Goal: Task Accomplishment & Management: Complete application form

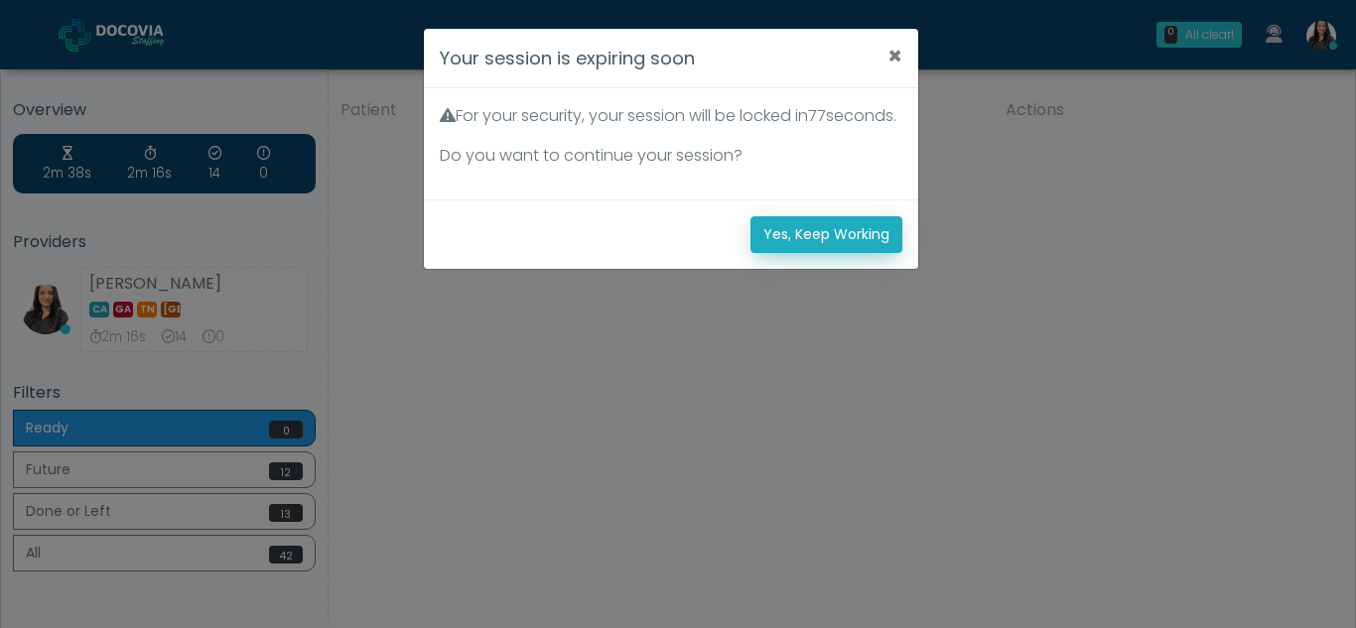
click at [871, 253] on button "Yes, Keep Working" at bounding box center [826, 234] width 152 height 37
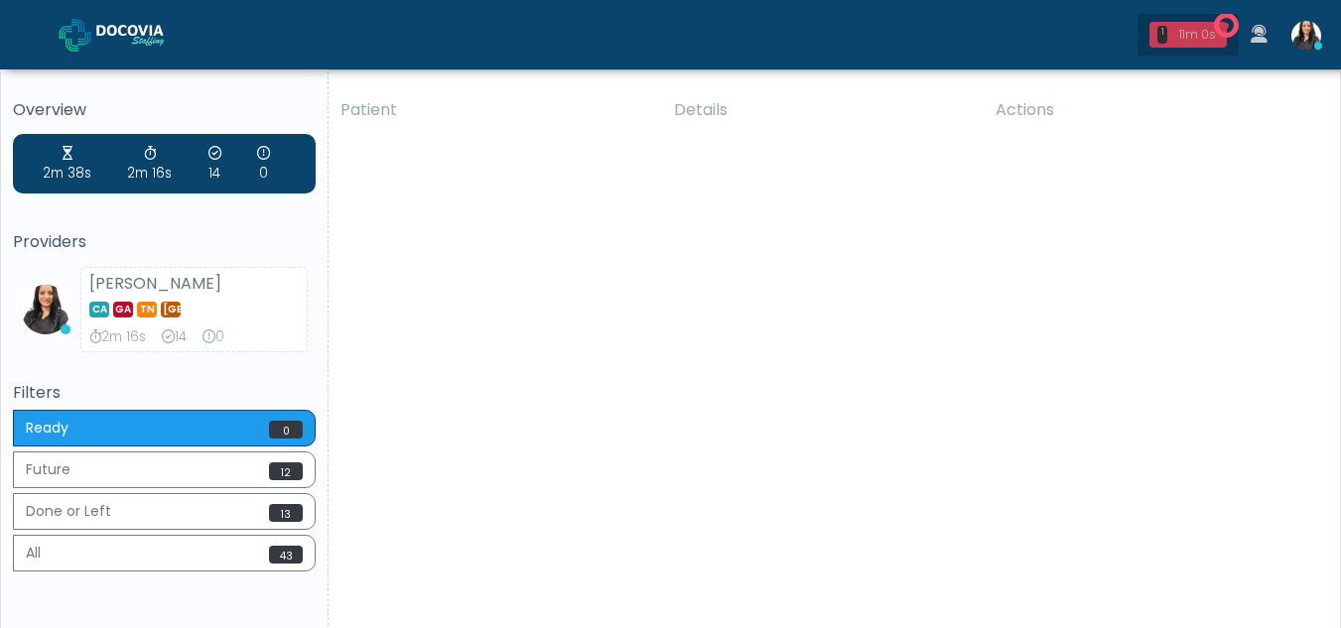
click at [1192, 35] on div "11m 0s" at bounding box center [1197, 35] width 44 height 18
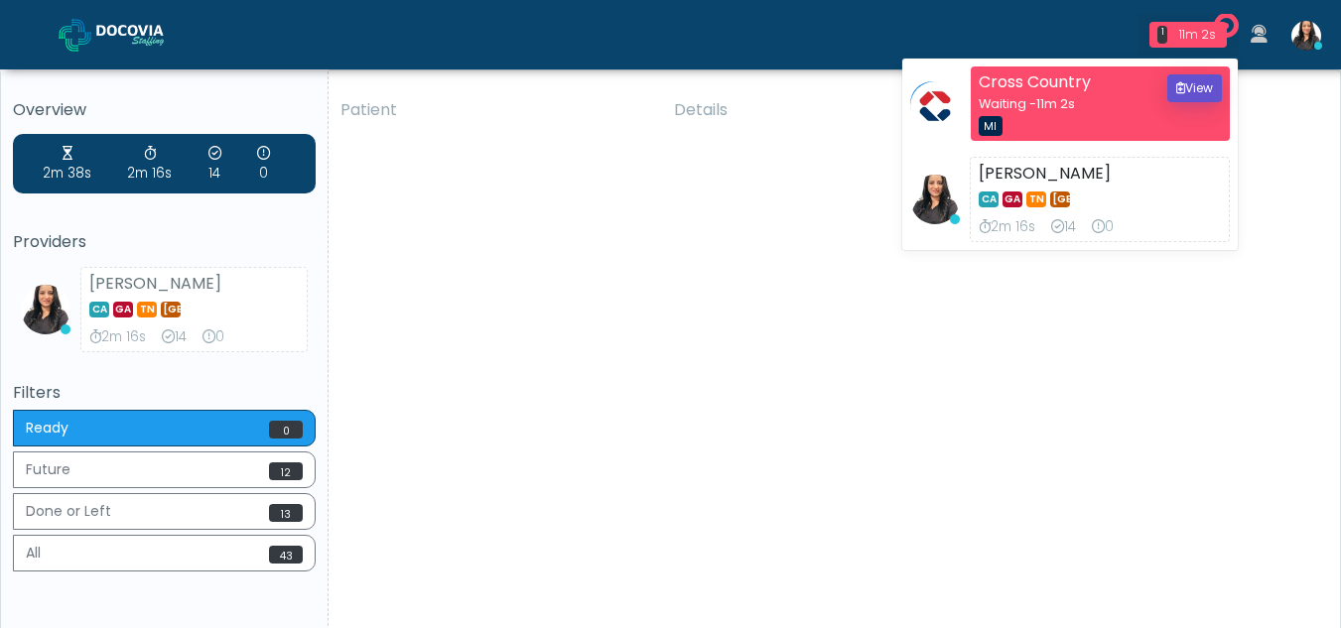
click at [1196, 98] on button "View" at bounding box center [1194, 88] width 55 height 28
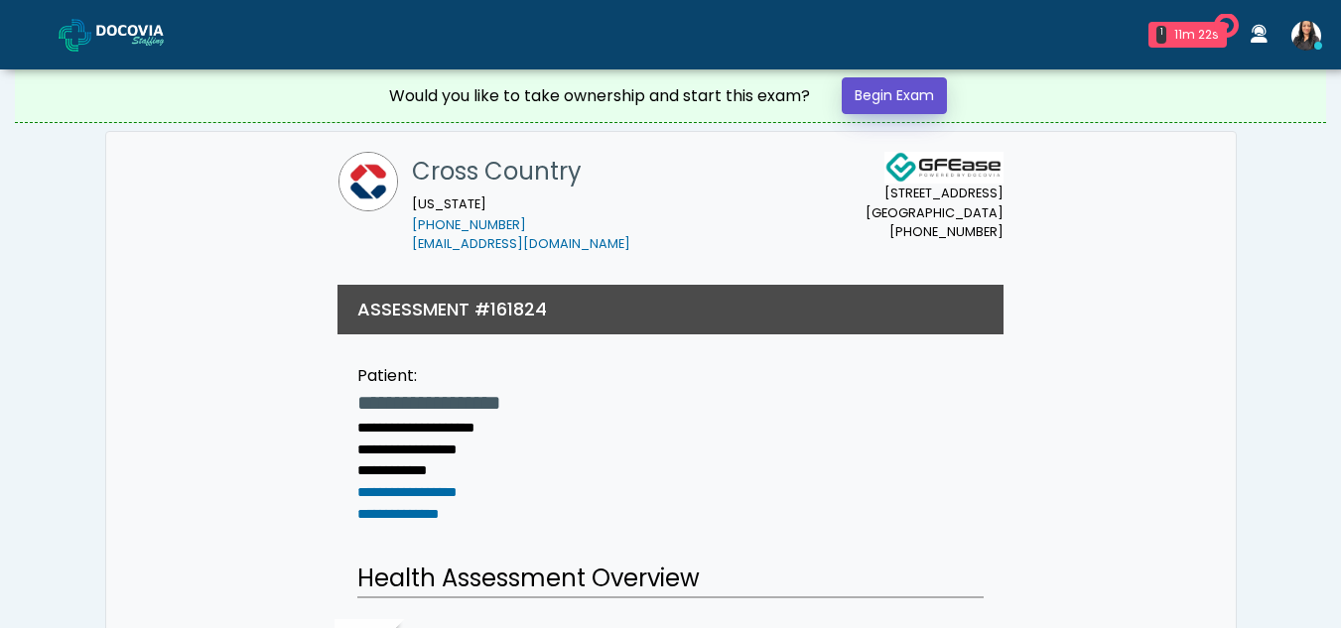
click at [924, 91] on link "Begin Exam" at bounding box center [894, 95] width 105 height 37
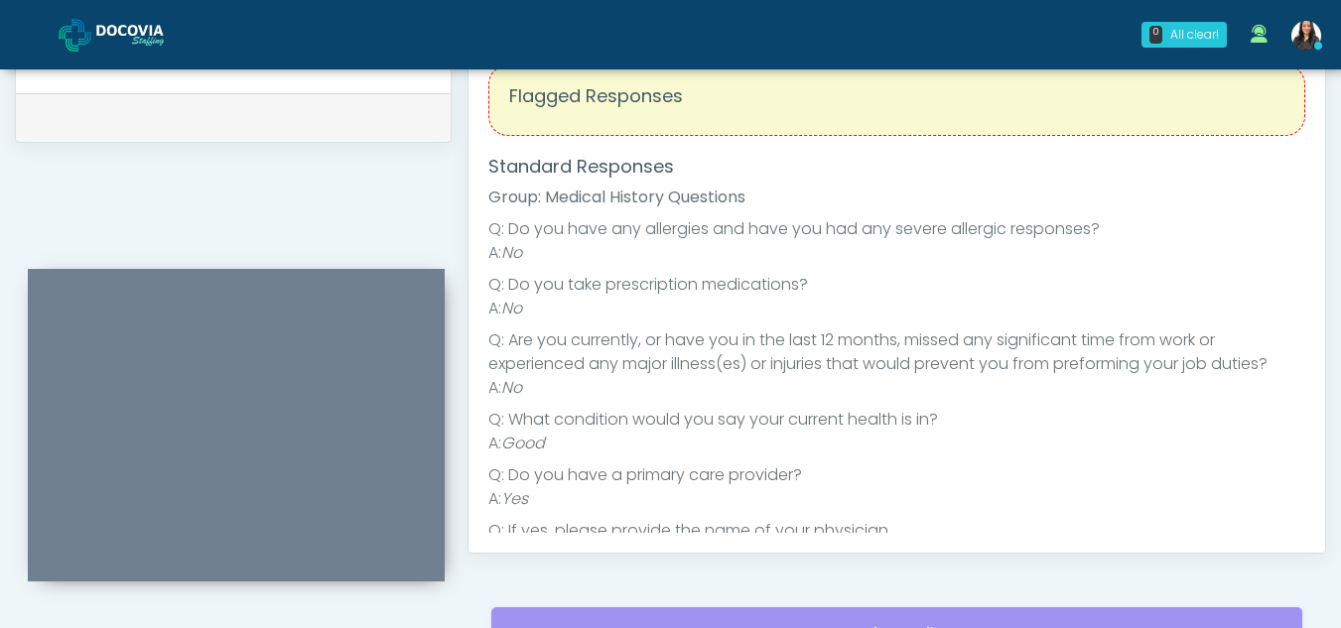
scroll to position [798, 0]
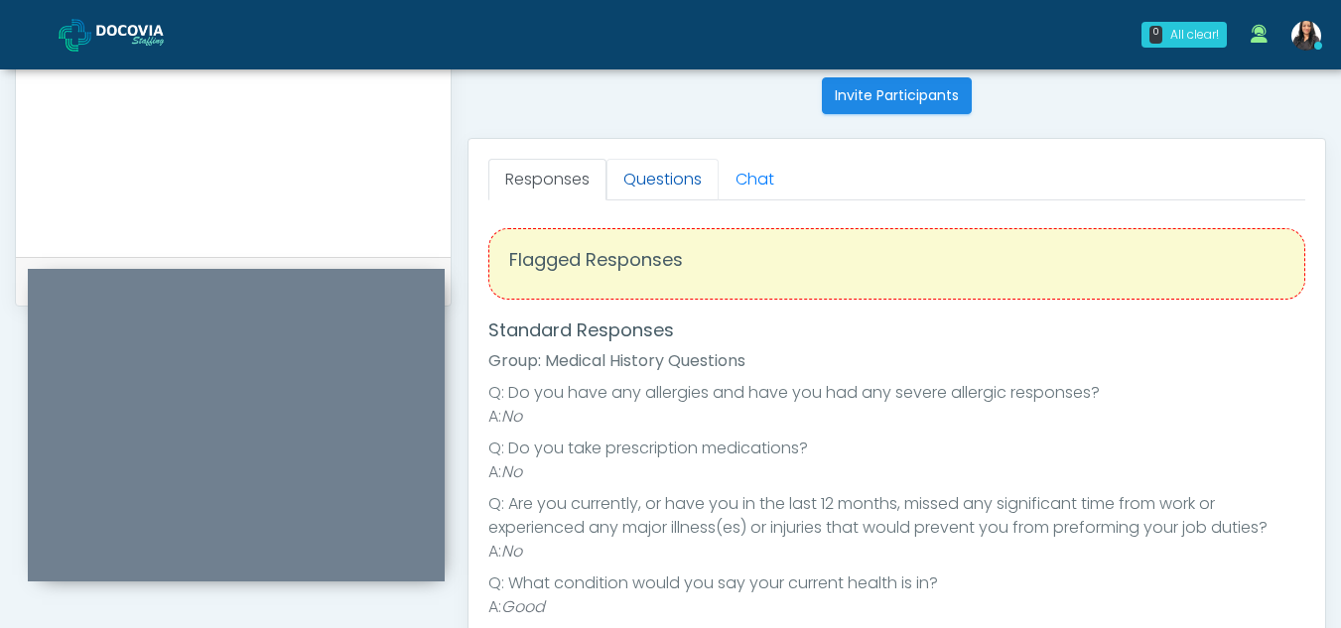
click at [679, 167] on link "Questions" at bounding box center [662, 180] width 112 height 42
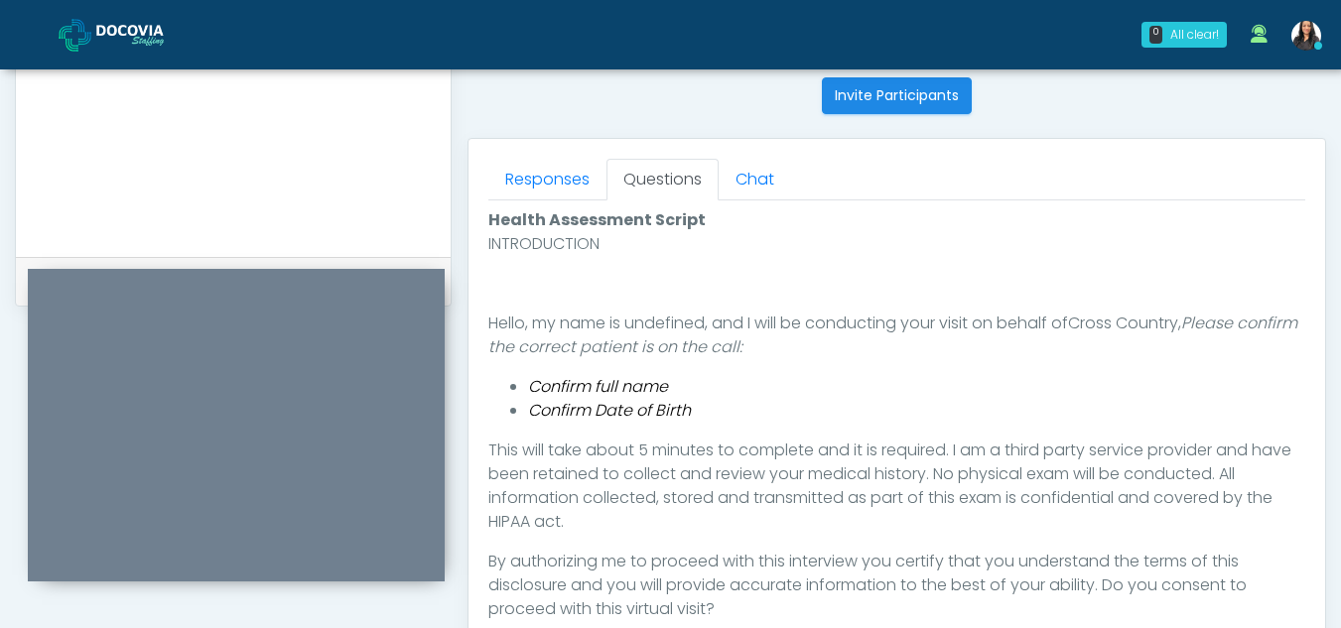
scroll to position [1037, 0]
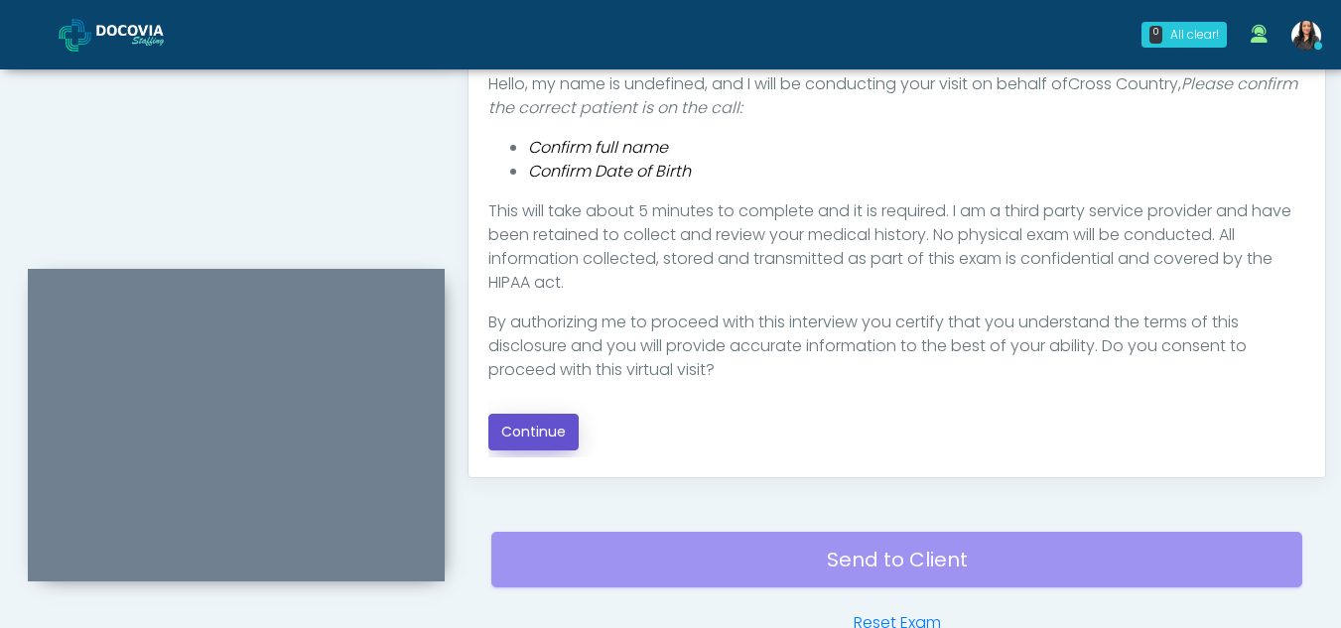
click at [555, 422] on button "Continue" at bounding box center [533, 432] width 90 height 37
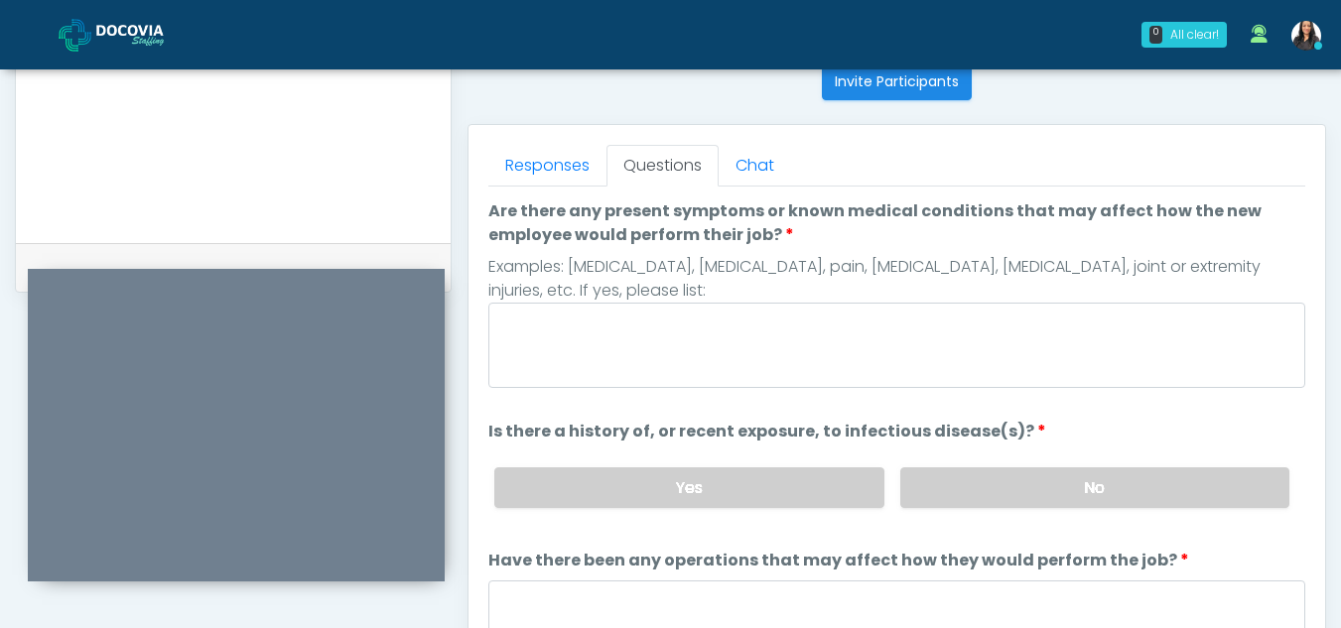
scroll to position [749, 0]
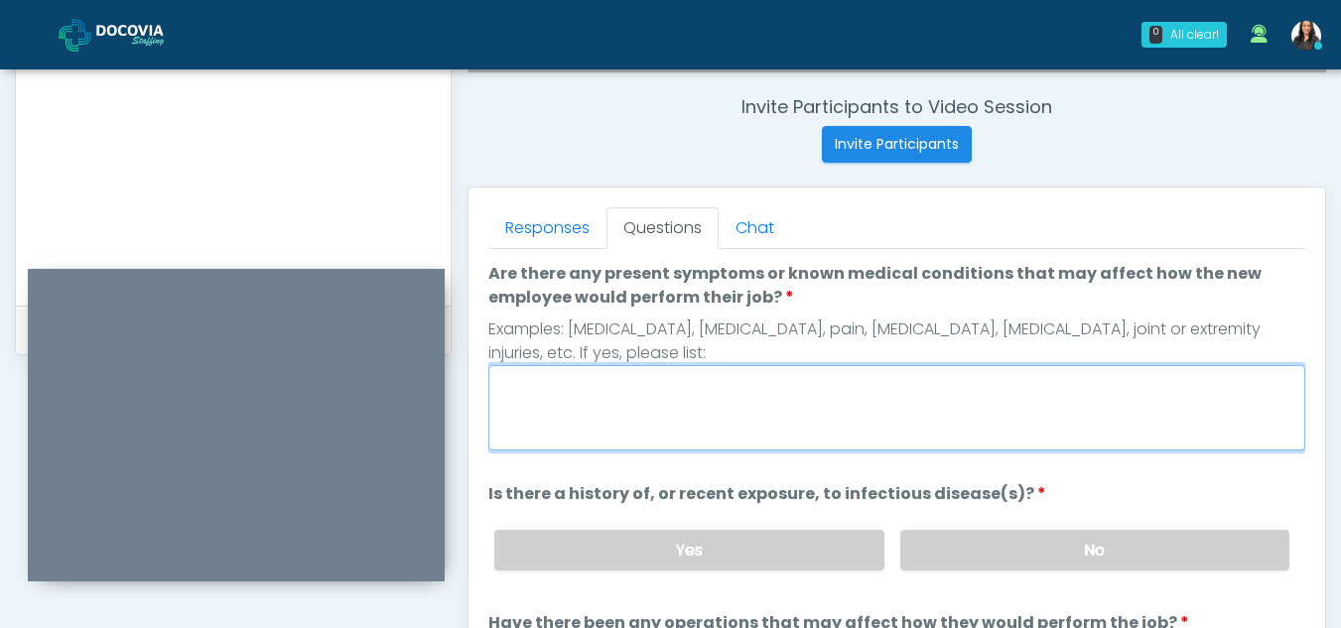
click at [674, 432] on textarea "Are there any present symptoms or known medical conditions that may affect how …" at bounding box center [896, 407] width 817 height 85
type textarea "**"
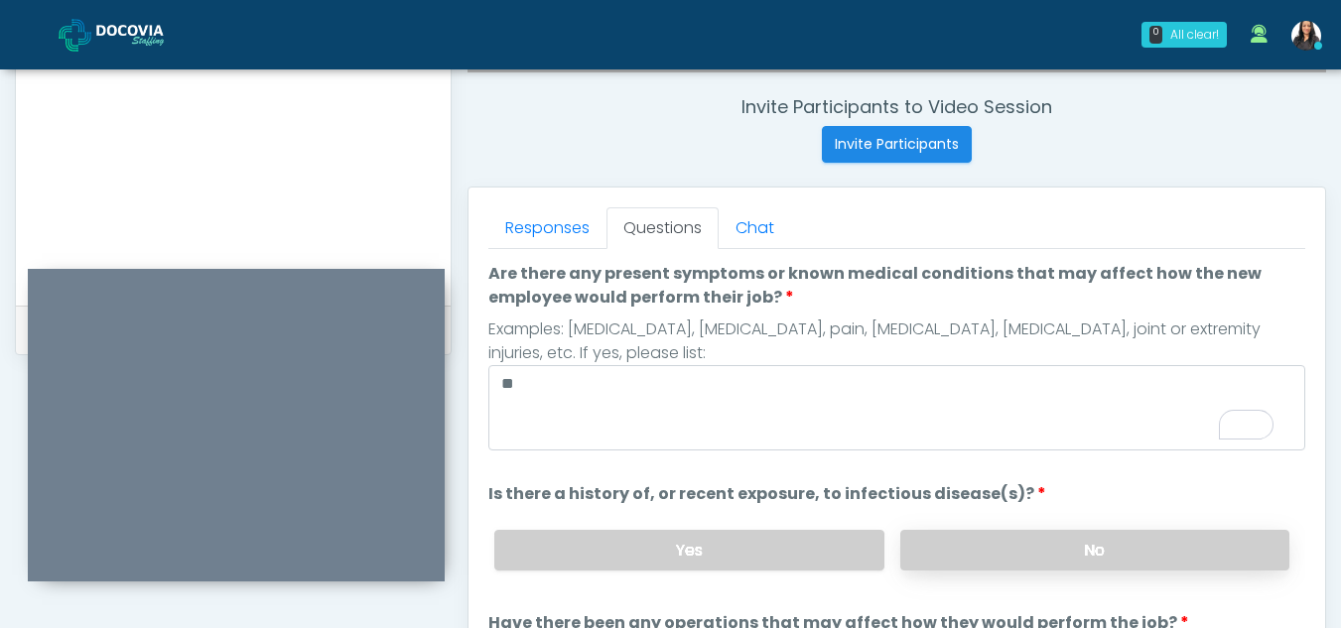
click at [1154, 553] on label "No" at bounding box center [1094, 550] width 389 height 41
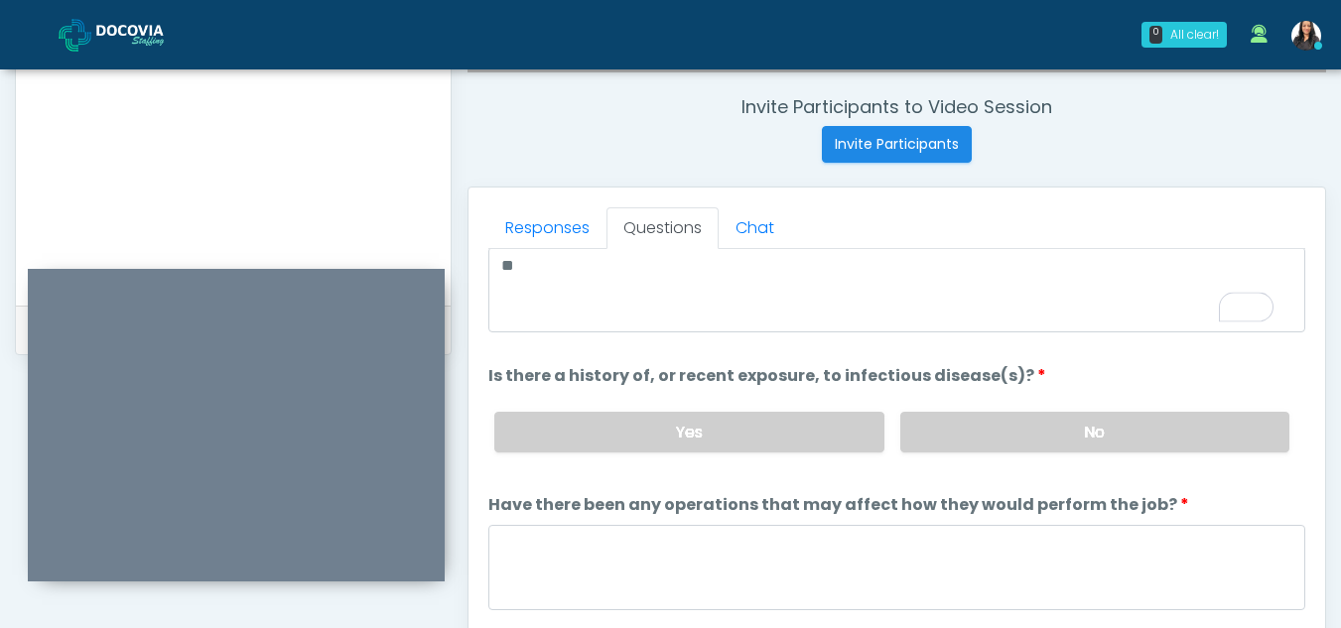
scroll to position [170, 0]
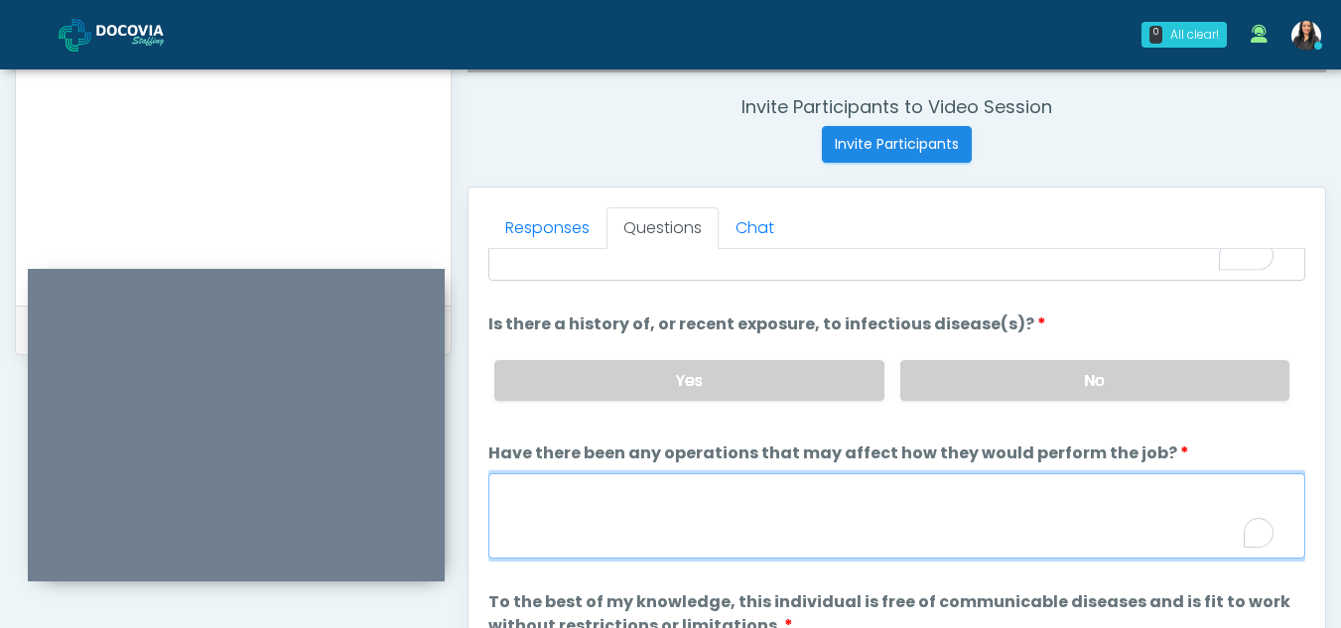
click at [580, 512] on textarea "Have there been any operations that may affect how they would perform the job?" at bounding box center [896, 515] width 817 height 85
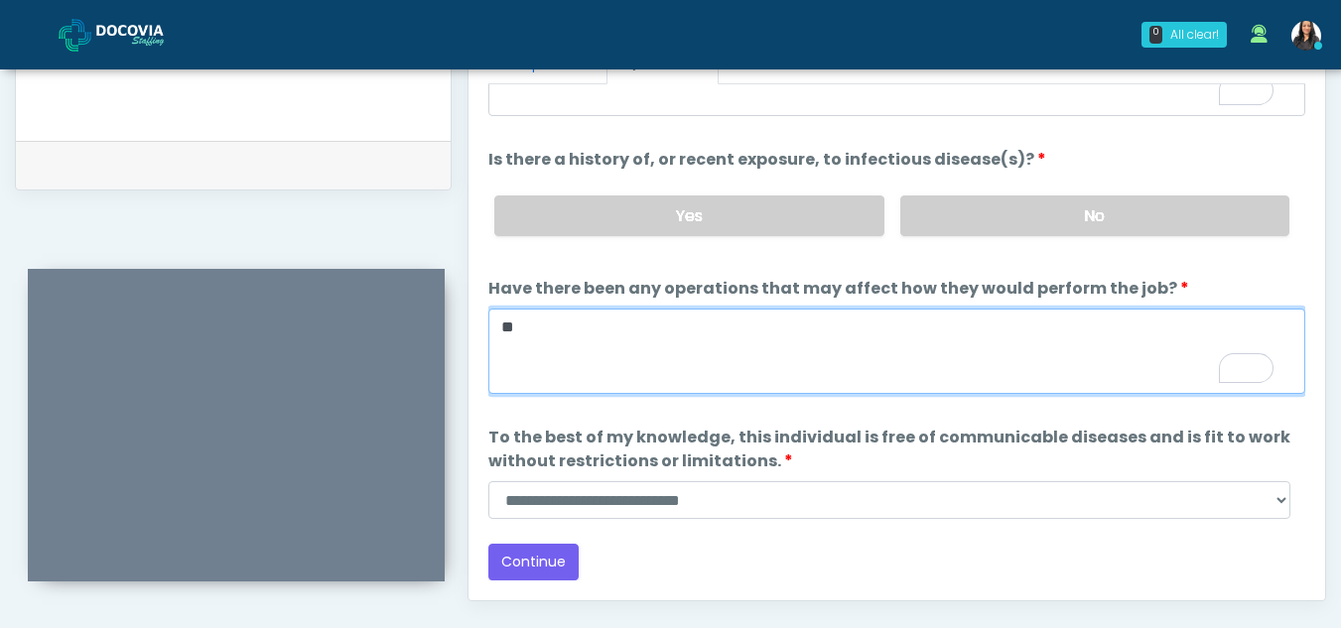
type textarea "**"
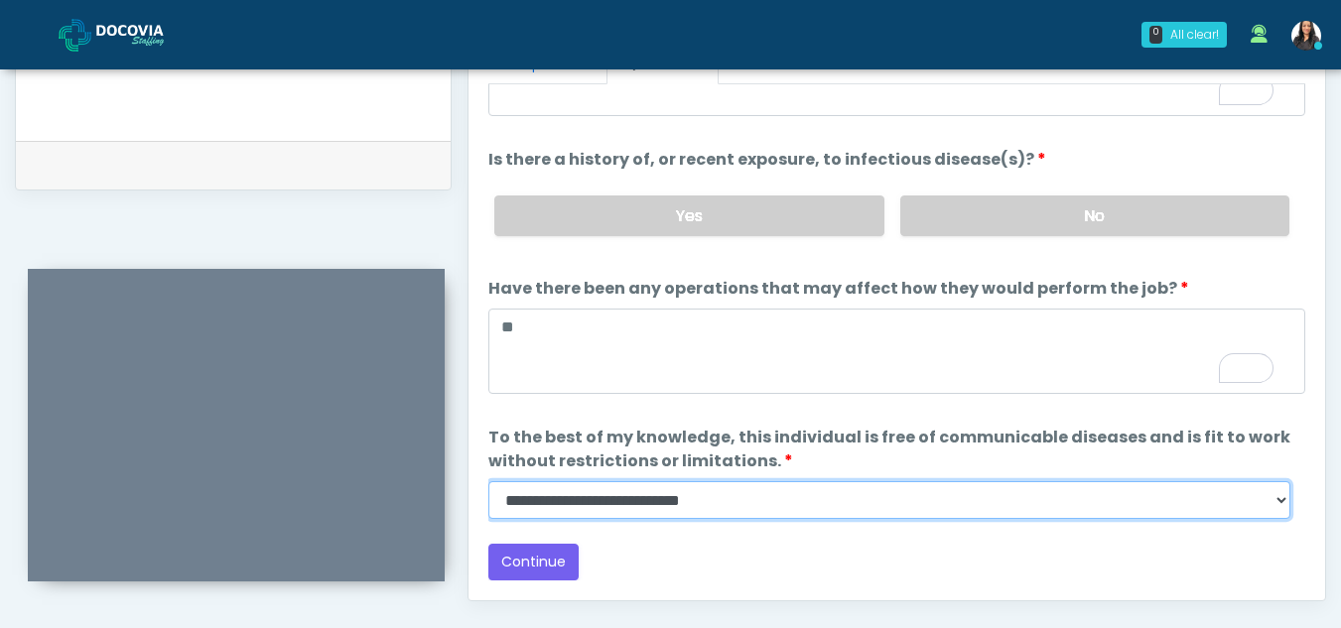
click at [1273, 505] on select "**********" at bounding box center [889, 500] width 802 height 38
select select "******"
click at [488, 481] on select "**********" at bounding box center [889, 500] width 802 height 38
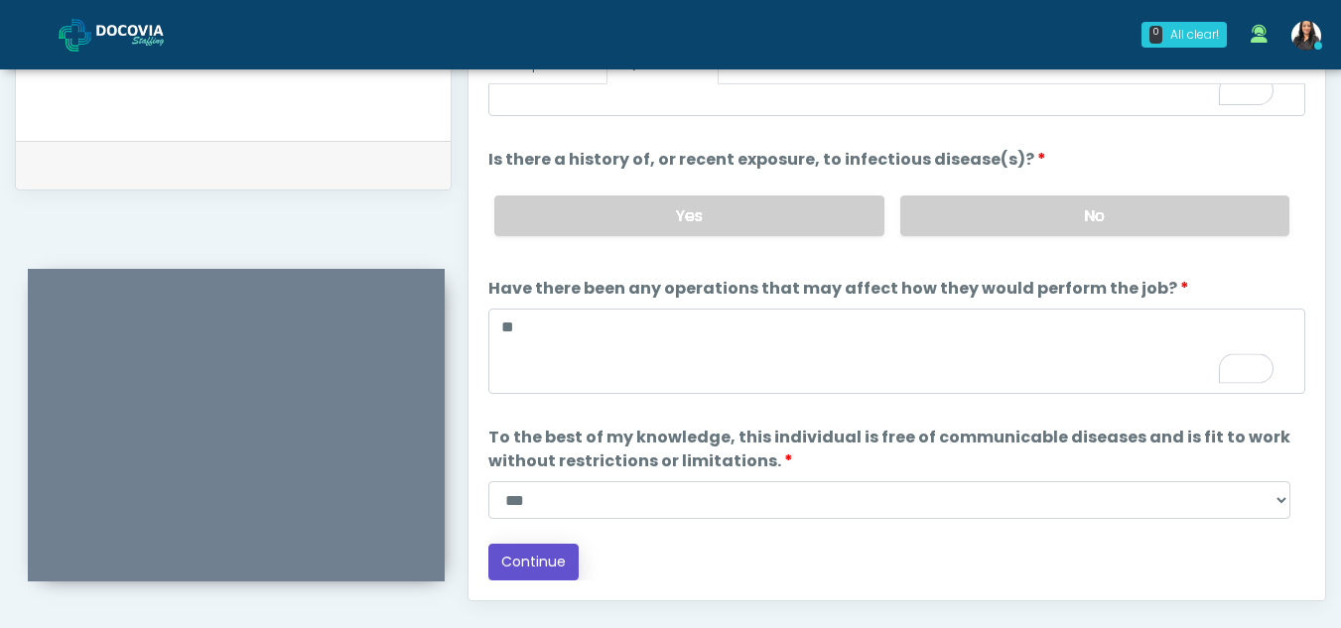
click at [551, 550] on button "Continue" at bounding box center [533, 562] width 90 height 37
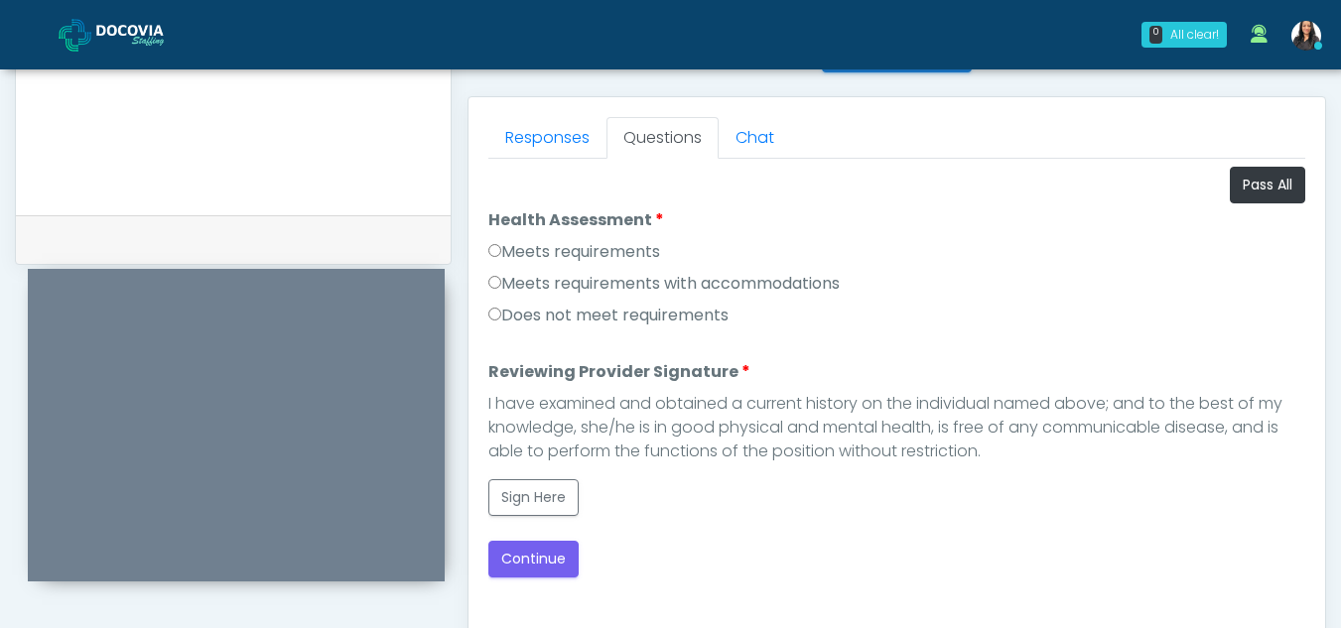
scroll to position [837, 0]
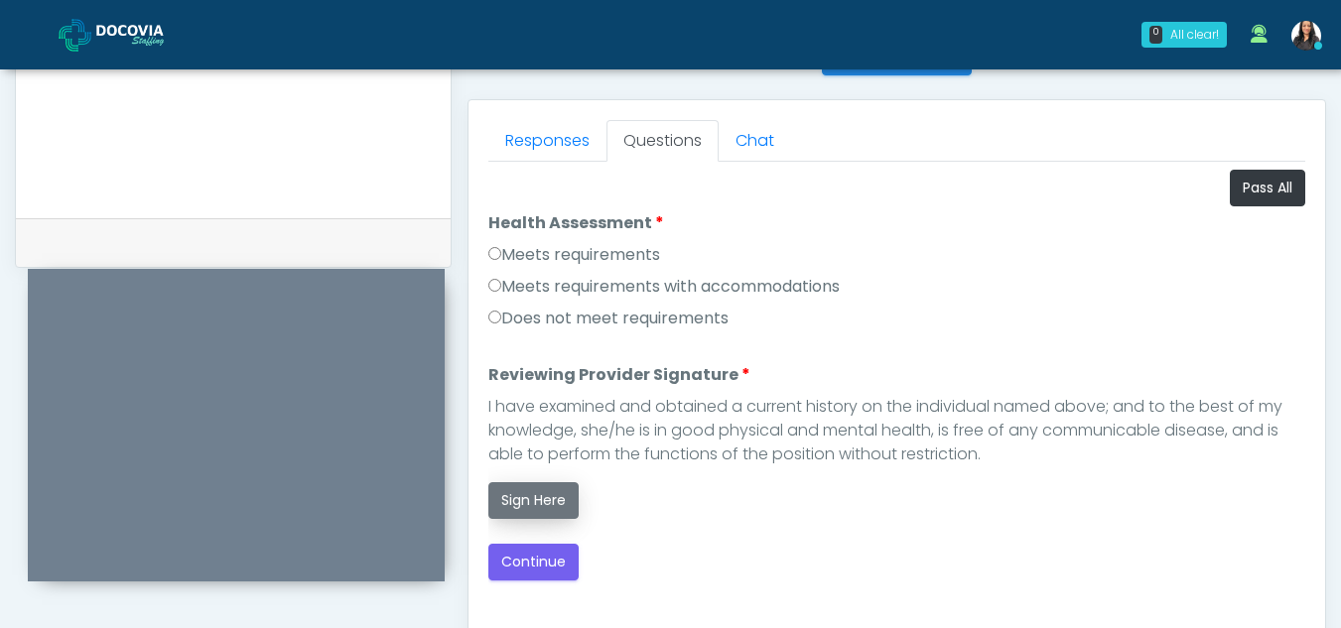
click at [537, 487] on button "Sign Here" at bounding box center [533, 500] width 90 height 37
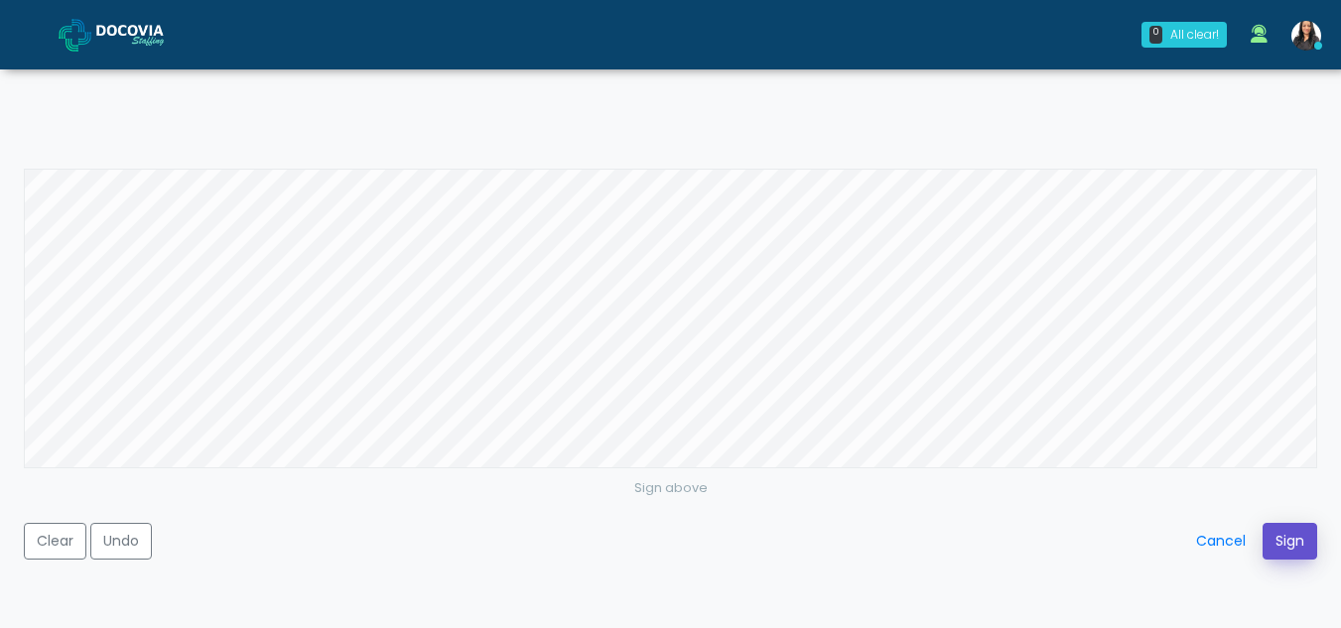
click at [1287, 536] on button "Sign" at bounding box center [1289, 541] width 55 height 37
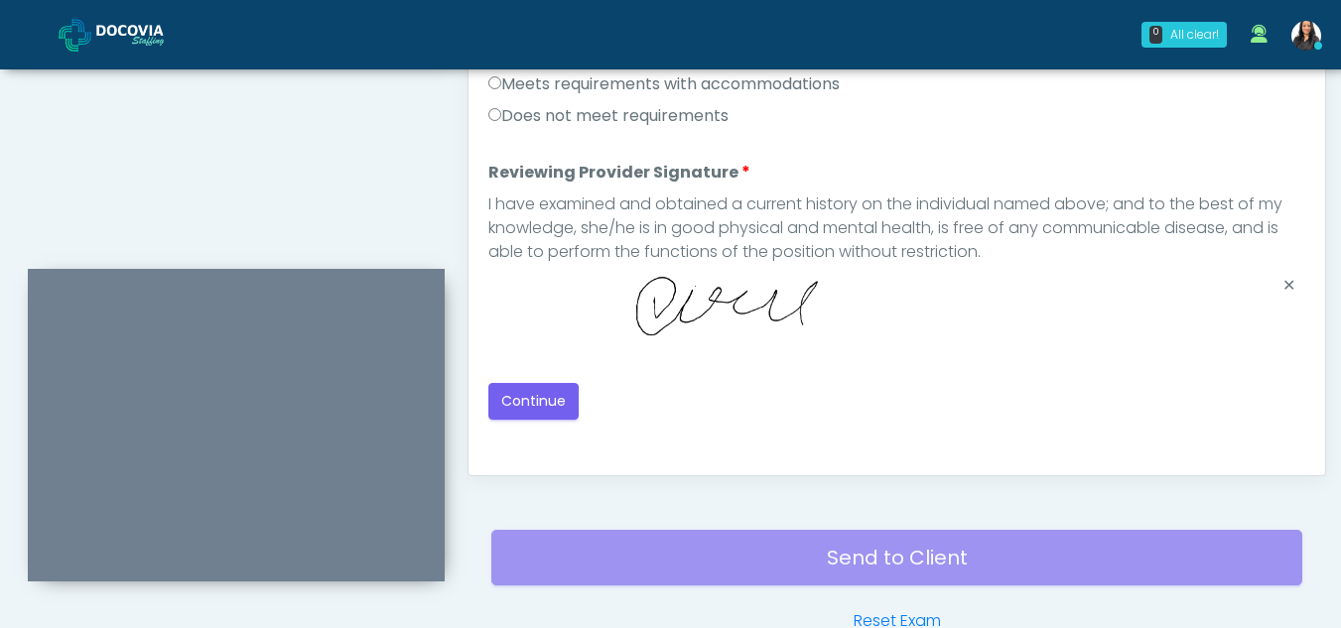
scroll to position [1051, 0]
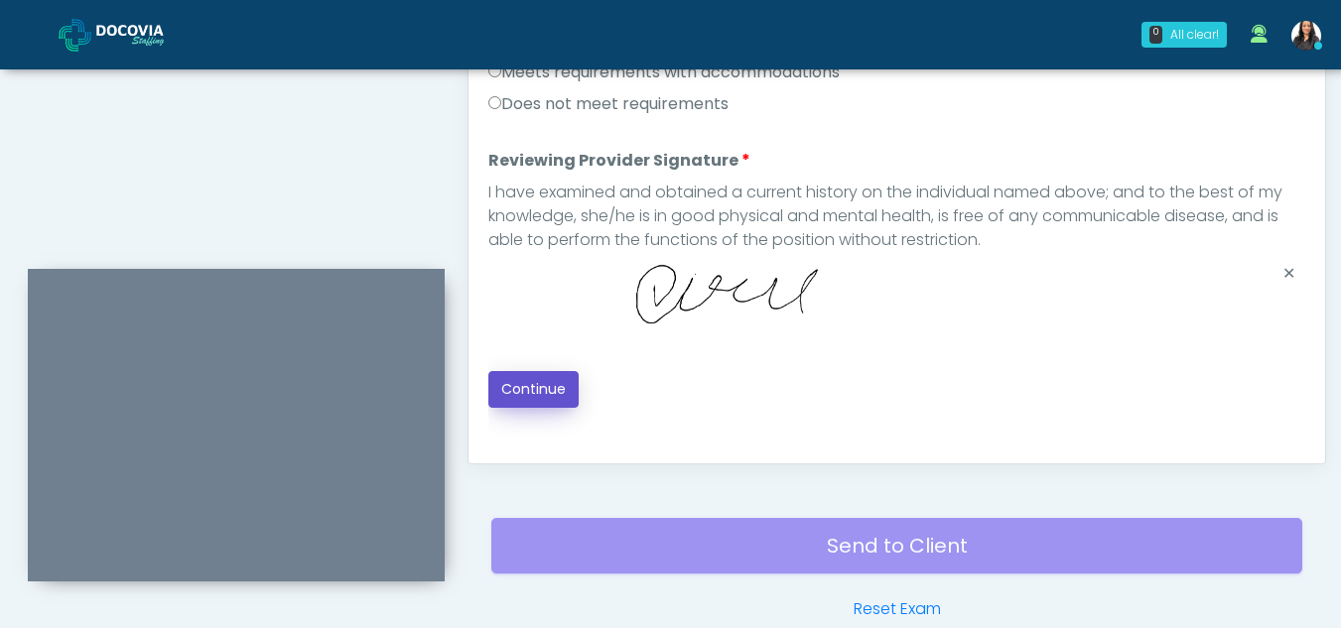
click at [522, 395] on button "Continue" at bounding box center [533, 389] width 90 height 37
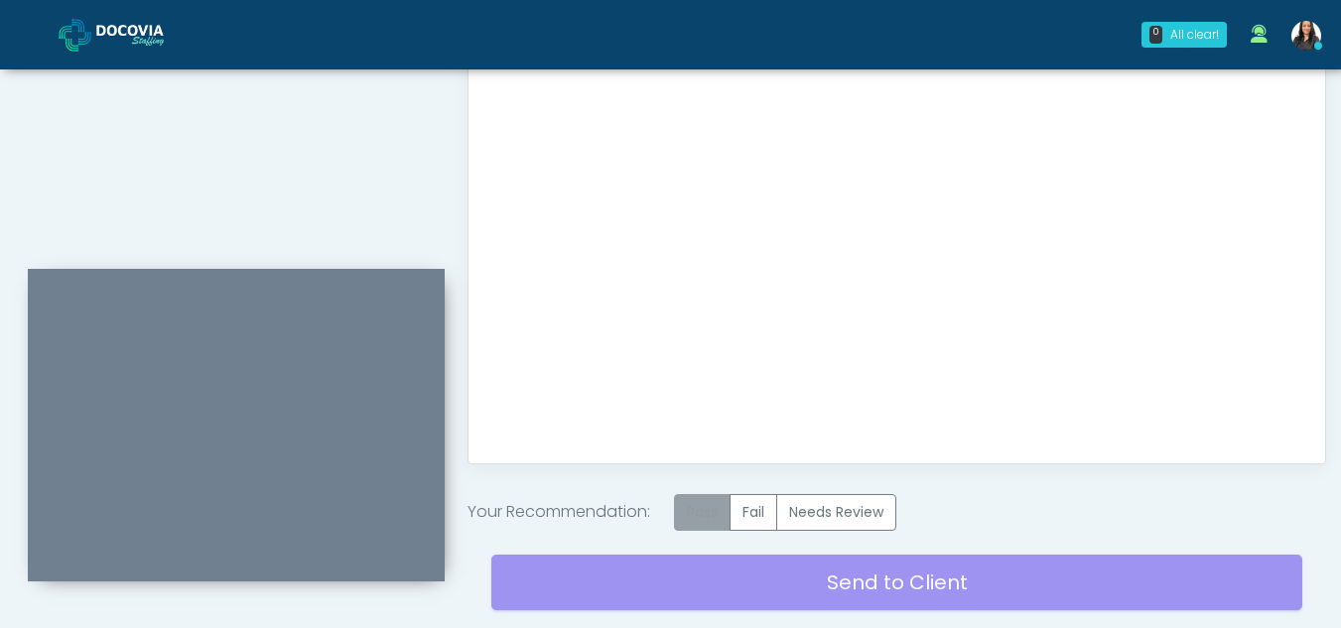
click at [713, 502] on label "Pass" at bounding box center [702, 512] width 57 height 37
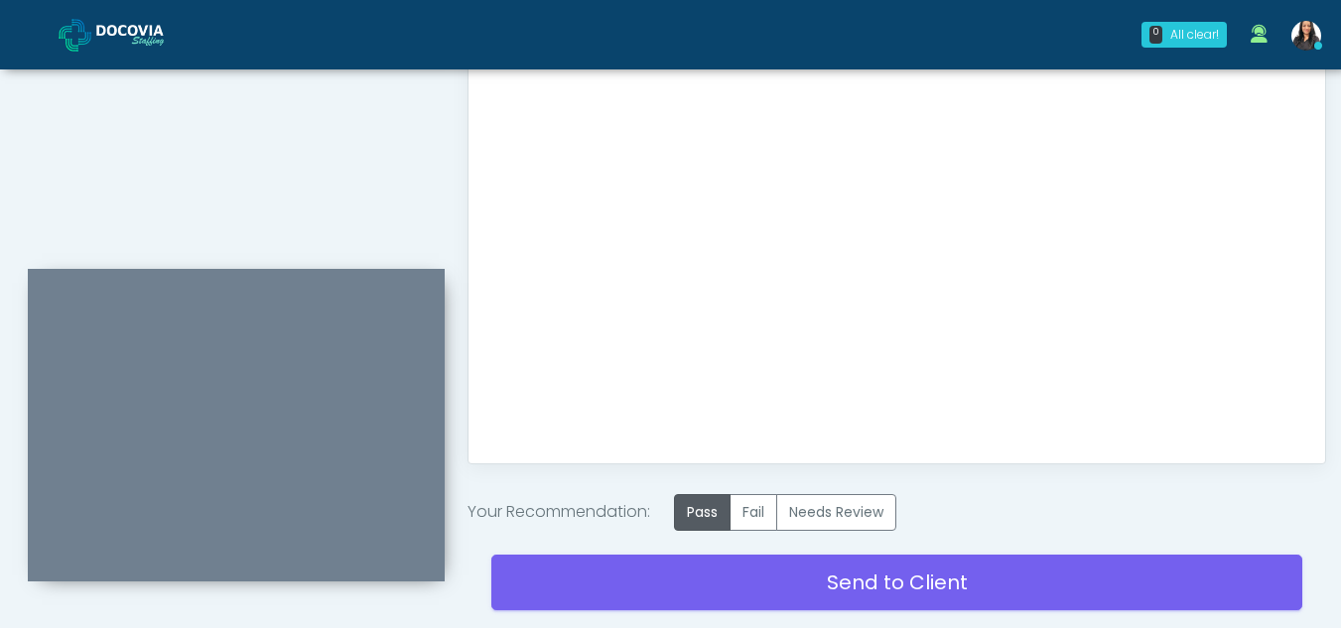
scroll to position [1190, 0]
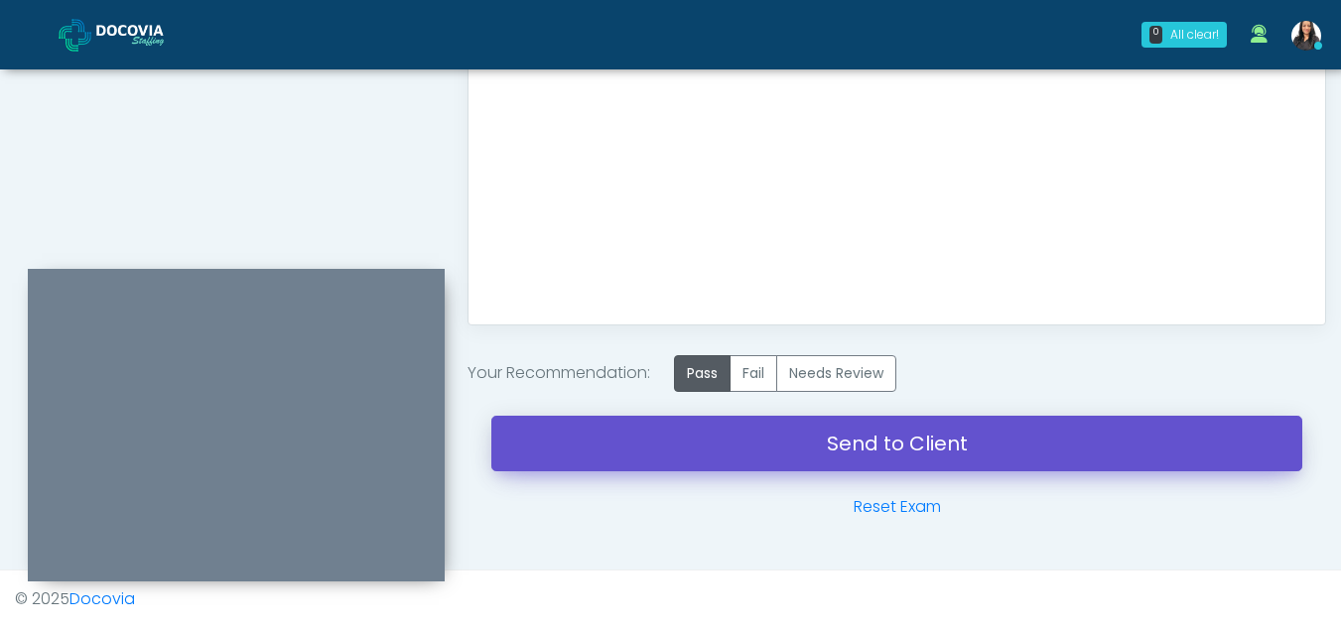
click at [891, 426] on link "Send to Client" at bounding box center [896, 444] width 811 height 56
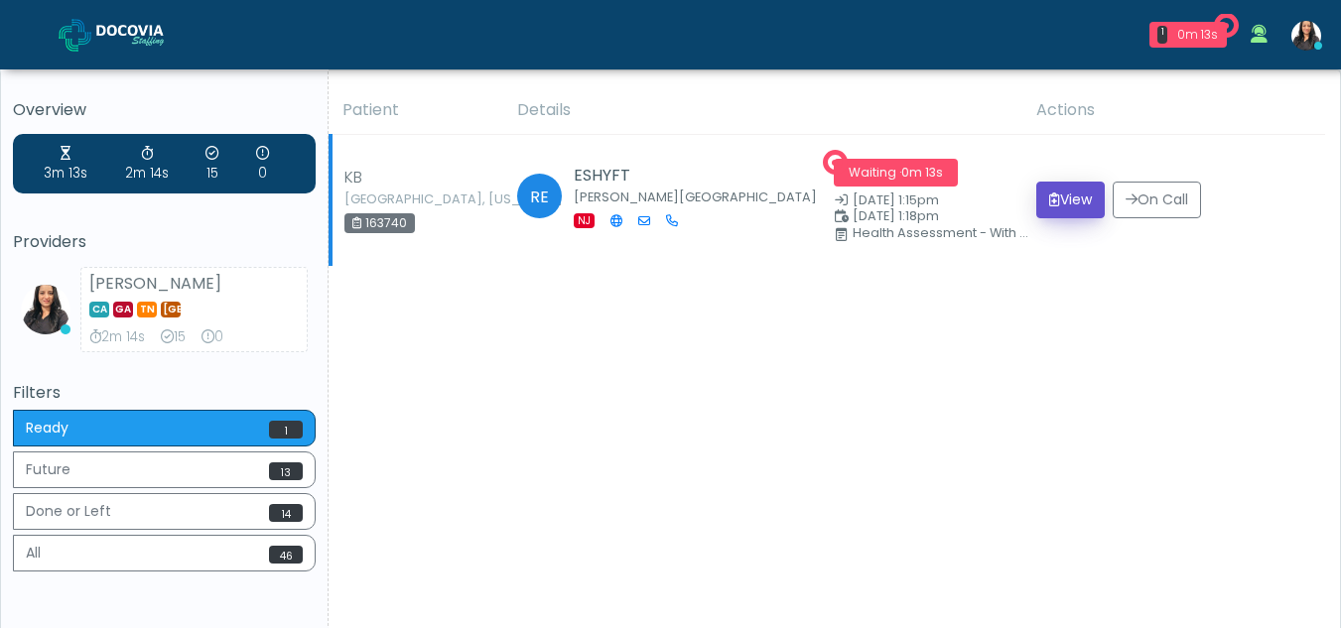
click at [1057, 198] on button "View" at bounding box center [1070, 200] width 68 height 37
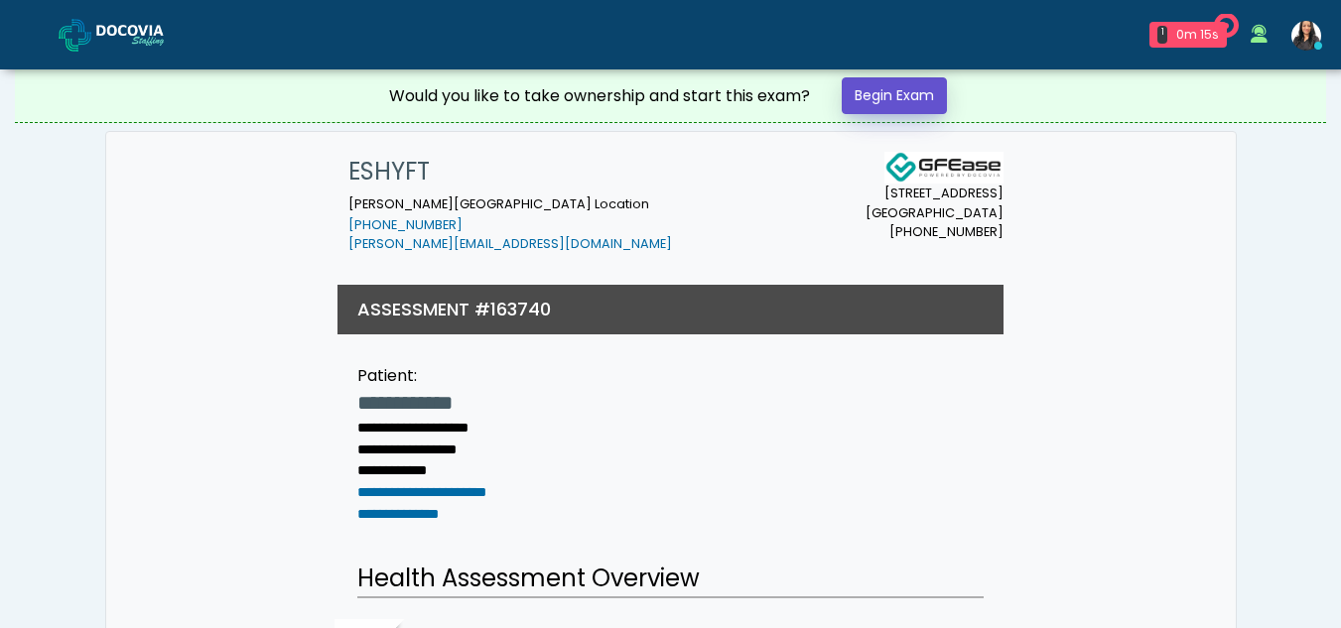
click at [888, 90] on link "Begin Exam" at bounding box center [894, 95] width 105 height 37
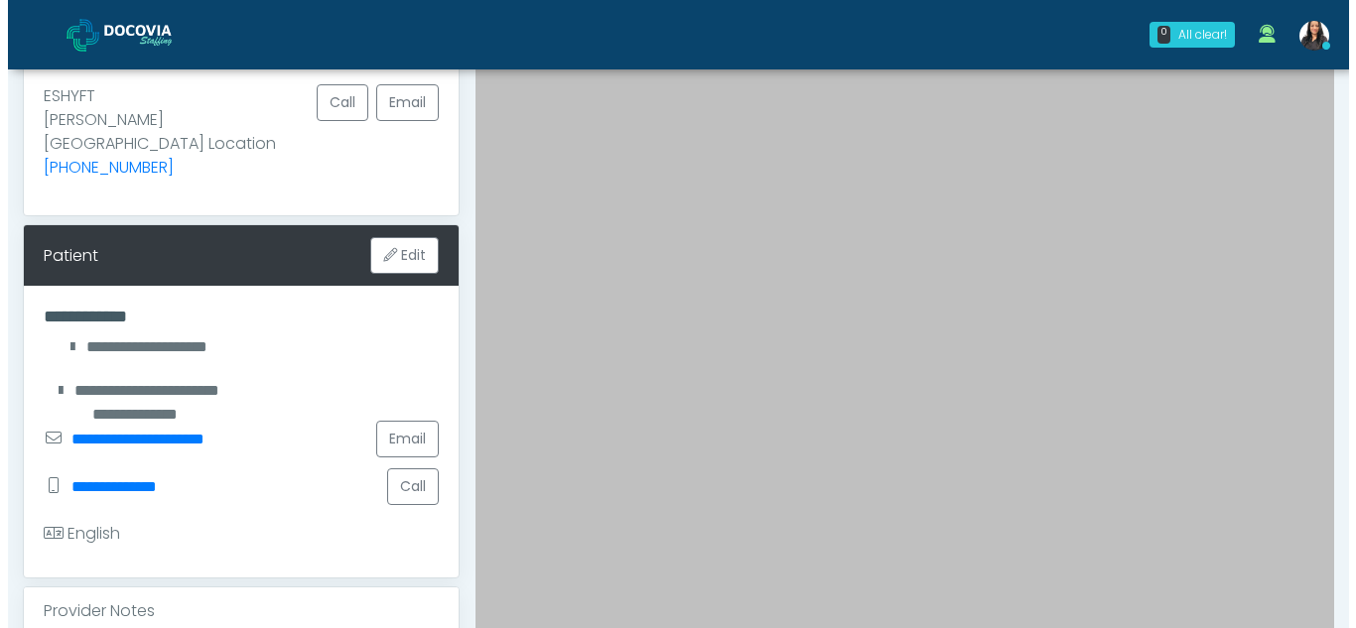
scroll to position [156, 0]
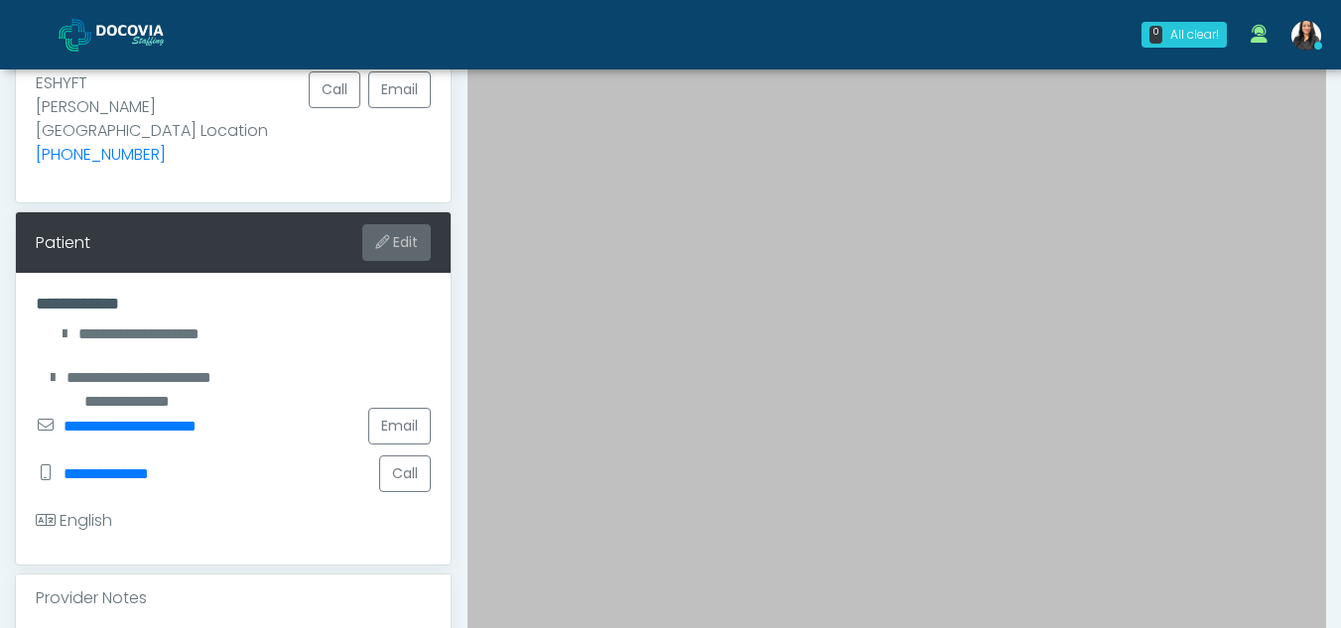
click at [396, 224] on button "Edit" at bounding box center [396, 242] width 68 height 37
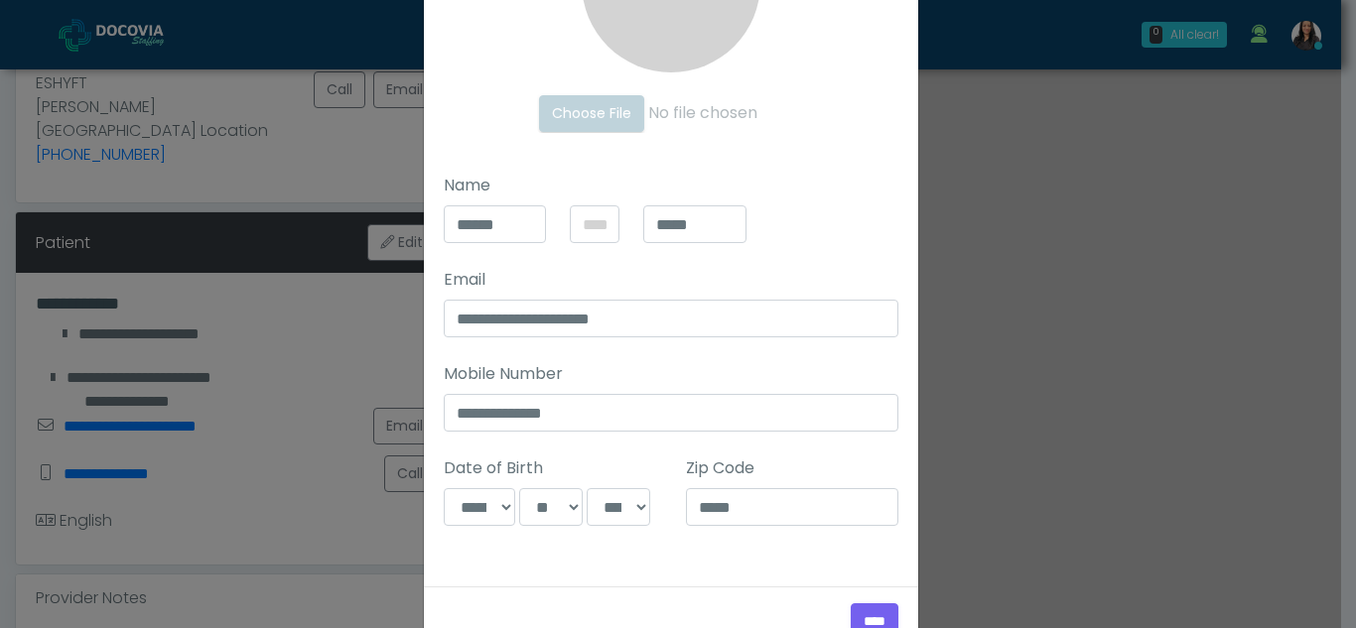
scroll to position [296, 0]
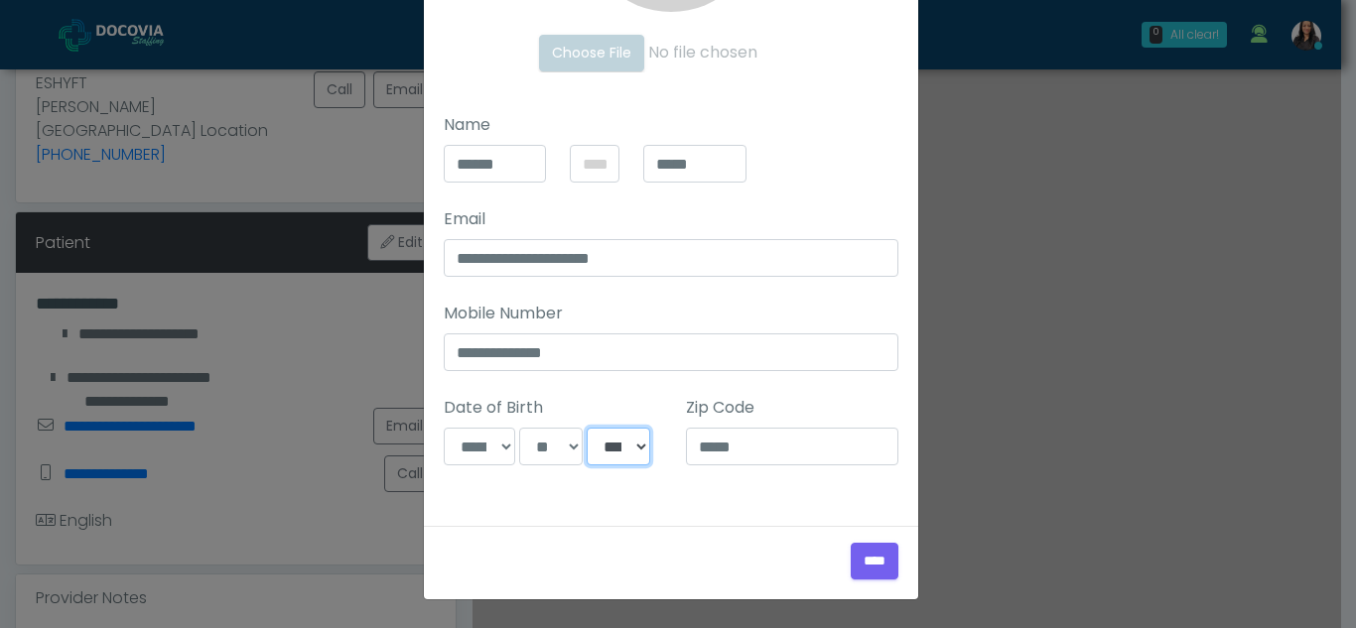
click at [625, 442] on select "**** **** **** **** **** **** **** **** **** **** **** **** **** **** **** ****…" at bounding box center [619, 447] width 64 height 38
select select "****"
click at [587, 428] on select "**** **** **** **** **** **** **** **** **** **** **** **** **** **** **** ****…" at bounding box center [619, 447] width 64 height 38
click at [861, 563] on input "****" at bounding box center [875, 561] width 48 height 37
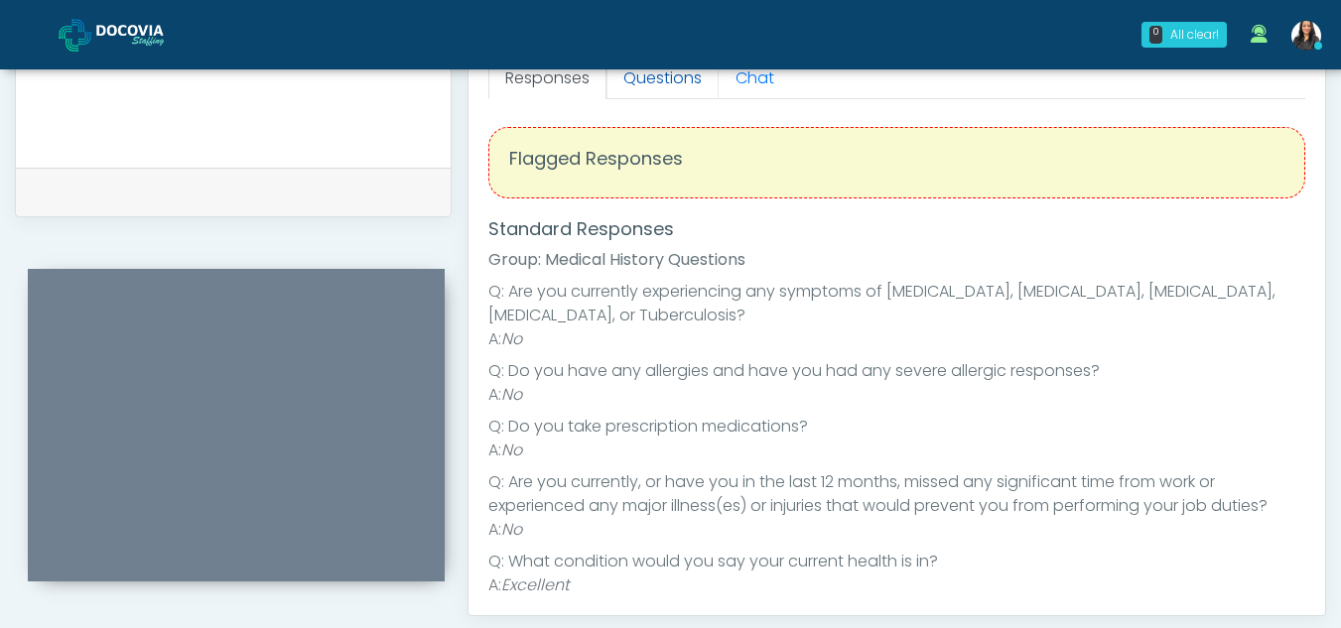
click at [671, 75] on link "Questions" at bounding box center [662, 79] width 112 height 42
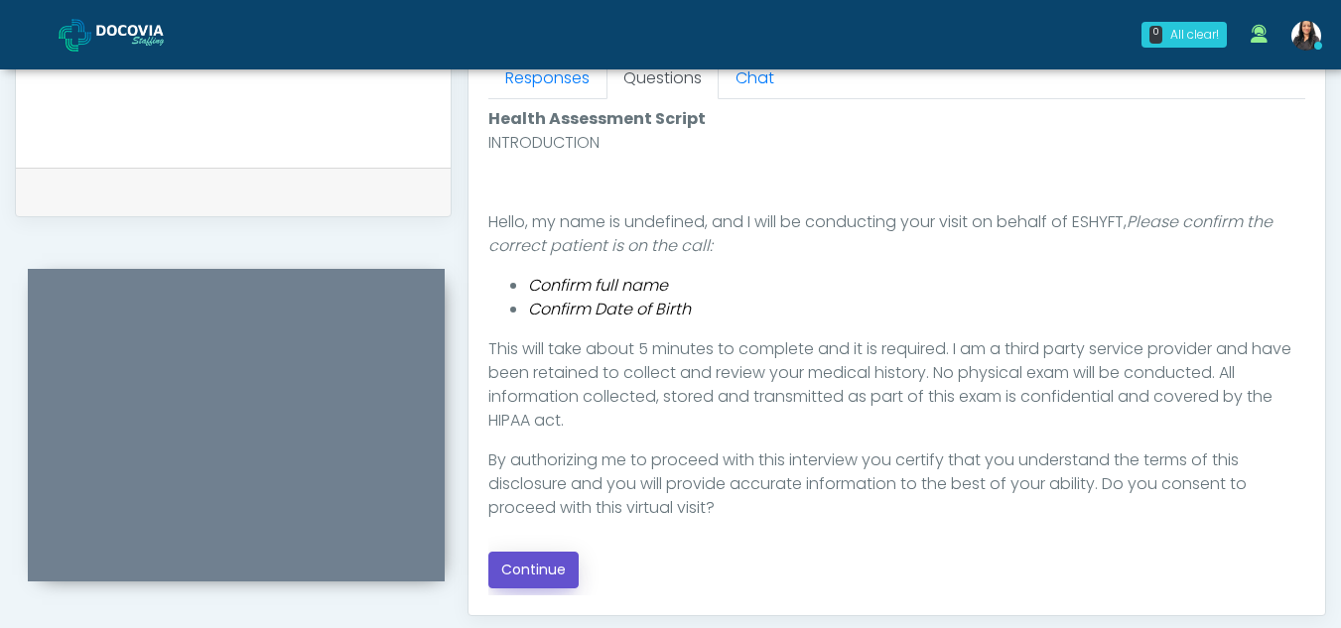
click at [555, 559] on button "Continue" at bounding box center [533, 570] width 90 height 37
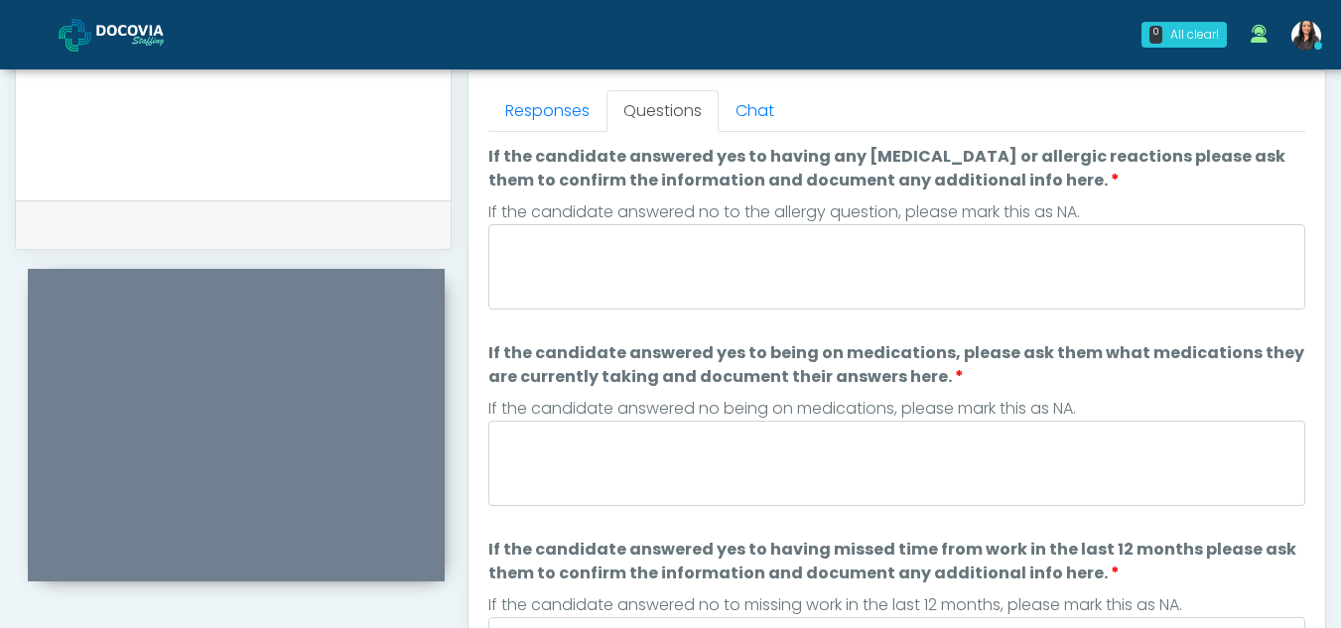
scroll to position [807, 0]
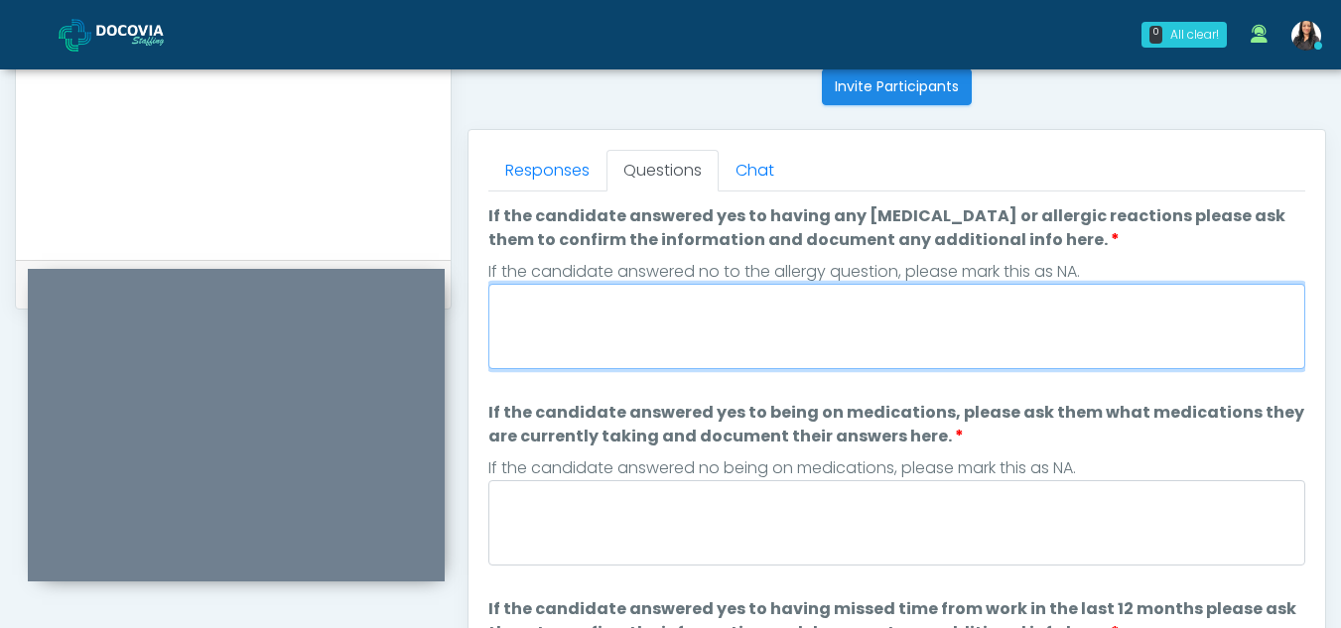
click at [679, 330] on textarea "If the candidate answered yes to having any allergies or allergic reactions ple…" at bounding box center [896, 326] width 817 height 85
type textarea "**"
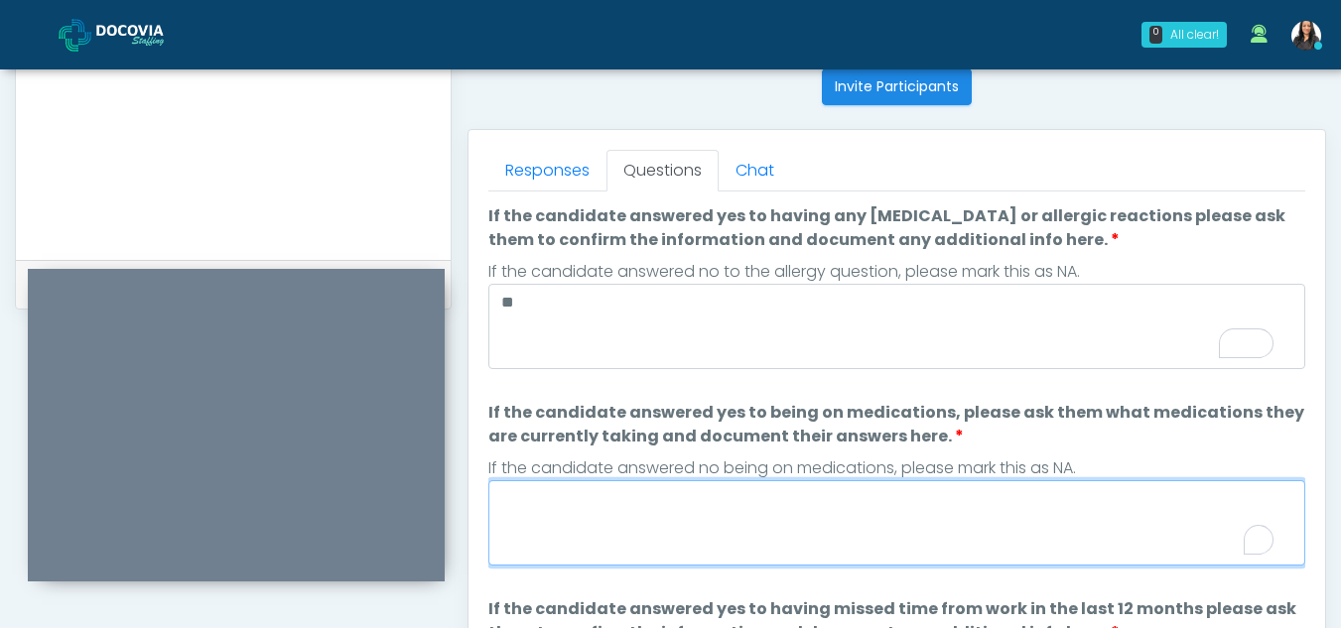
click at [690, 531] on textarea "If the candidate answered yes to being on medications, please ask them what med…" at bounding box center [896, 522] width 817 height 85
type textarea "*"
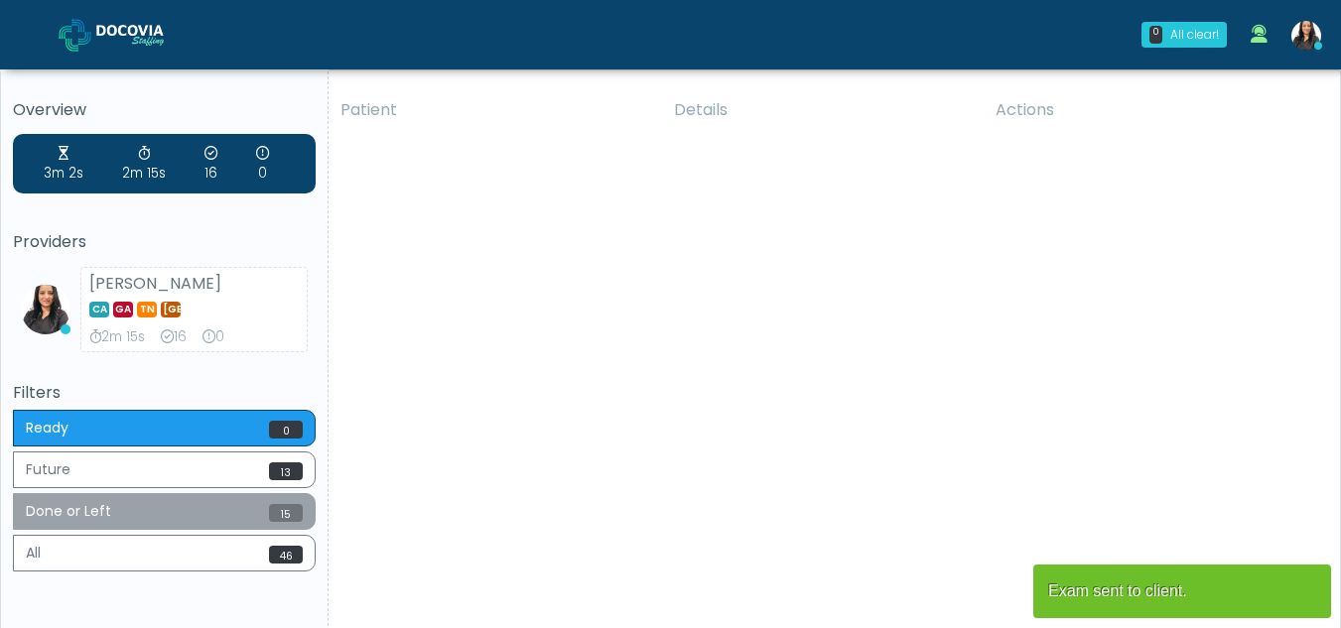
click at [108, 507] on button "Done or Left 15" at bounding box center [164, 511] width 303 height 37
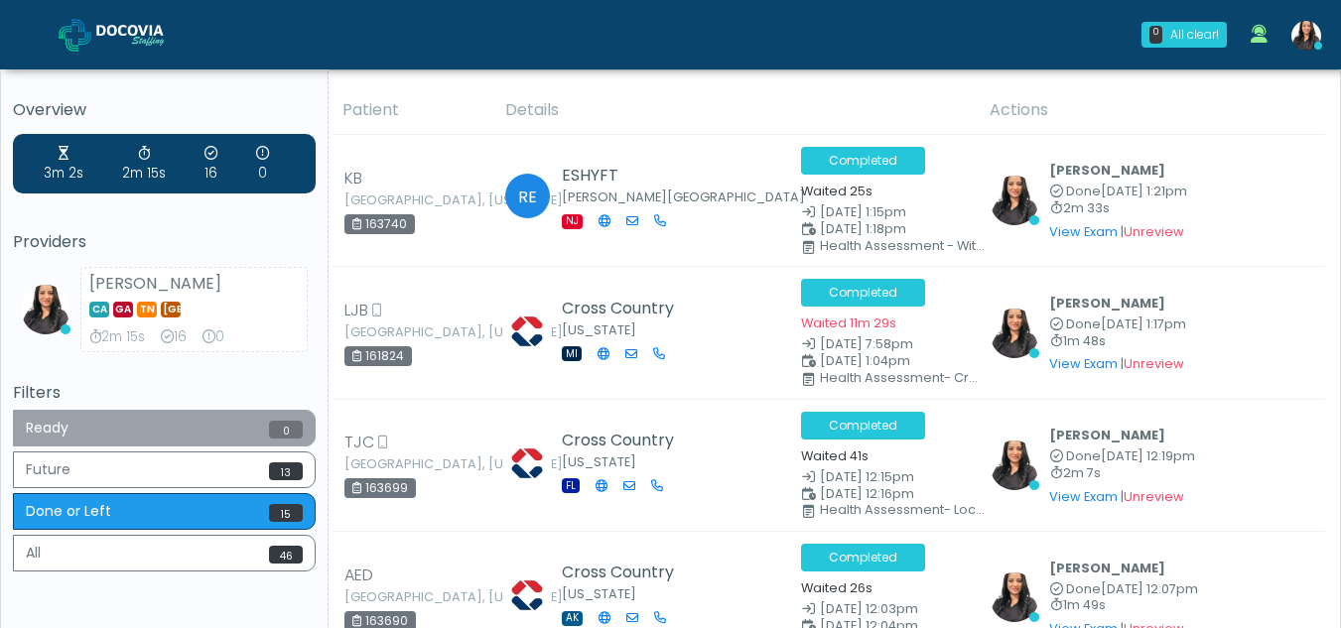
click at [134, 426] on button "Ready 0" at bounding box center [164, 428] width 303 height 37
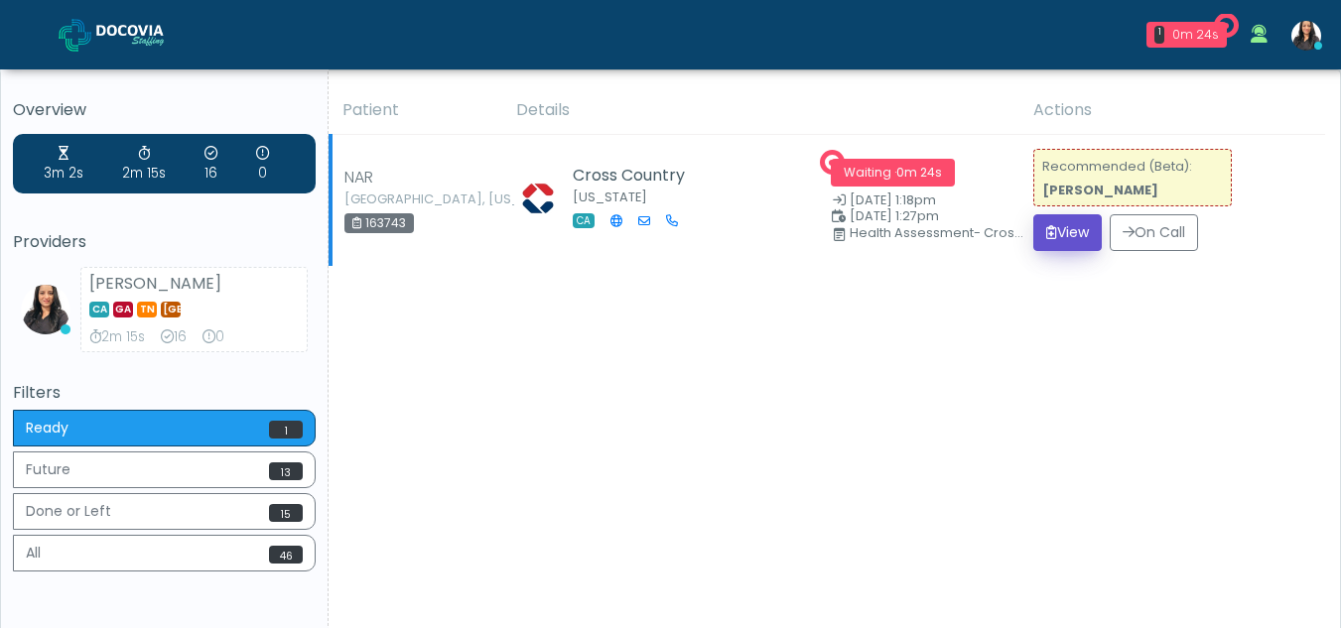
click at [1070, 229] on button "View" at bounding box center [1067, 232] width 68 height 37
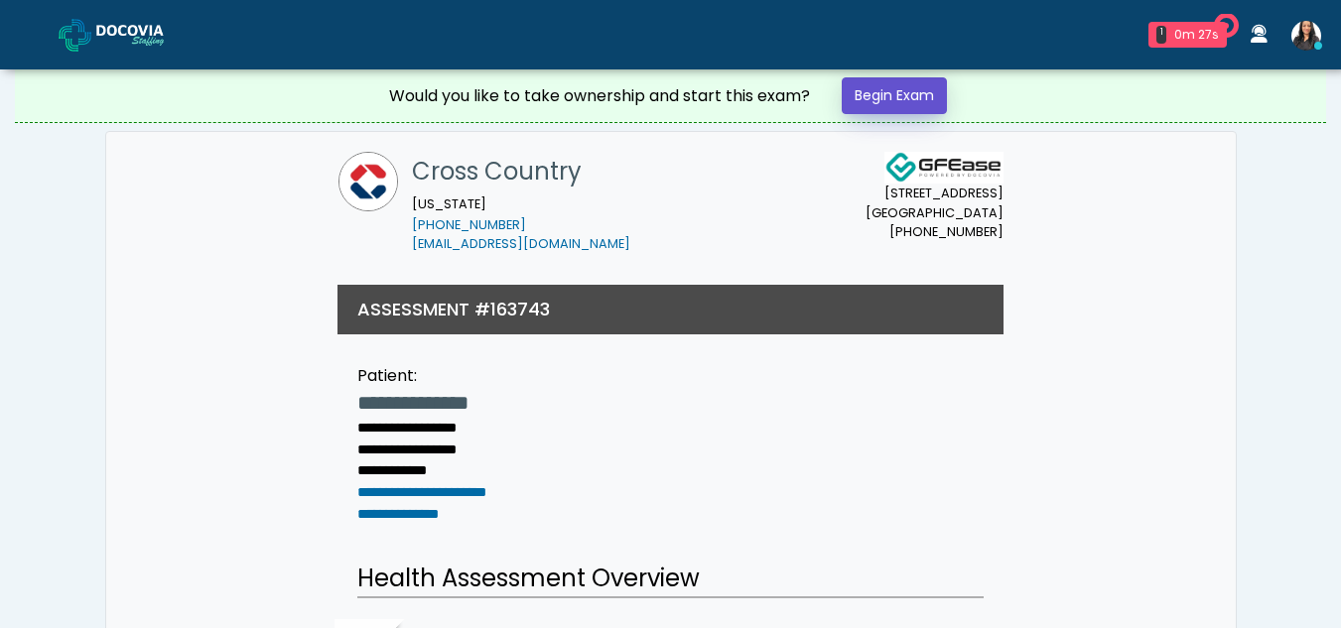
click at [877, 95] on link "Begin Exam" at bounding box center [894, 95] width 105 height 37
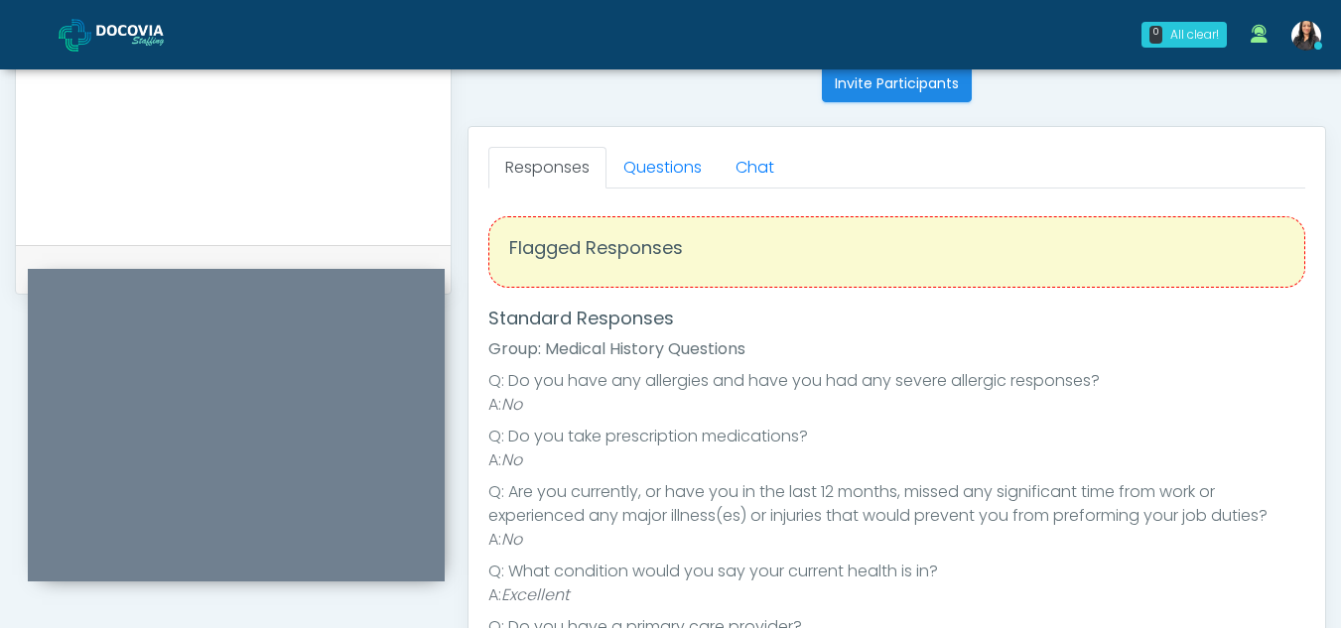
scroll to position [807, 0]
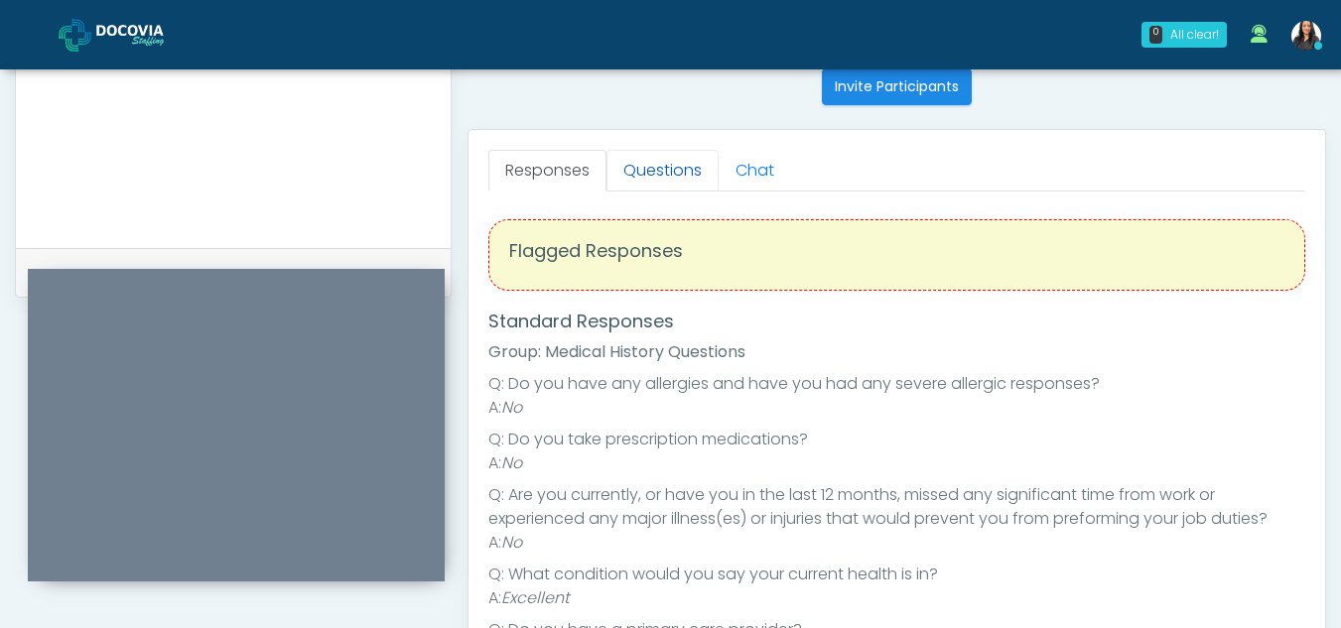
click at [671, 163] on link "Questions" at bounding box center [662, 171] width 112 height 42
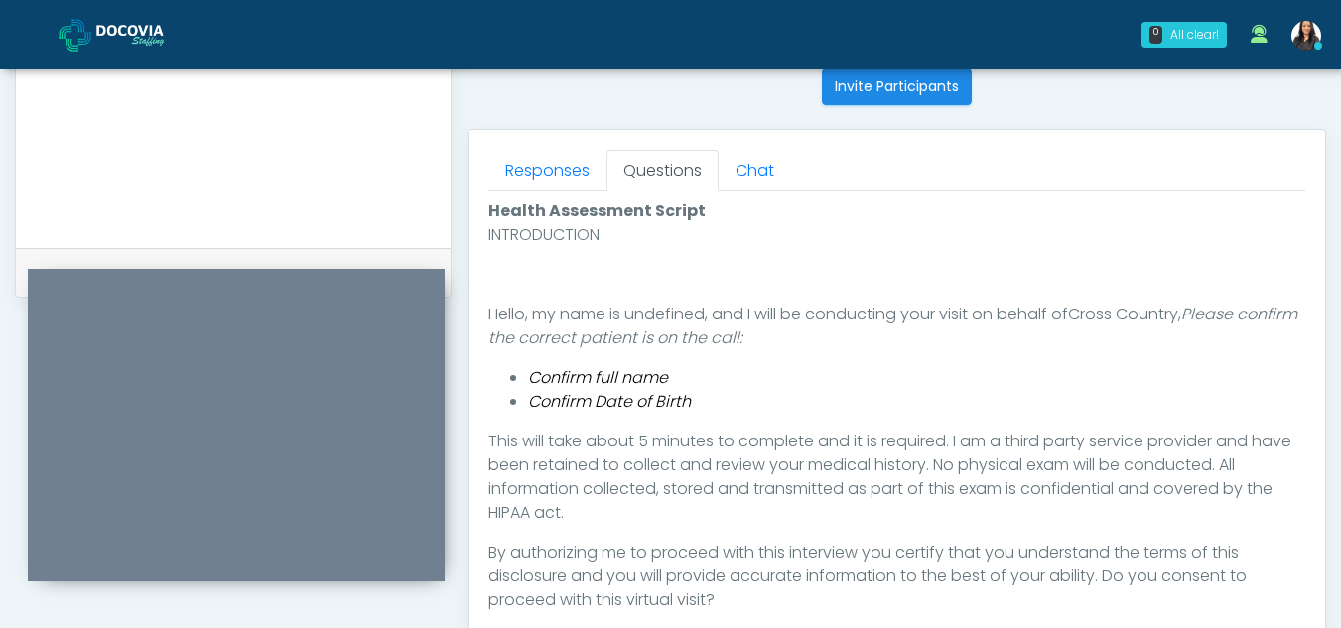
scroll to position [1022, 0]
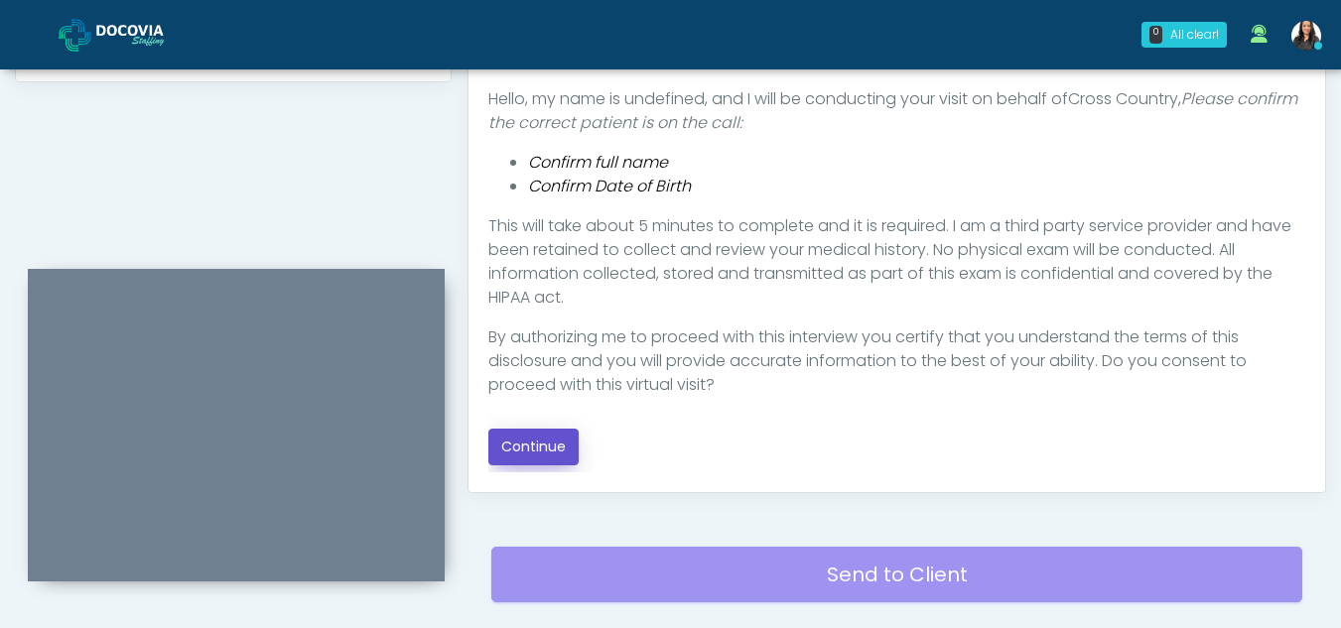
click at [551, 438] on button "Continue" at bounding box center [533, 447] width 90 height 37
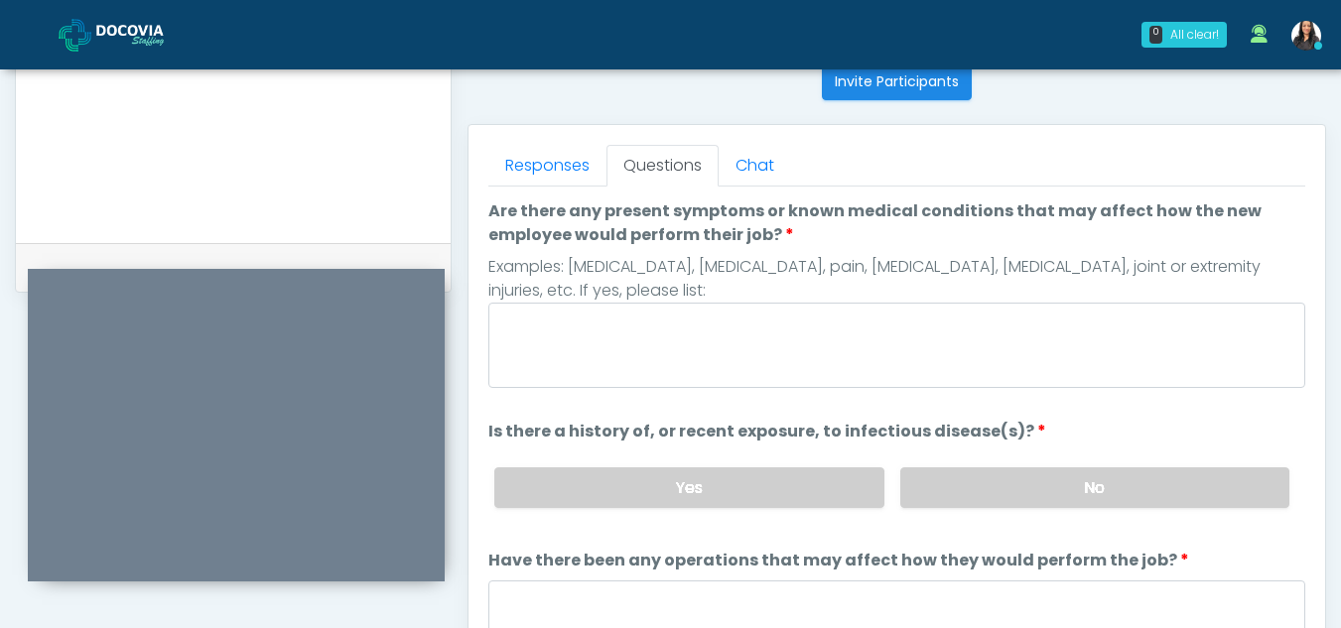
scroll to position [797, 0]
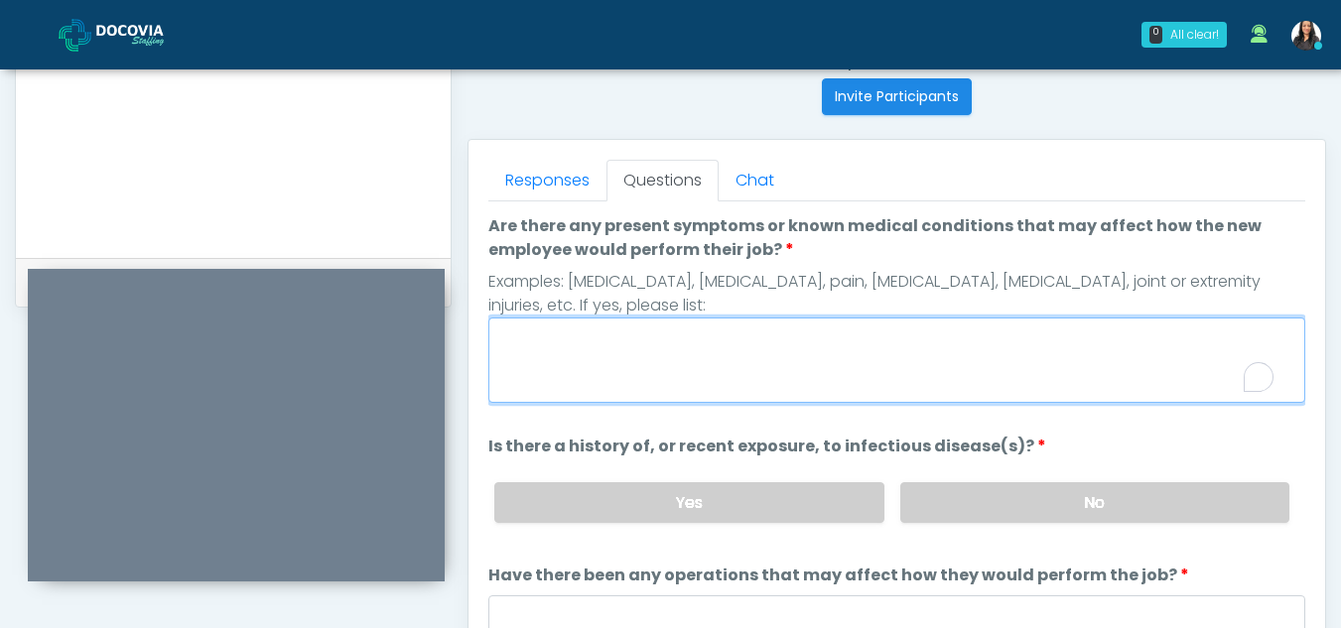
click at [579, 362] on textarea "Are there any present symptoms or known medical conditions that may affect how …" at bounding box center [896, 360] width 817 height 85
type textarea "**"
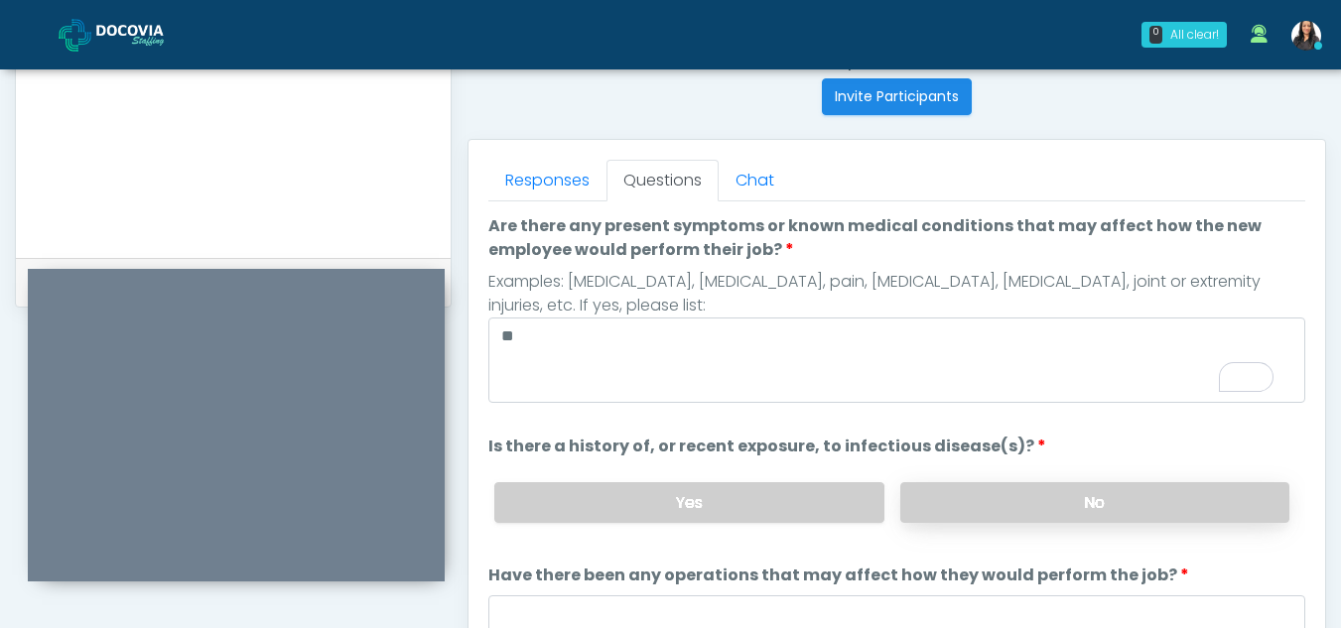
click at [1052, 502] on label "No" at bounding box center [1094, 502] width 389 height 41
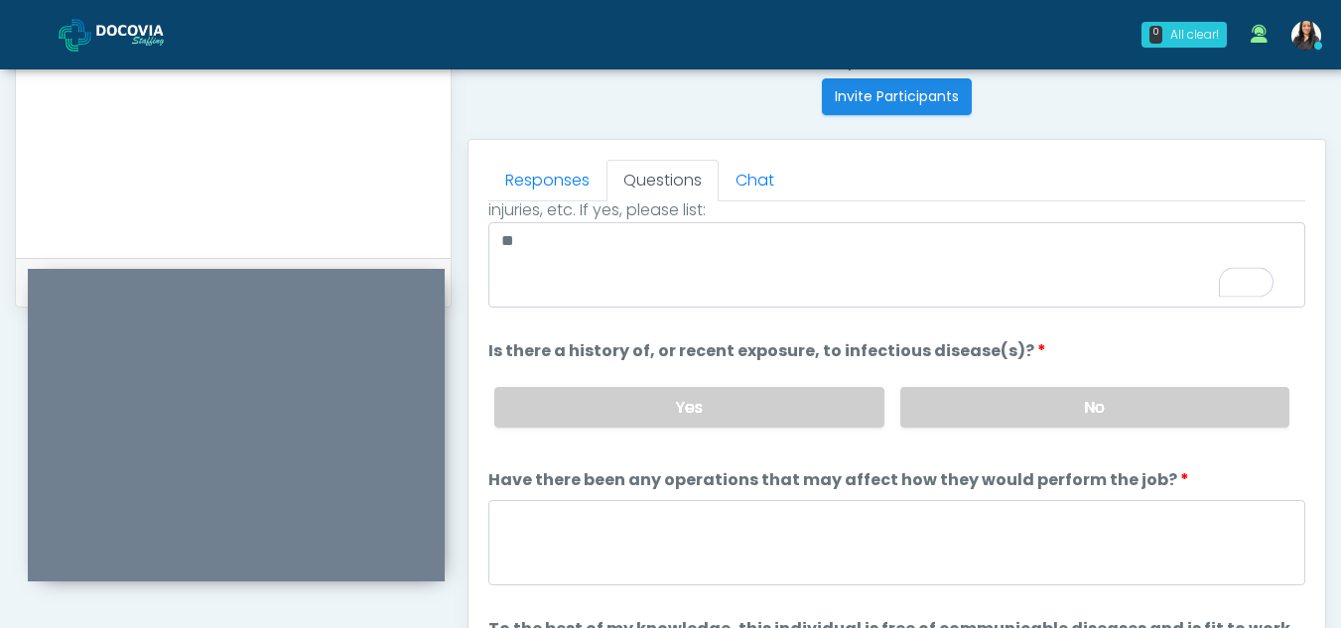
scroll to position [170, 0]
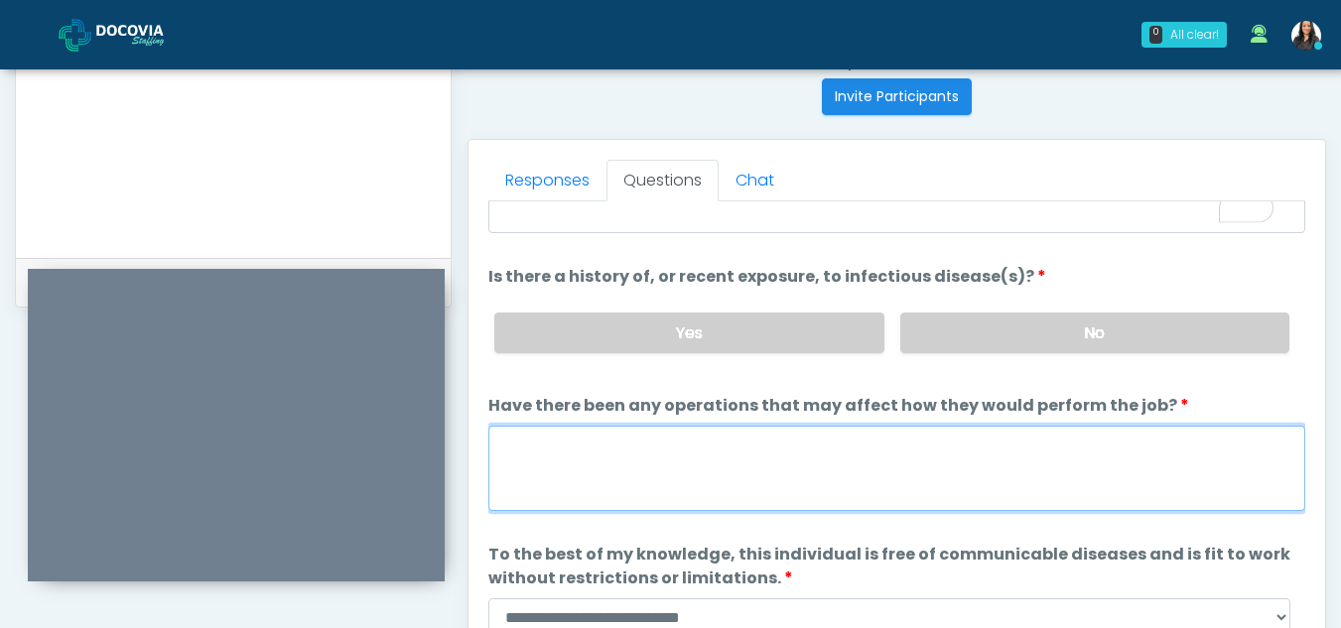
click at [593, 462] on textarea "Have there been any operations that may affect how they would perform the job?" at bounding box center [896, 468] width 817 height 85
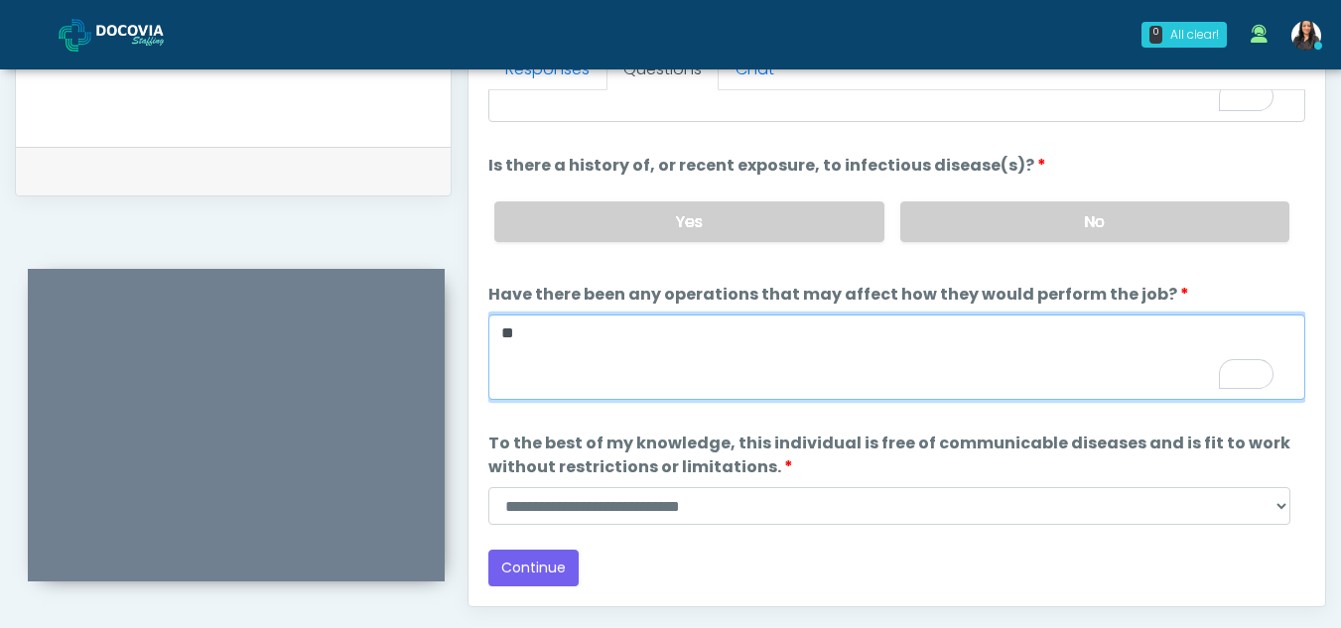
scroll to position [968, 0]
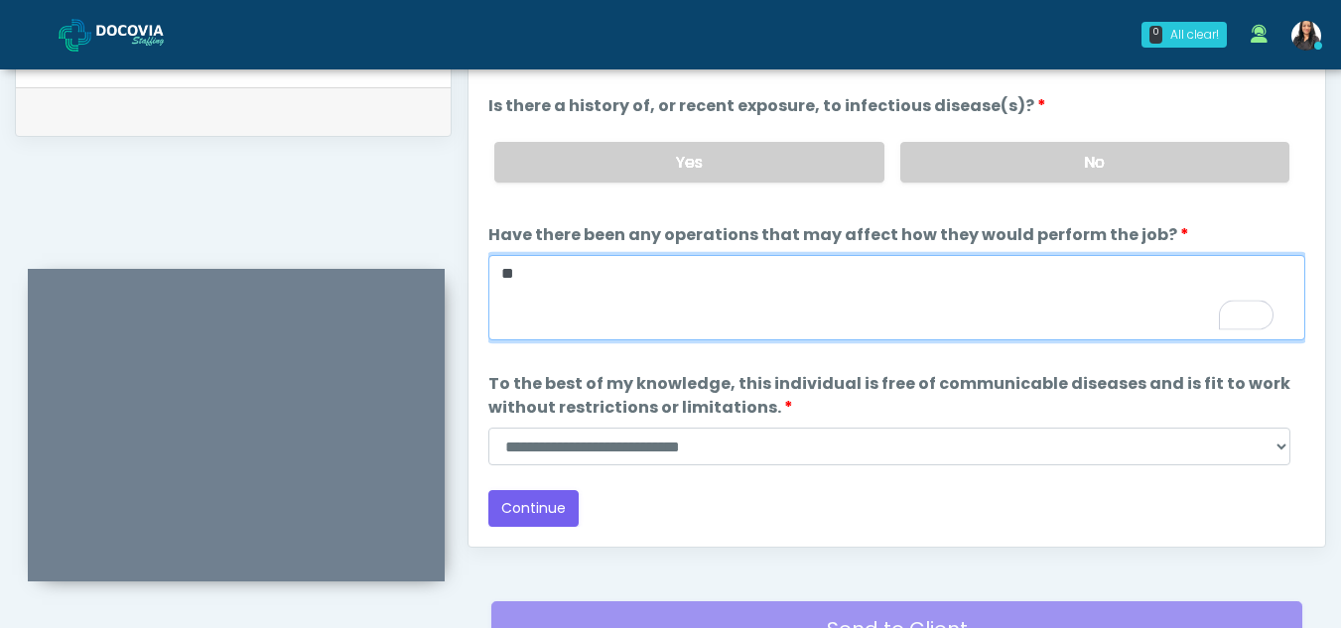
type textarea "**"
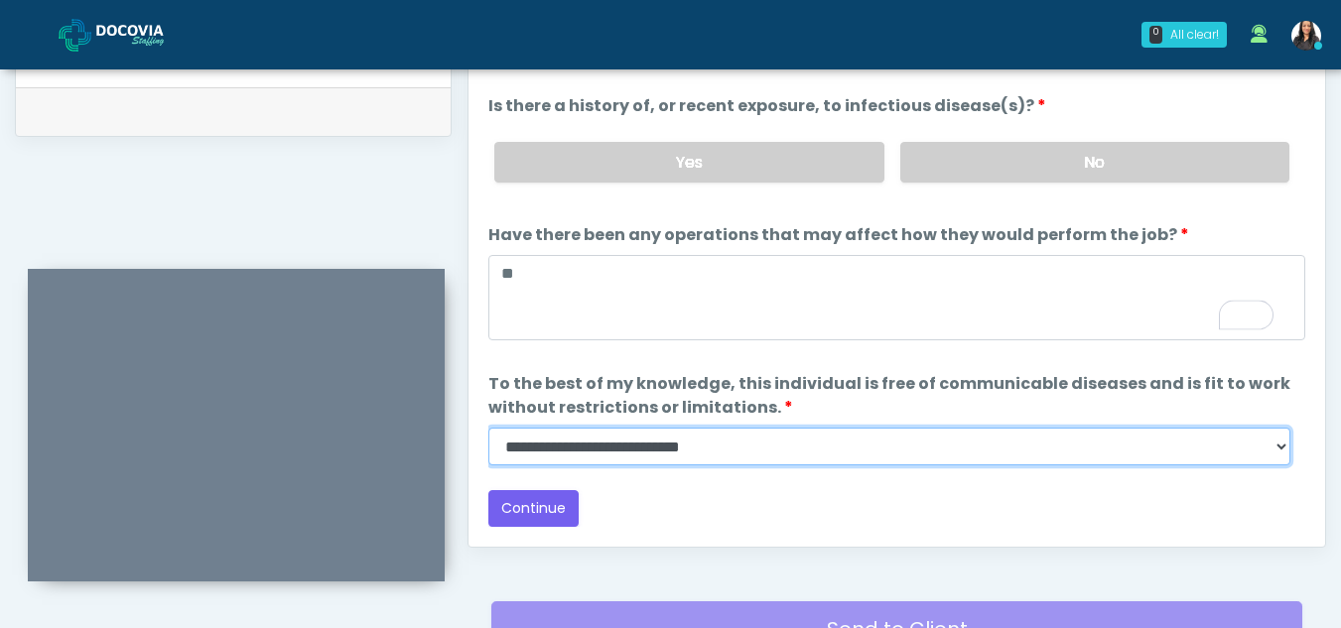
click at [1277, 448] on select "**********" at bounding box center [889, 447] width 802 height 38
select select "******"
click at [488, 428] on select "**********" at bounding box center [889, 447] width 802 height 38
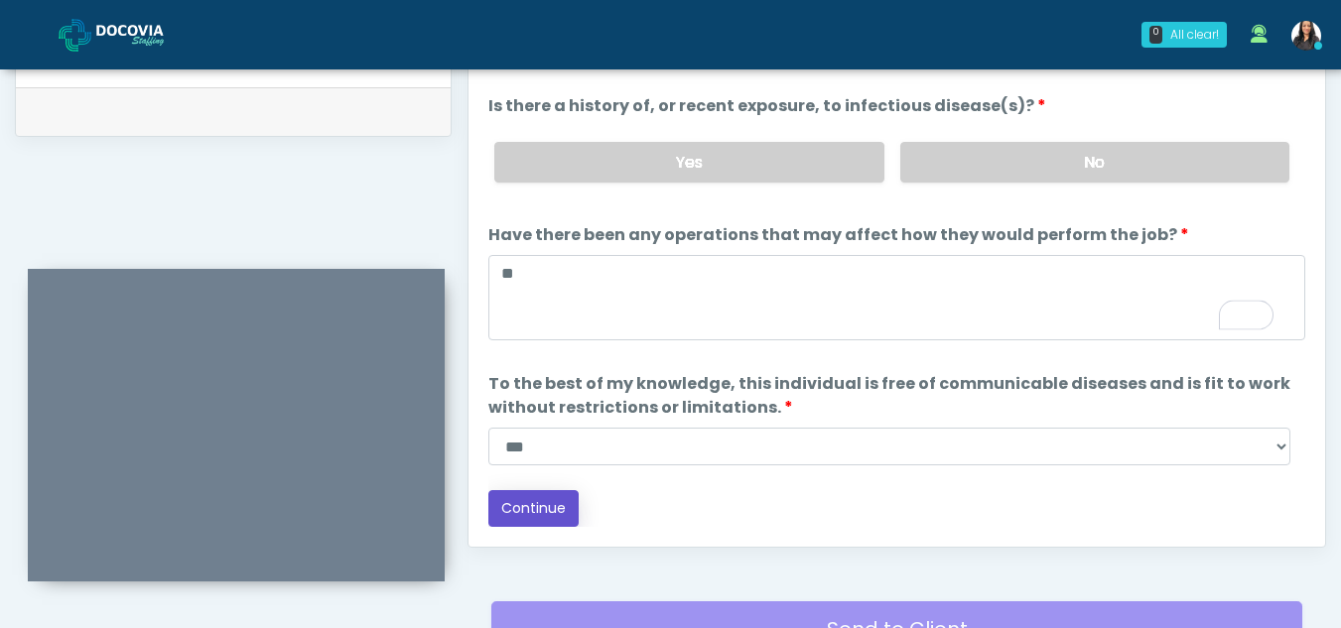
click at [536, 496] on button "Continue" at bounding box center [533, 508] width 90 height 37
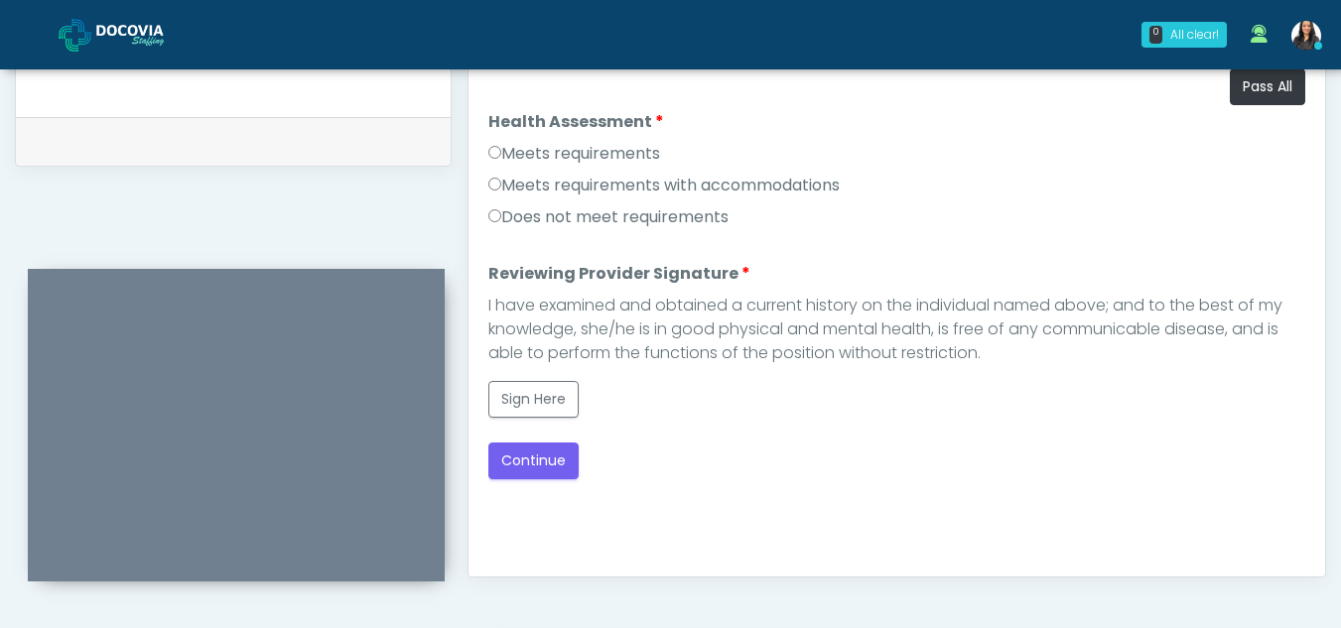
scroll to position [893, 0]
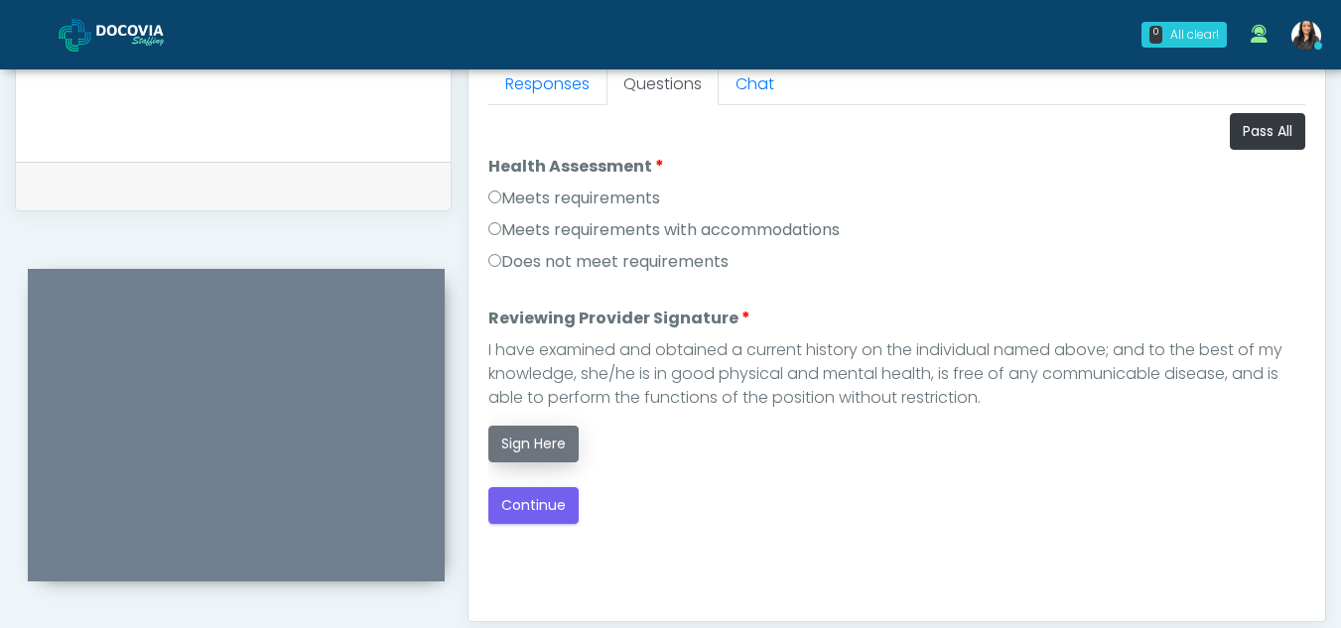
click at [559, 454] on button "Sign Here" at bounding box center [533, 444] width 90 height 37
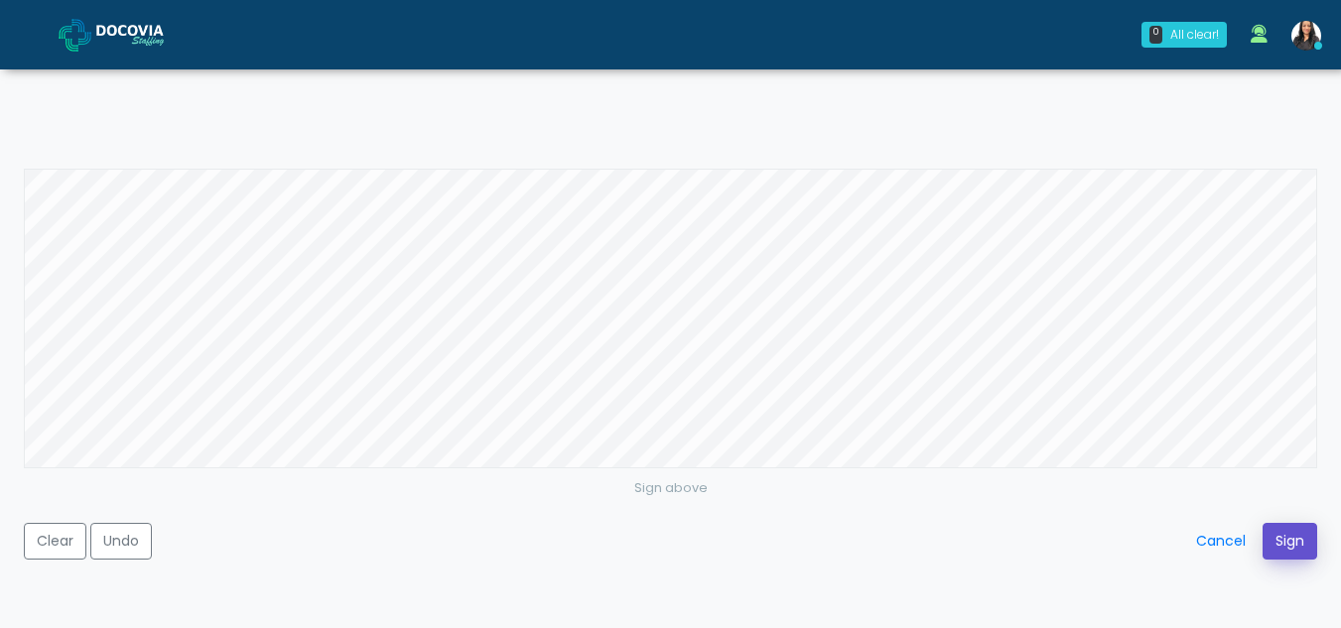
click at [1272, 541] on button "Sign" at bounding box center [1289, 541] width 55 height 37
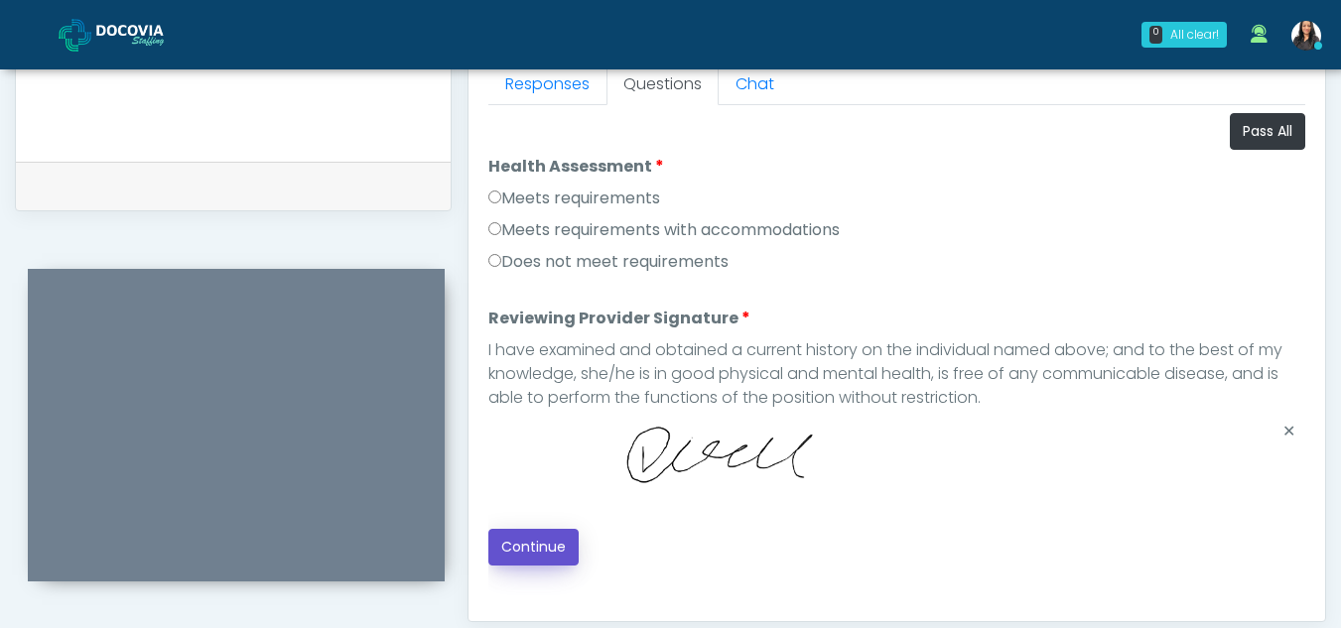
click at [546, 542] on button "Continue" at bounding box center [533, 547] width 90 height 37
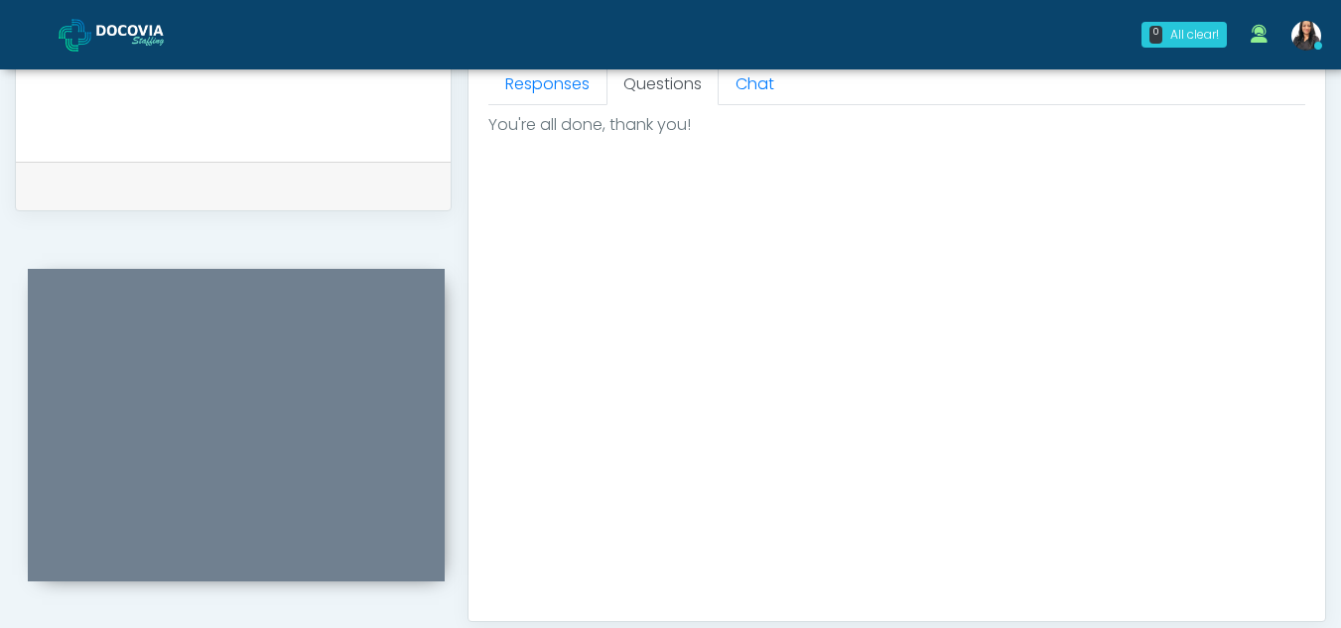
scroll to position [1190, 0]
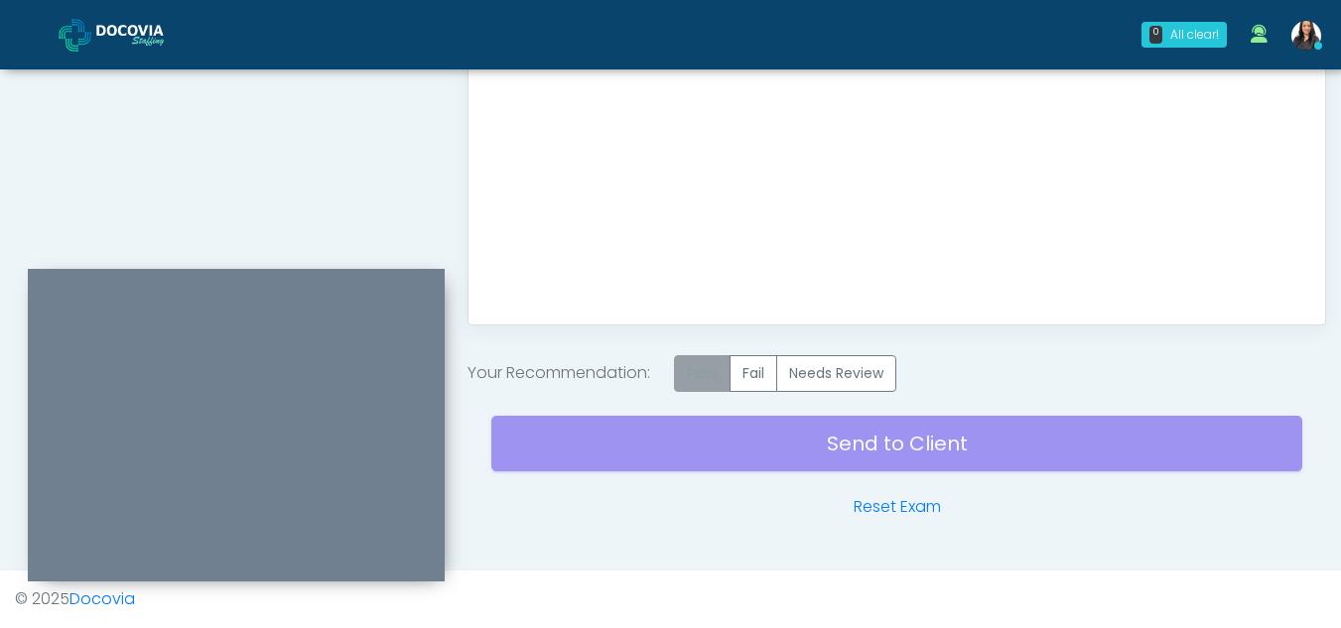
click at [697, 374] on label "Pass" at bounding box center [702, 373] width 57 height 37
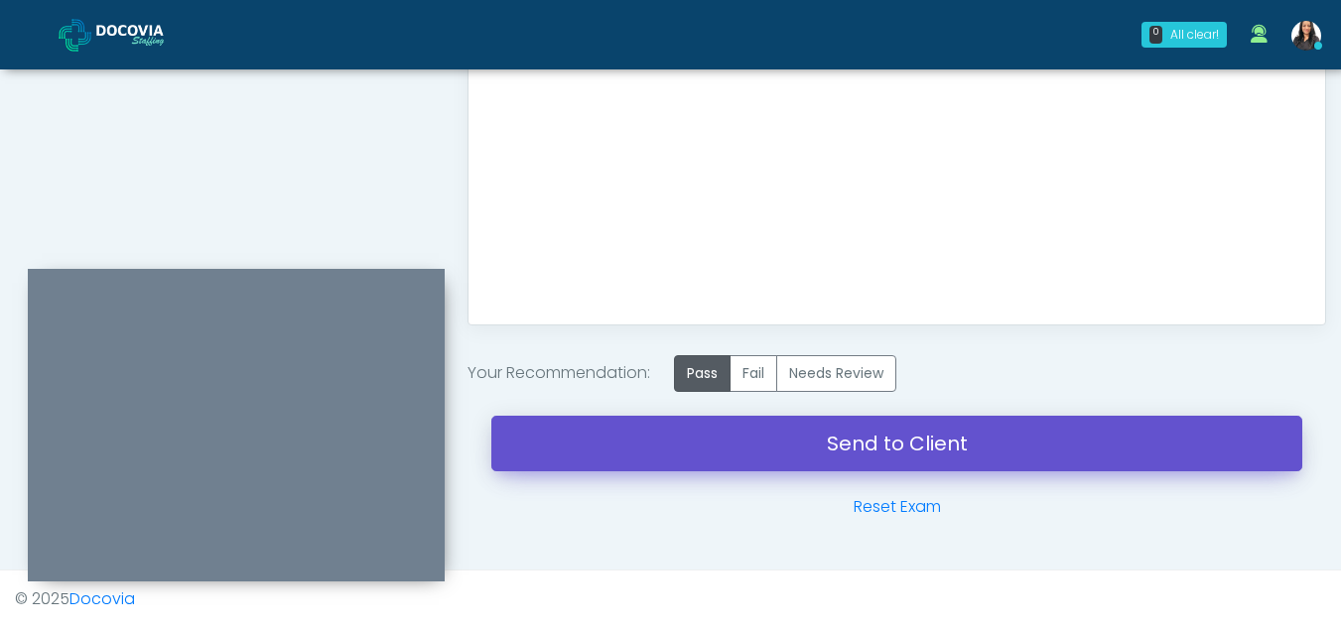
click at [863, 435] on link "Send to Client" at bounding box center [896, 444] width 811 height 56
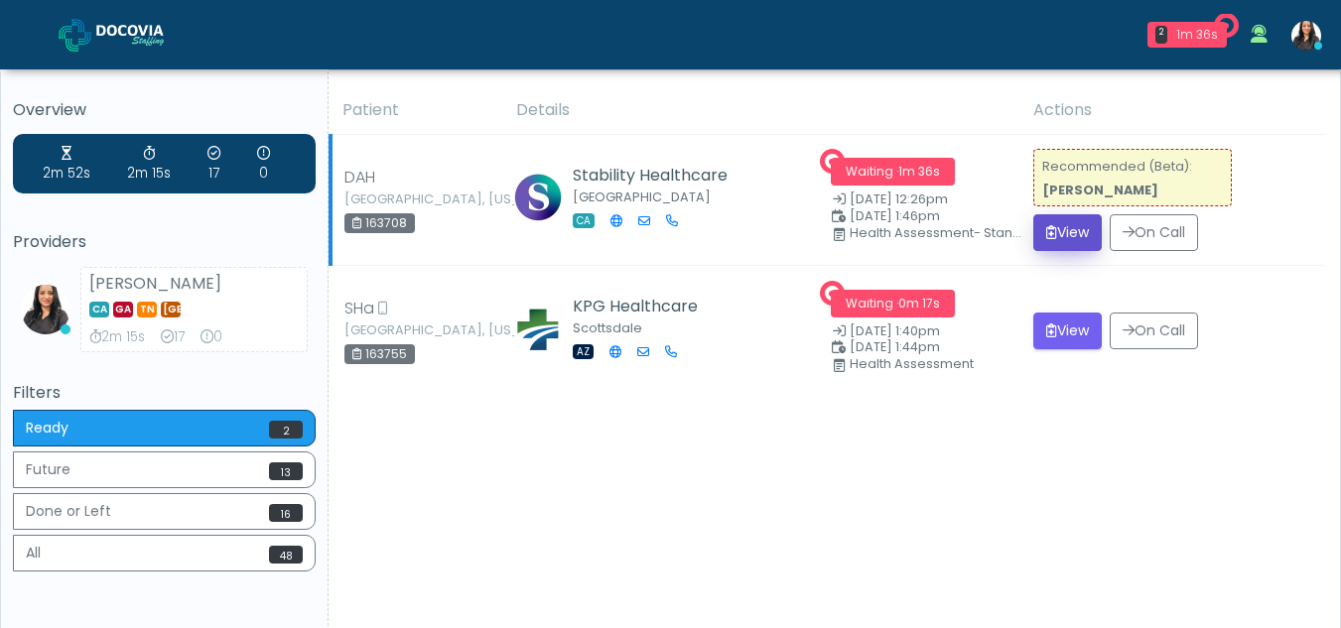
click at [1075, 228] on button "View" at bounding box center [1067, 232] width 68 height 37
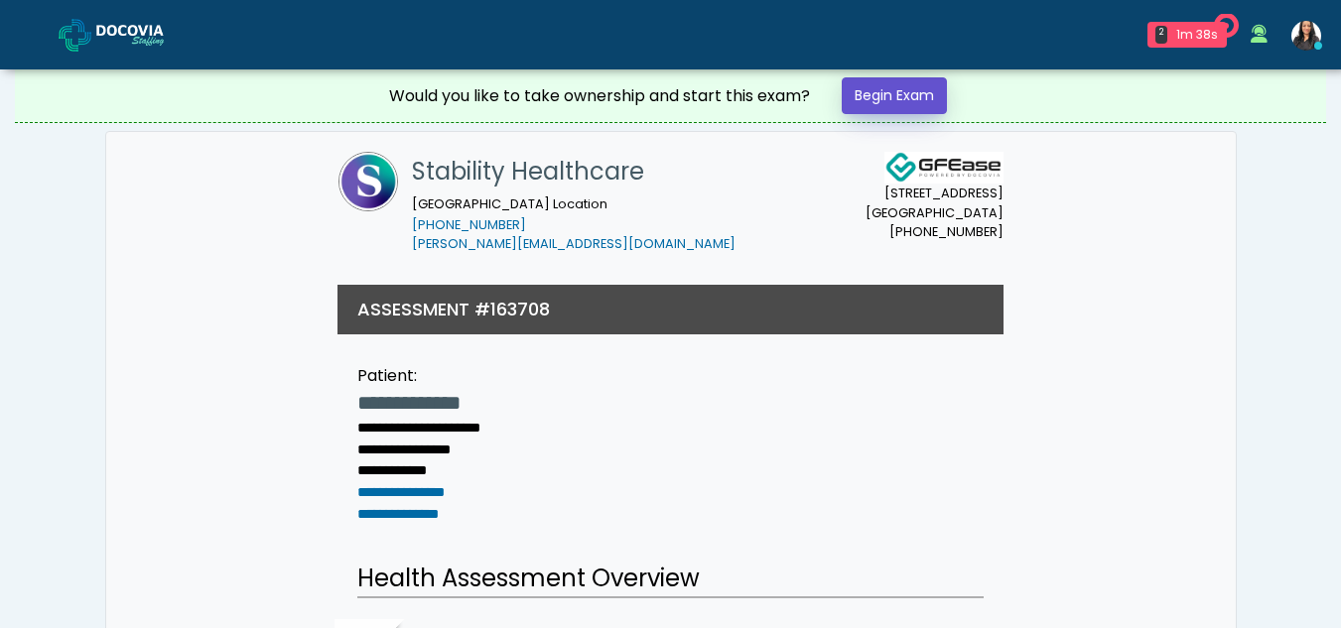
click at [926, 98] on link "Begin Exam" at bounding box center [894, 95] width 105 height 37
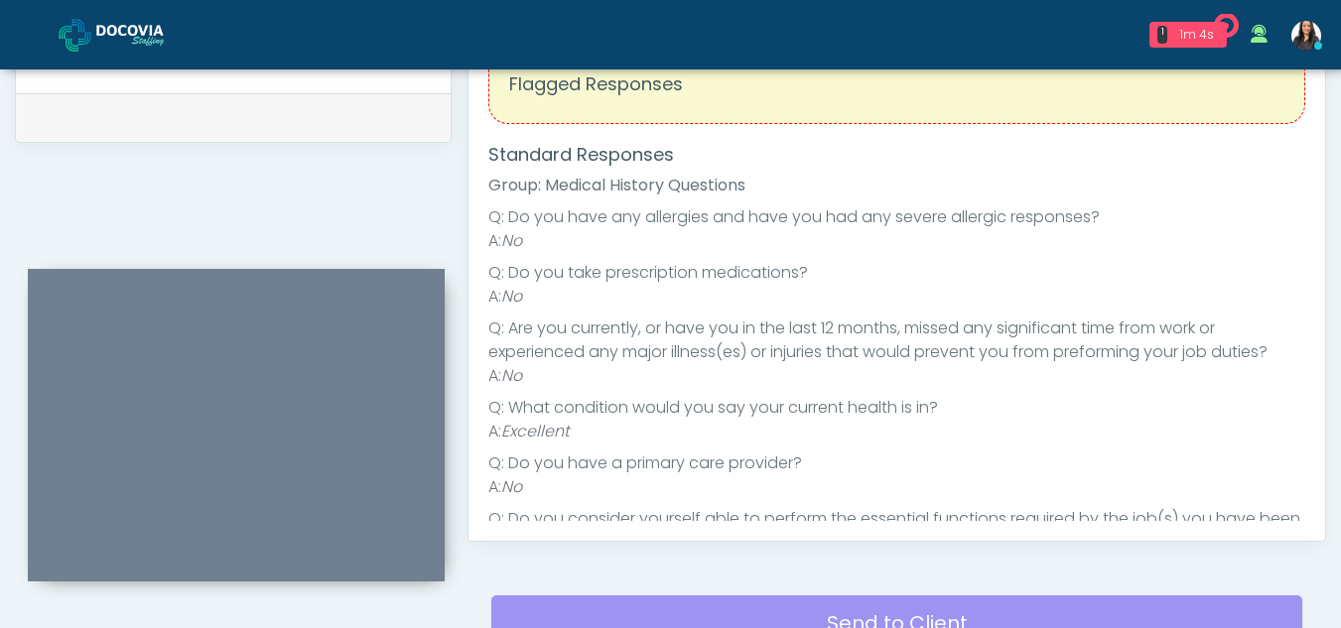
scroll to position [810, 0]
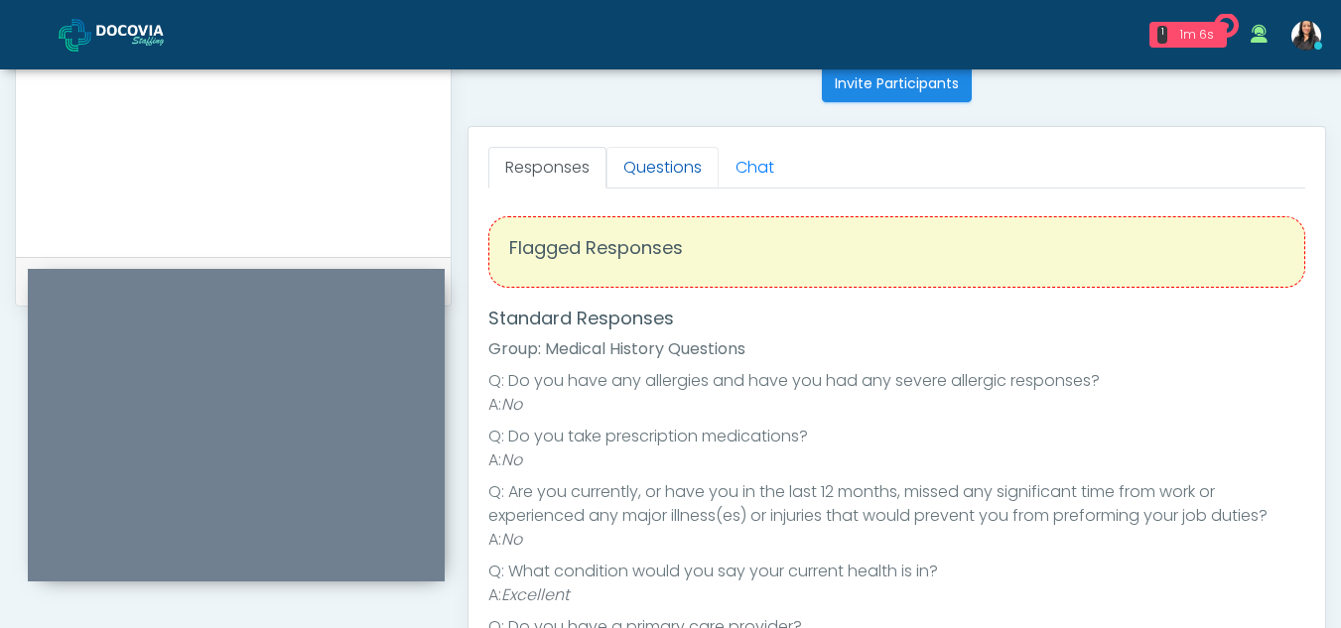
click at [631, 164] on link "Questions" at bounding box center [662, 168] width 112 height 42
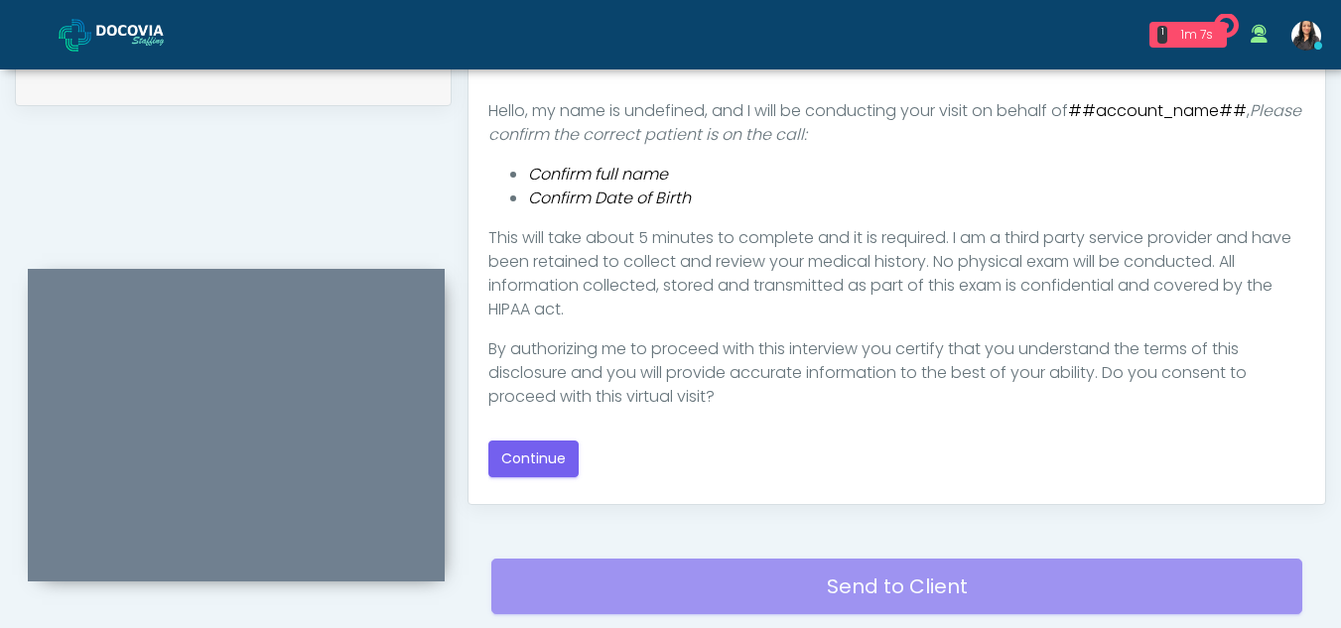
scroll to position [1013, 0]
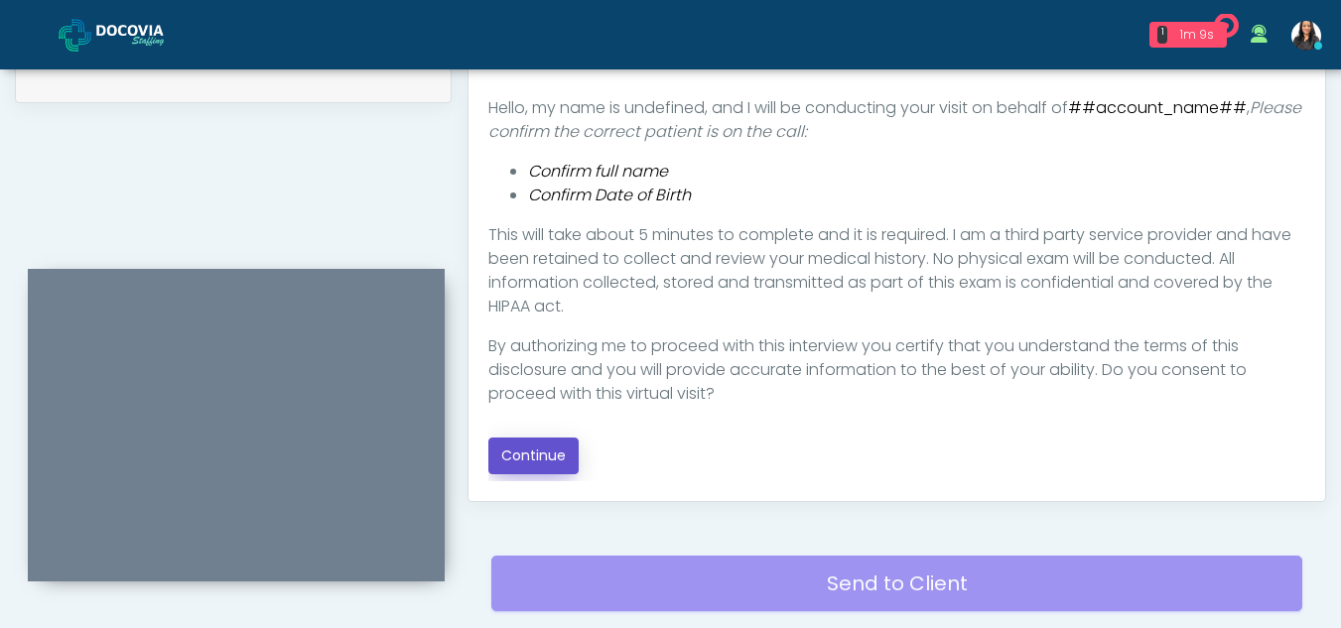
click at [550, 455] on button "Continue" at bounding box center [533, 456] width 90 height 37
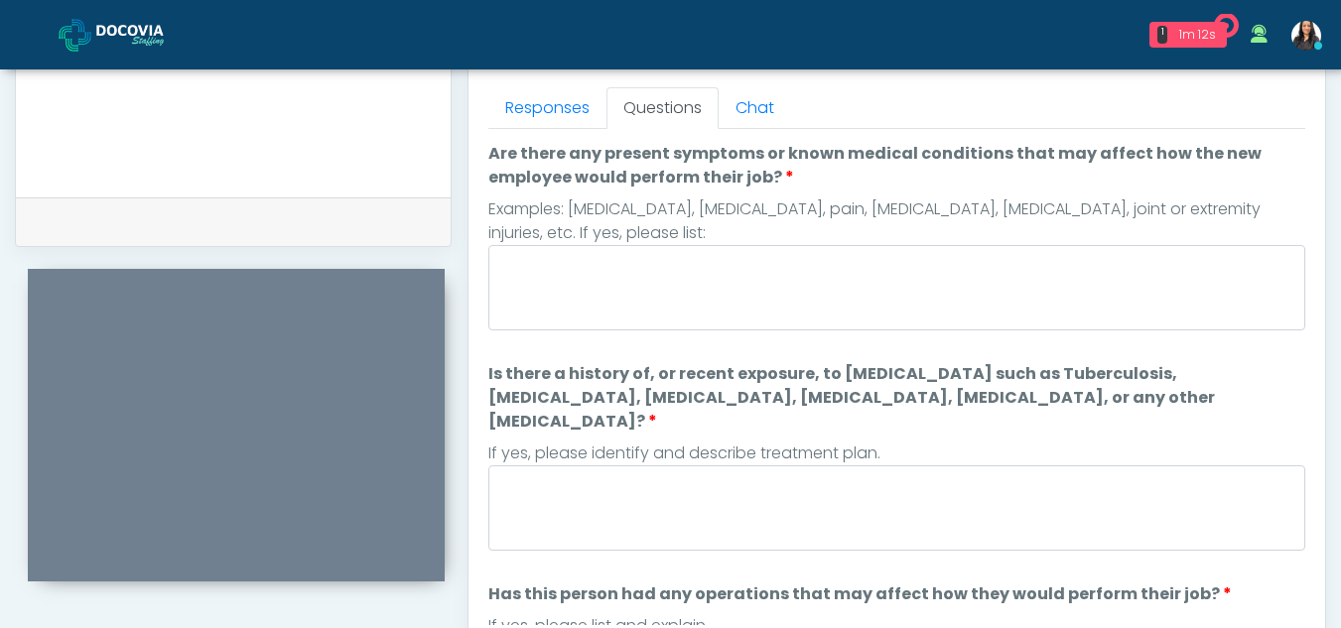
scroll to position [836, 0]
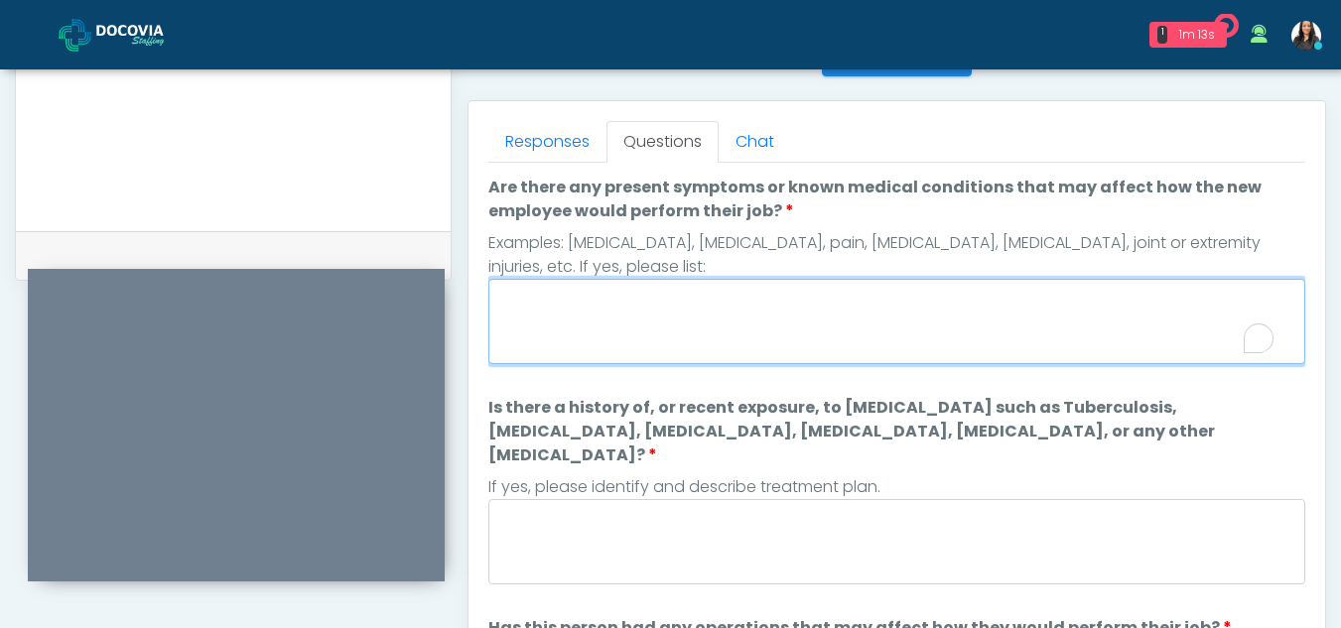
click at [715, 323] on textarea "Are there any present symptoms or known medical conditions that may affect how …" at bounding box center [896, 321] width 817 height 85
type textarea "**"
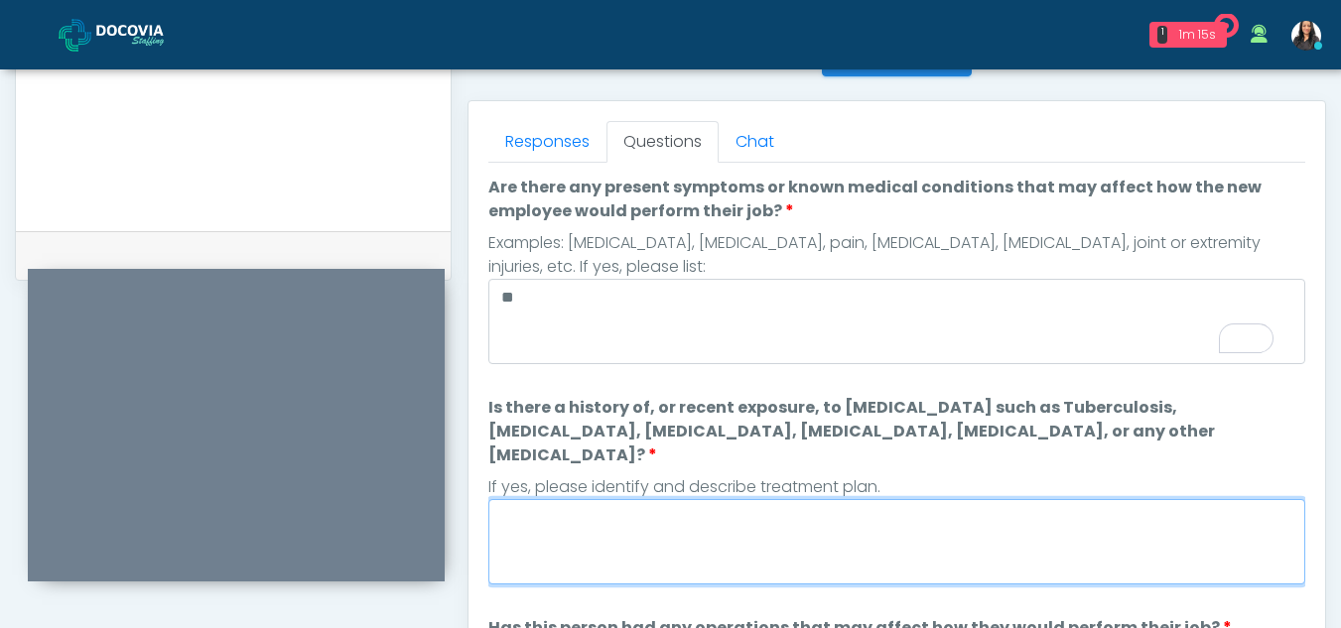
click at [739, 527] on textarea "Is there a history of, or recent exposure, to infectious diseases such as Tuber…" at bounding box center [896, 541] width 817 height 85
type textarea "*"
type textarea "**"
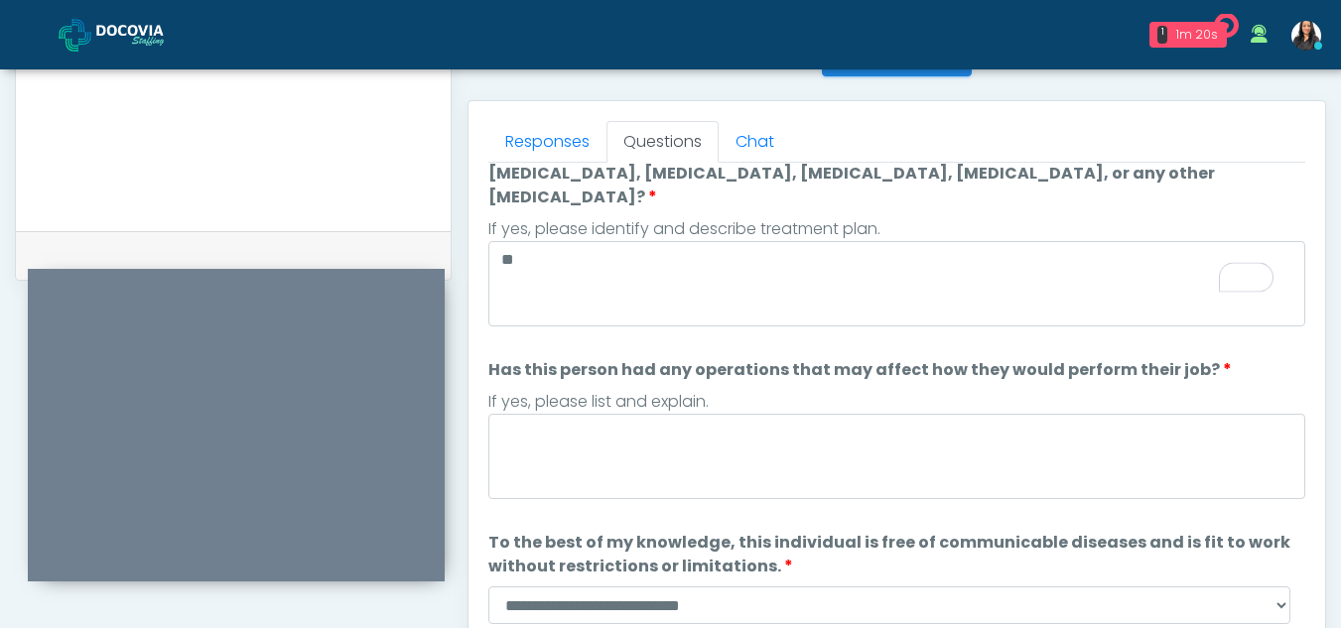
scroll to position [261, 0]
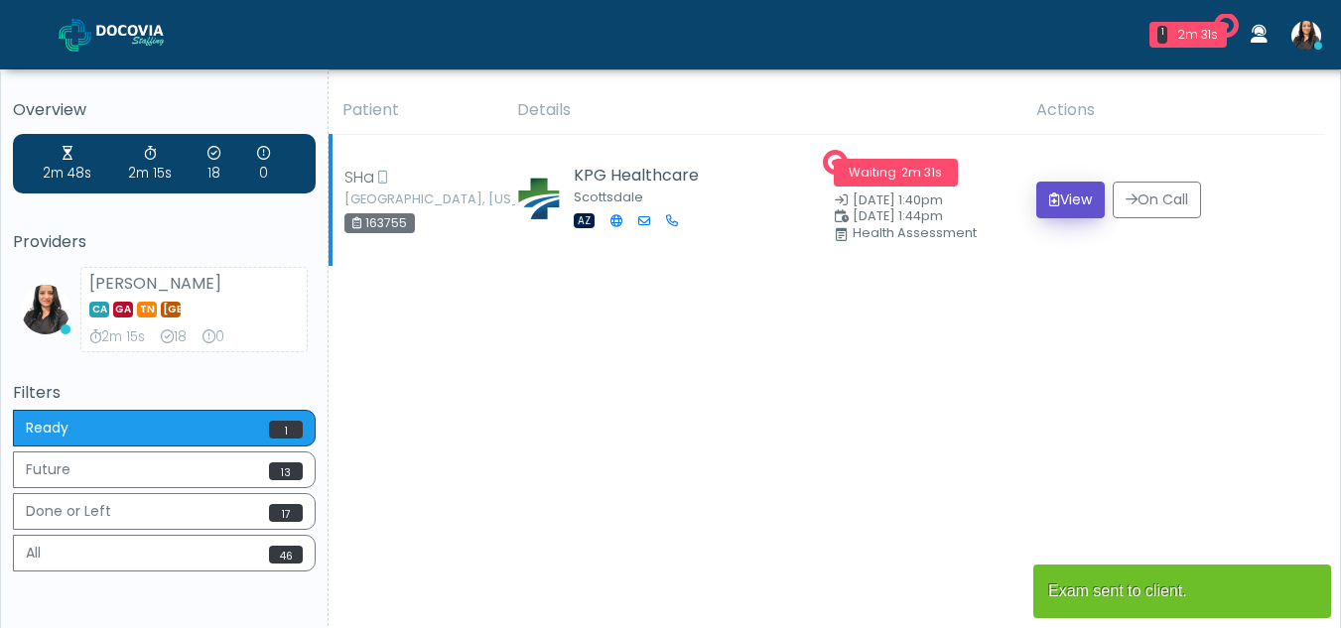
click at [1077, 198] on button "View" at bounding box center [1070, 200] width 68 height 37
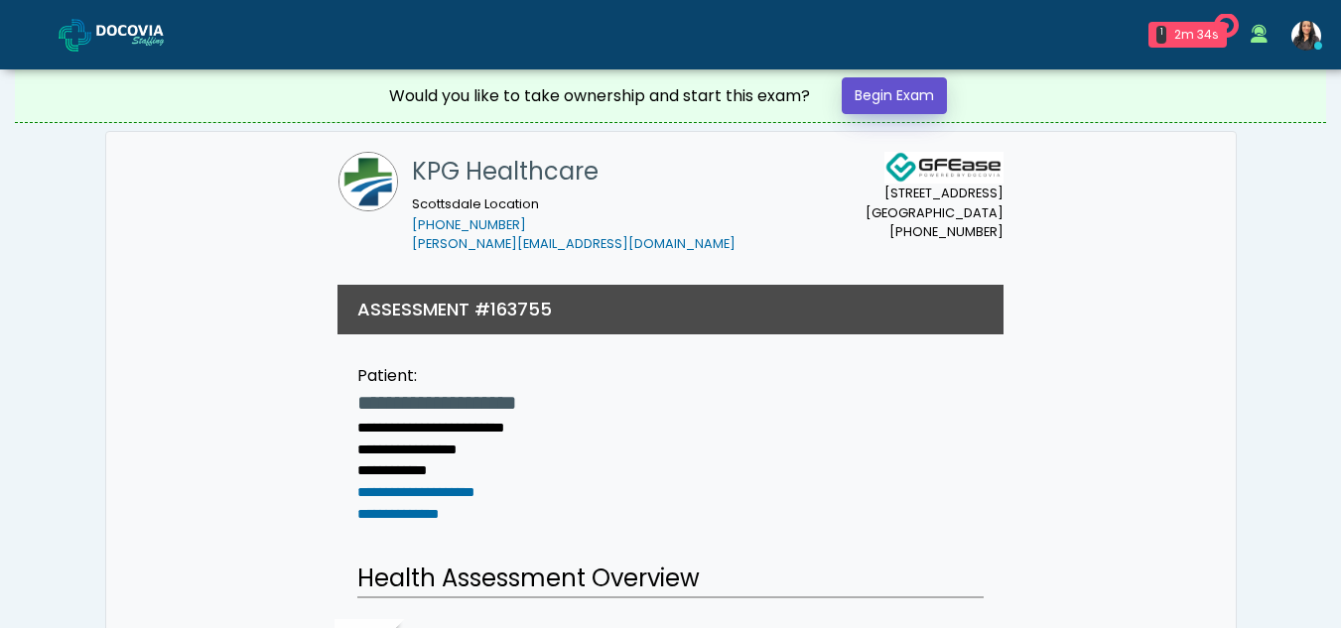
click at [877, 83] on link "Begin Exam" at bounding box center [894, 95] width 105 height 37
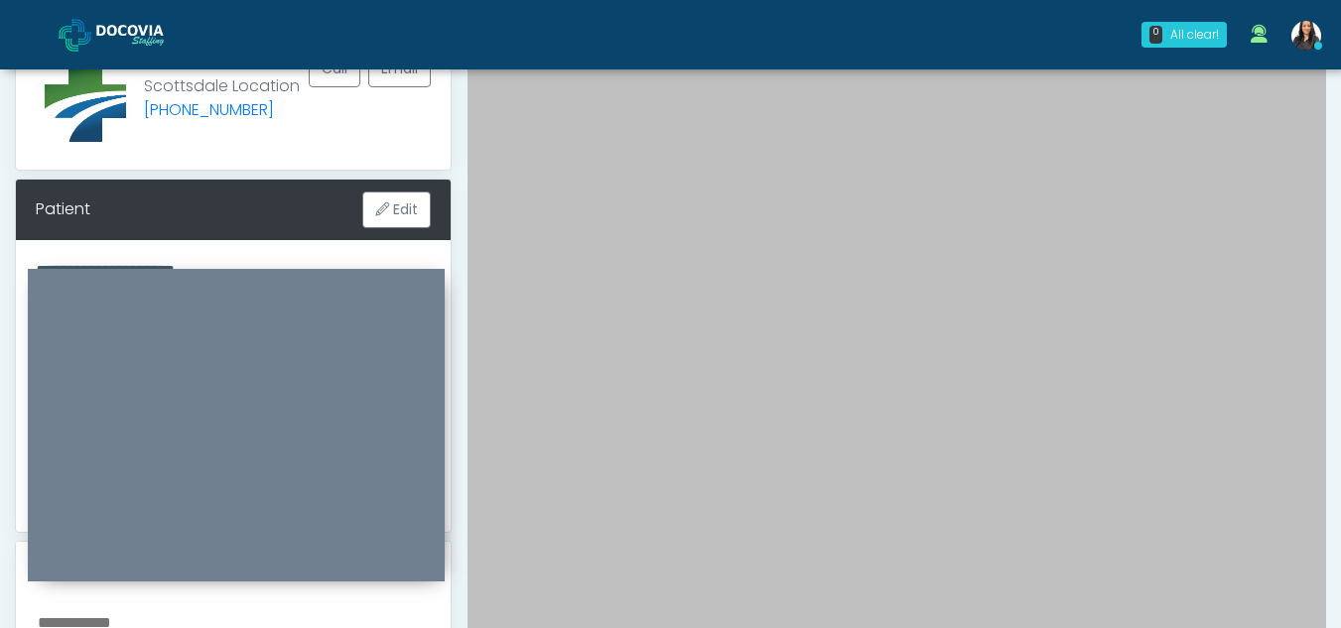
scroll to position [174, 0]
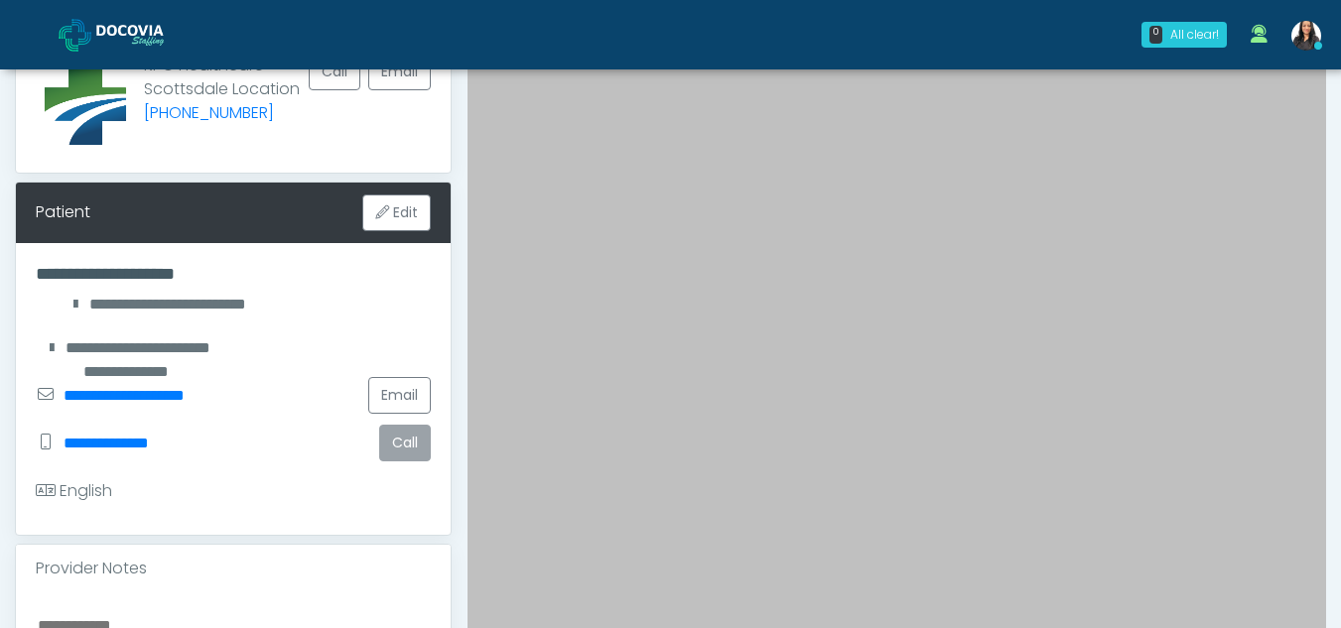
click at [395, 454] on button "Call" at bounding box center [405, 443] width 52 height 37
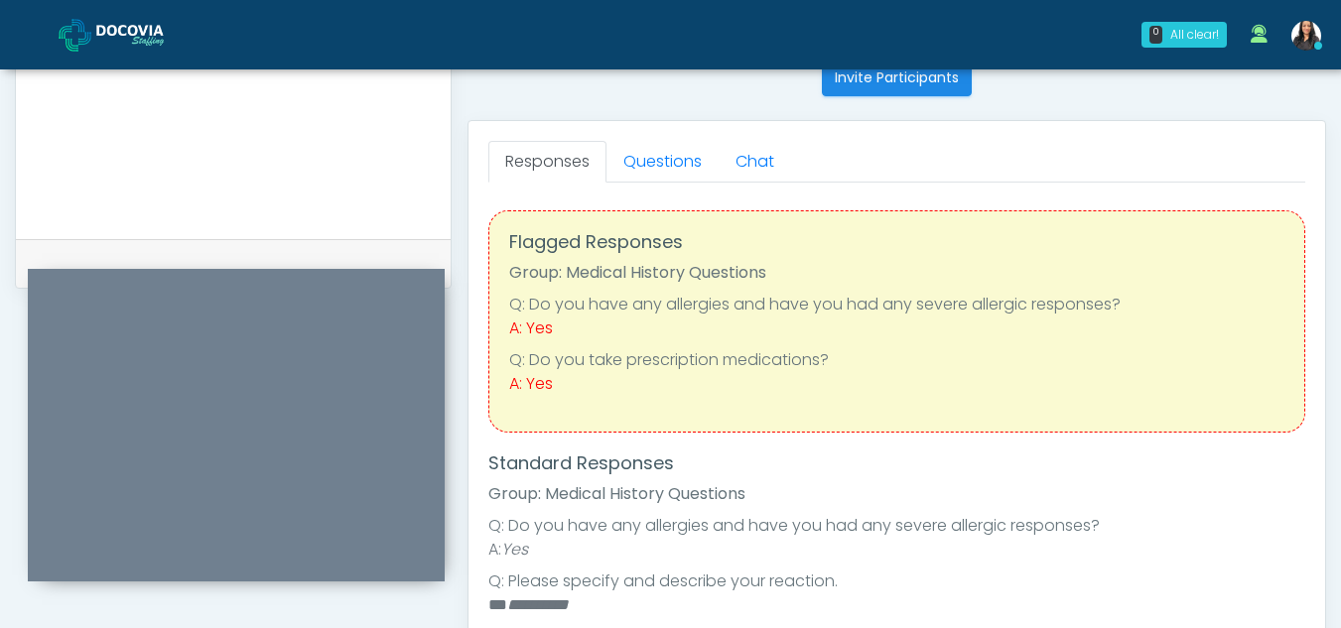
scroll to position [771, 0]
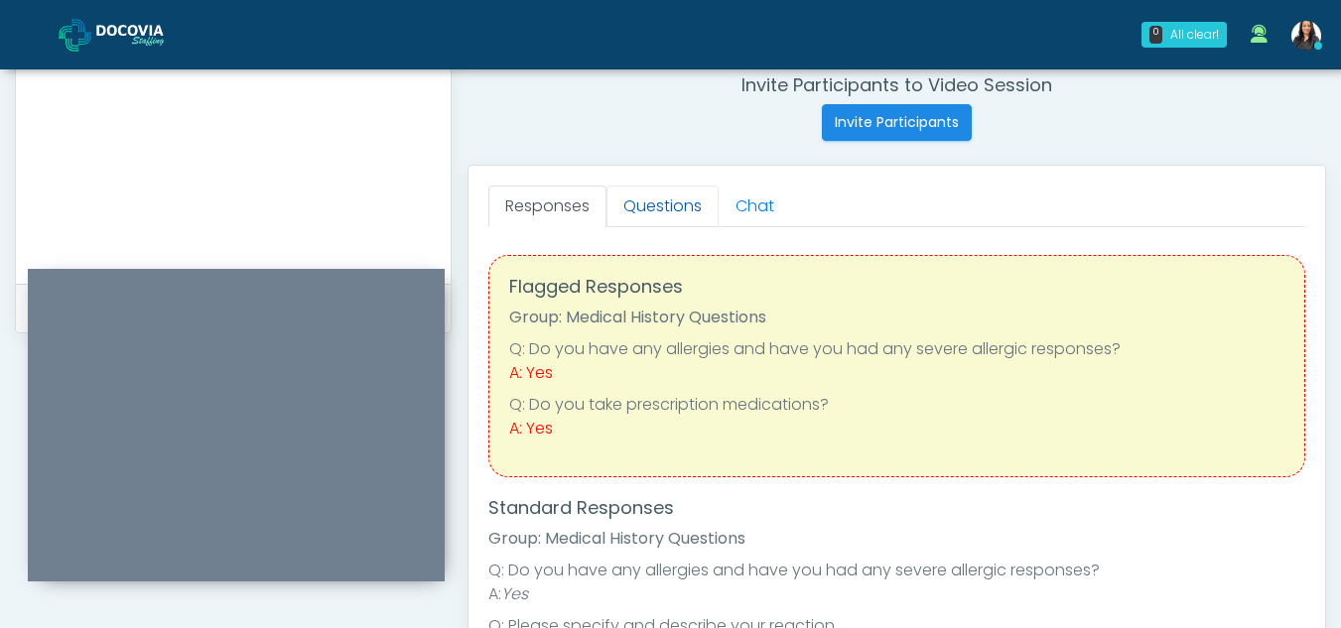
click at [664, 206] on link "Questions" at bounding box center [662, 207] width 112 height 42
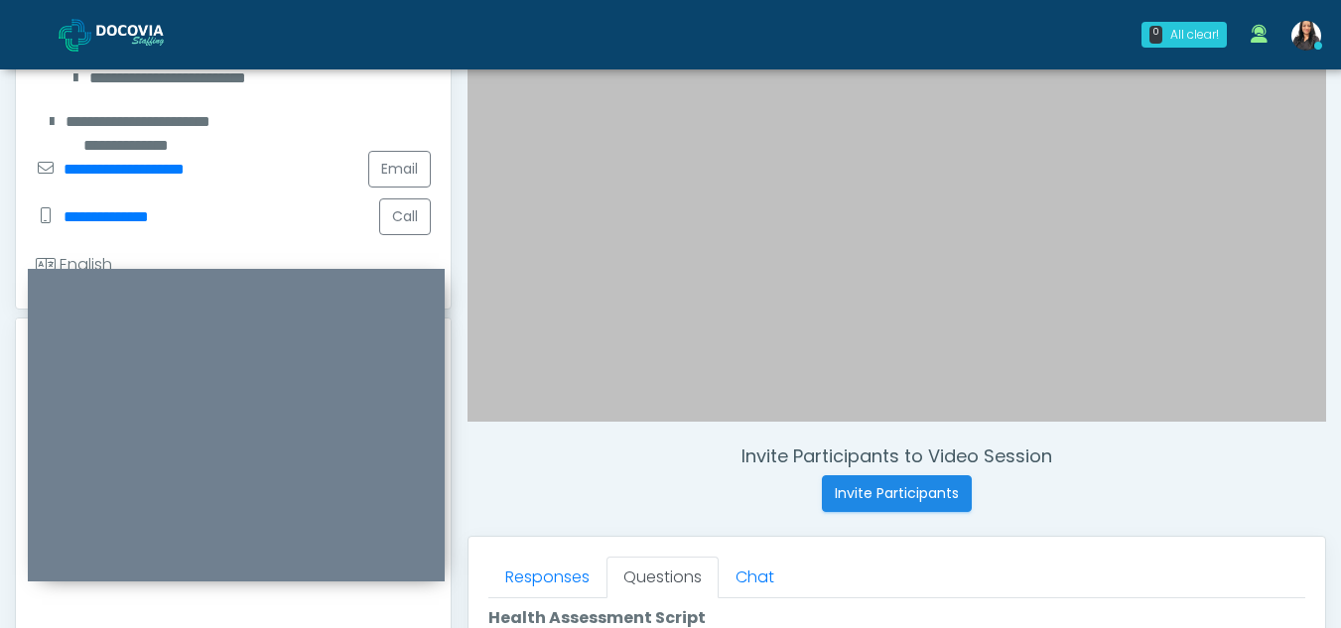
scroll to position [0, 0]
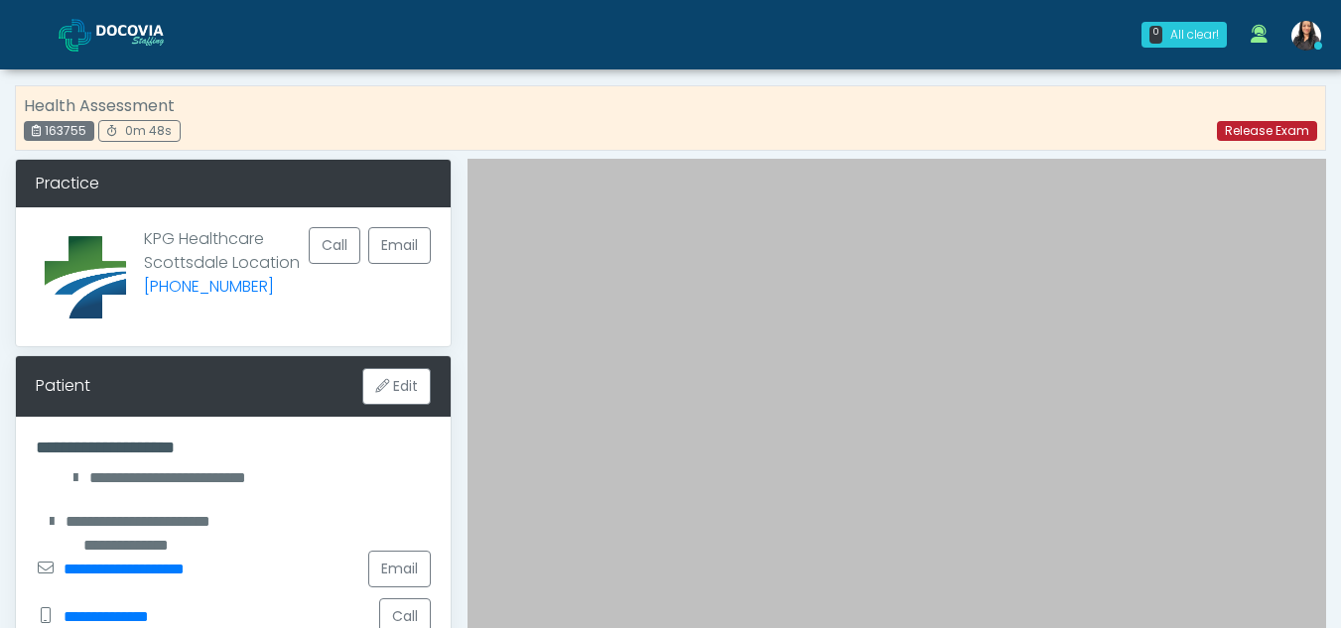
click at [1256, 134] on link "Release Exam" at bounding box center [1267, 131] width 100 height 20
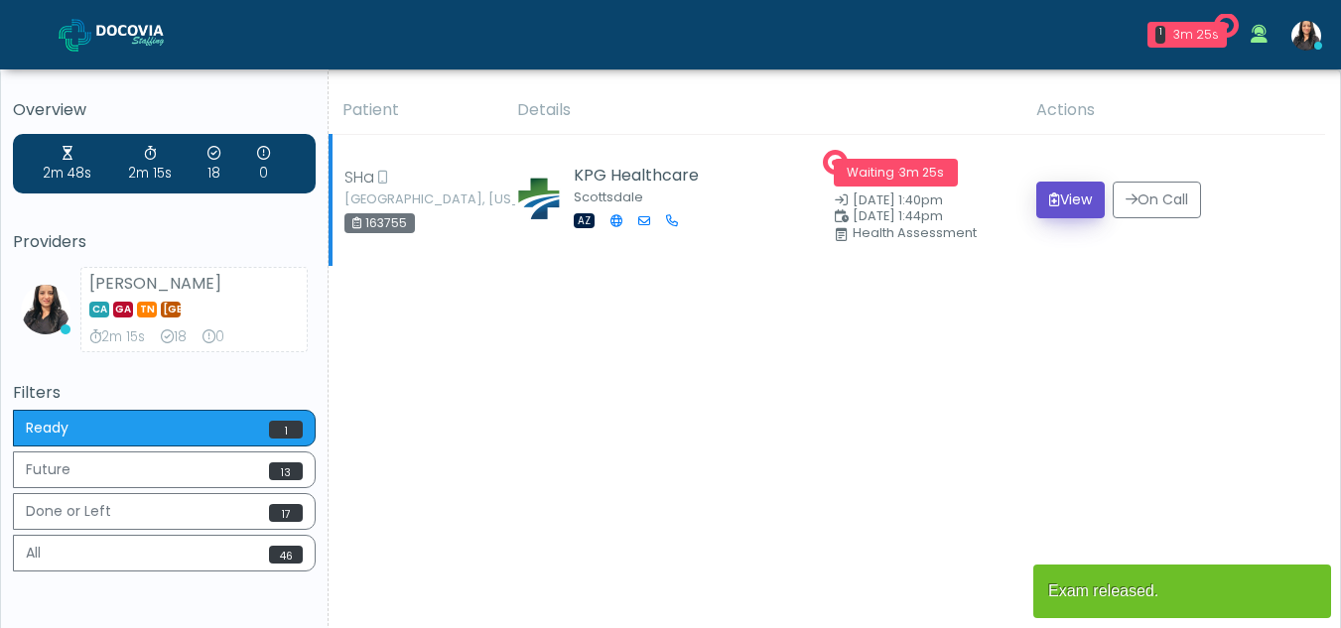
click at [1066, 201] on button "View" at bounding box center [1070, 200] width 68 height 37
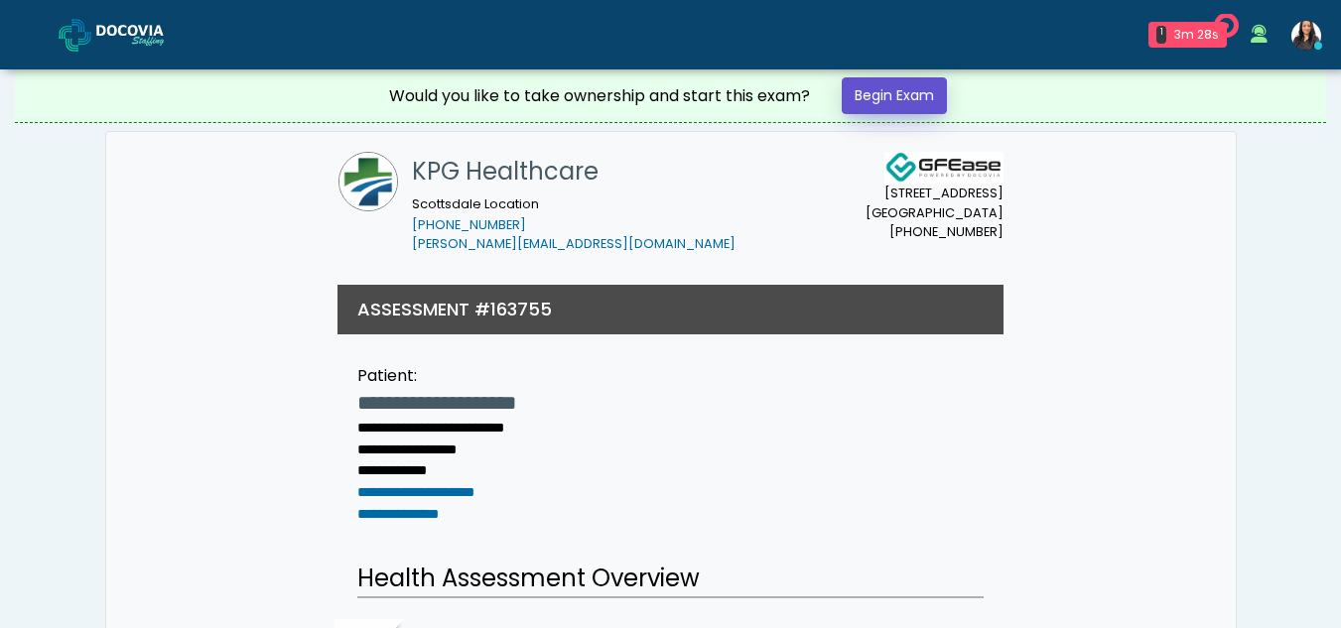
click at [869, 96] on link "Begin Exam" at bounding box center [894, 95] width 105 height 37
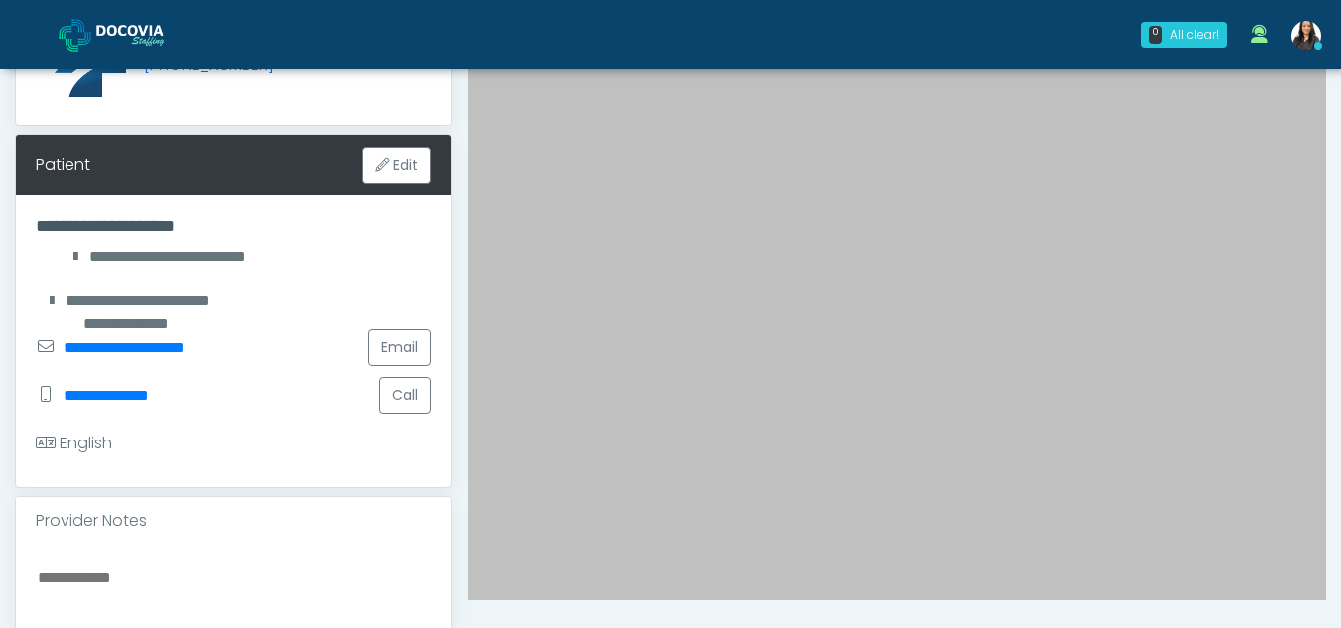
scroll to position [230, 0]
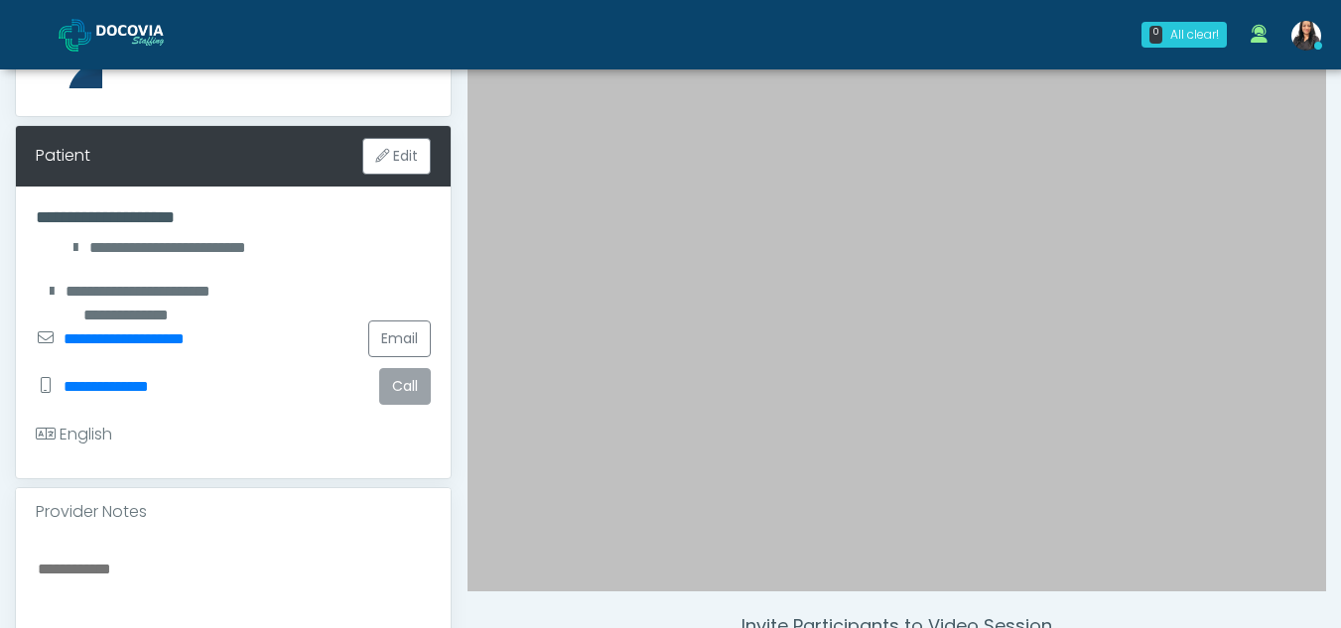
click at [394, 399] on button "Call" at bounding box center [405, 386] width 52 height 37
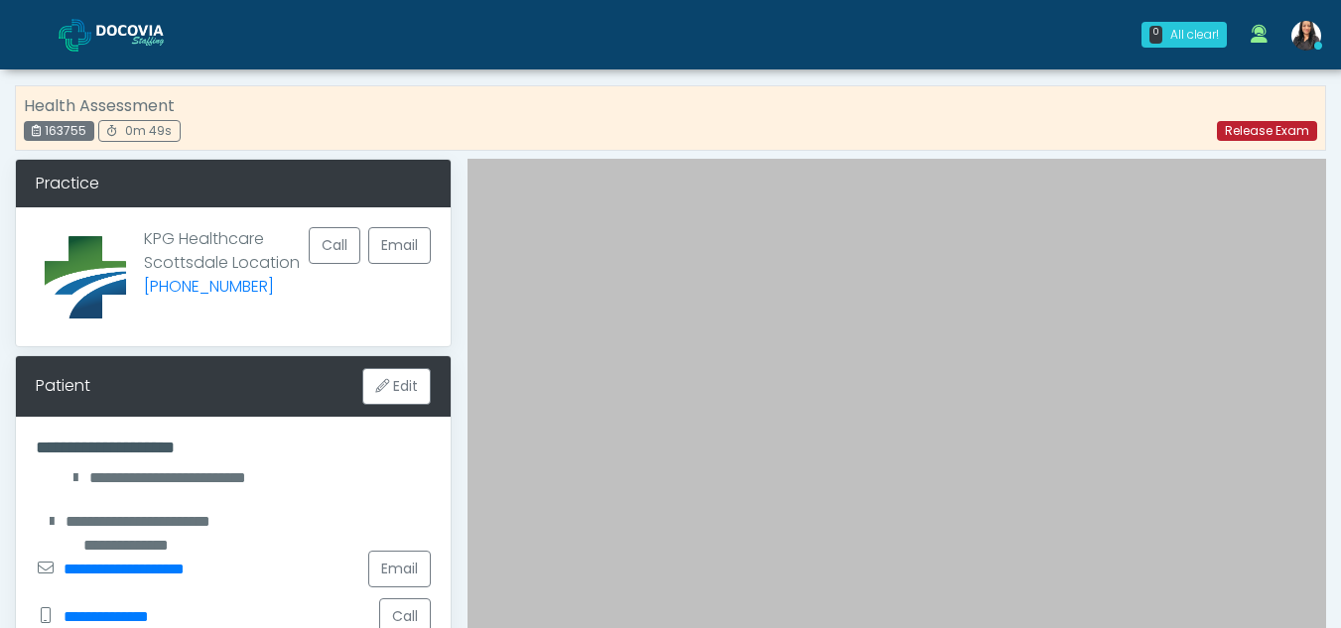
click at [1255, 133] on link "Release Exam" at bounding box center [1267, 131] width 100 height 20
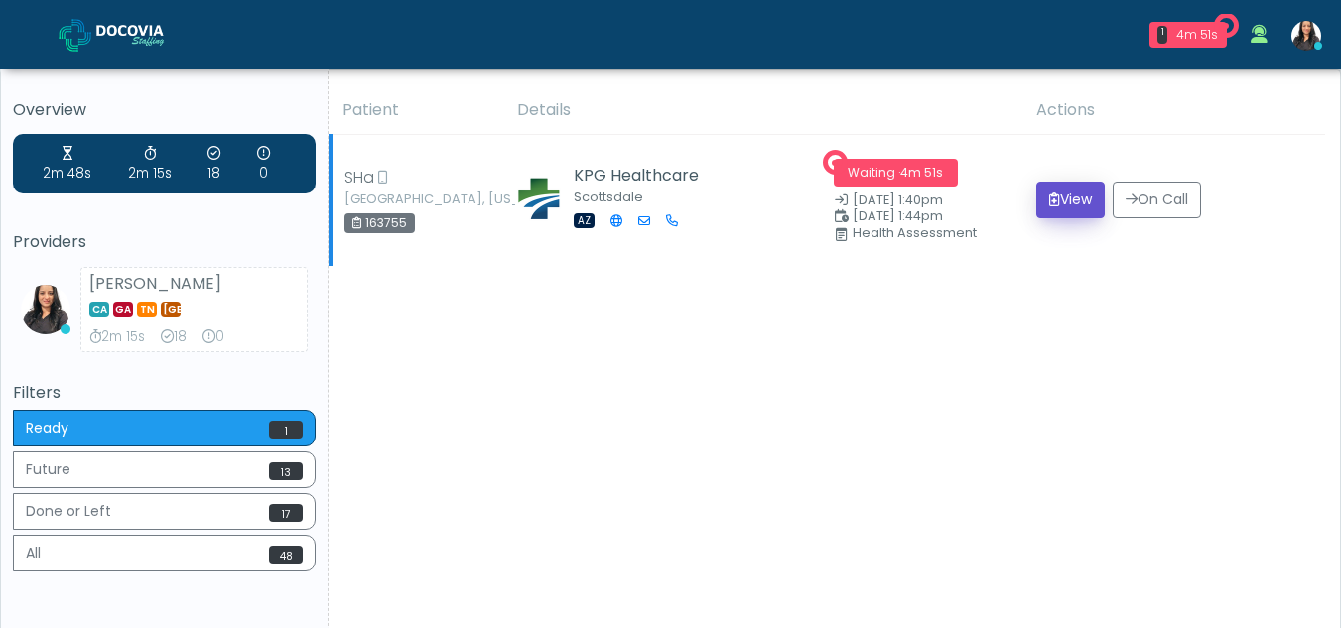
click at [1059, 198] on button "View" at bounding box center [1070, 200] width 68 height 37
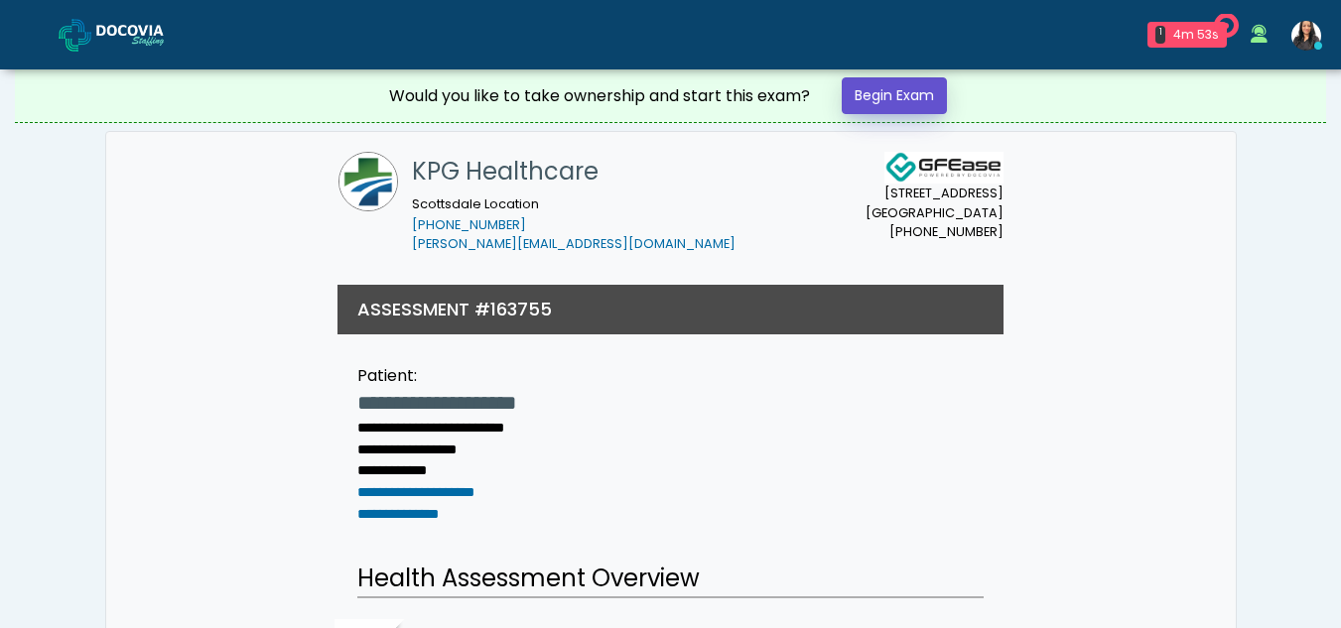
click at [878, 90] on link "Begin Exam" at bounding box center [894, 95] width 105 height 37
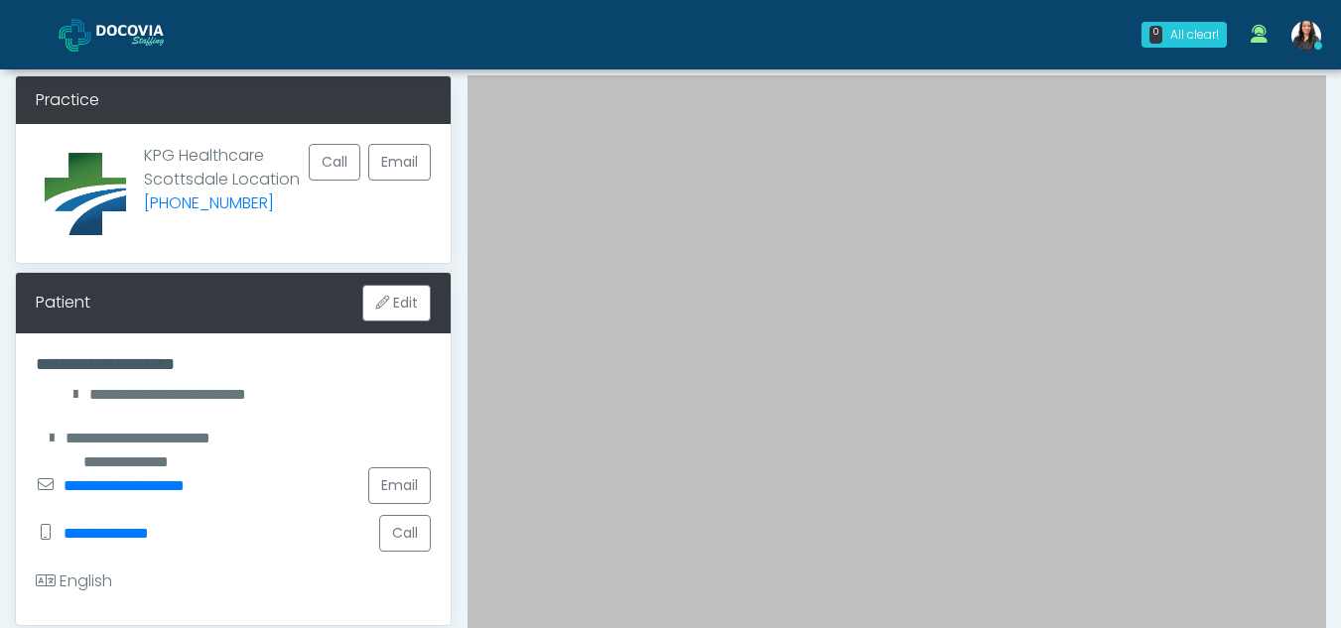
scroll to position [104, 0]
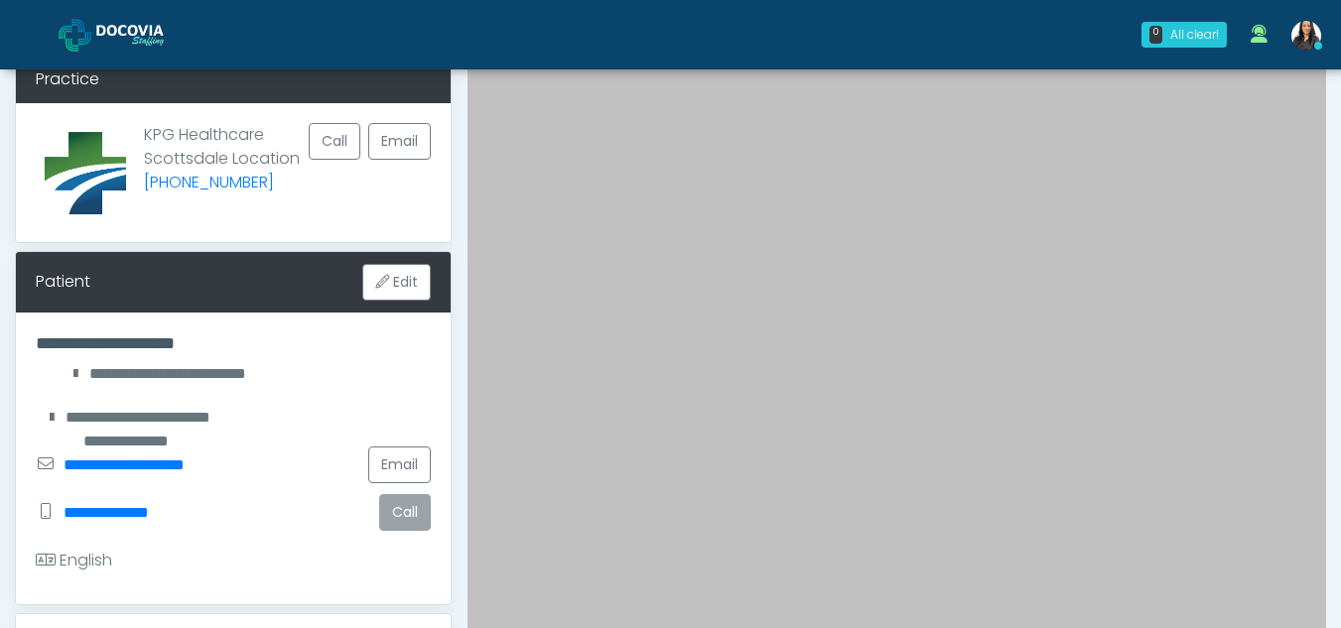
click at [393, 519] on button "Call" at bounding box center [405, 512] width 52 height 37
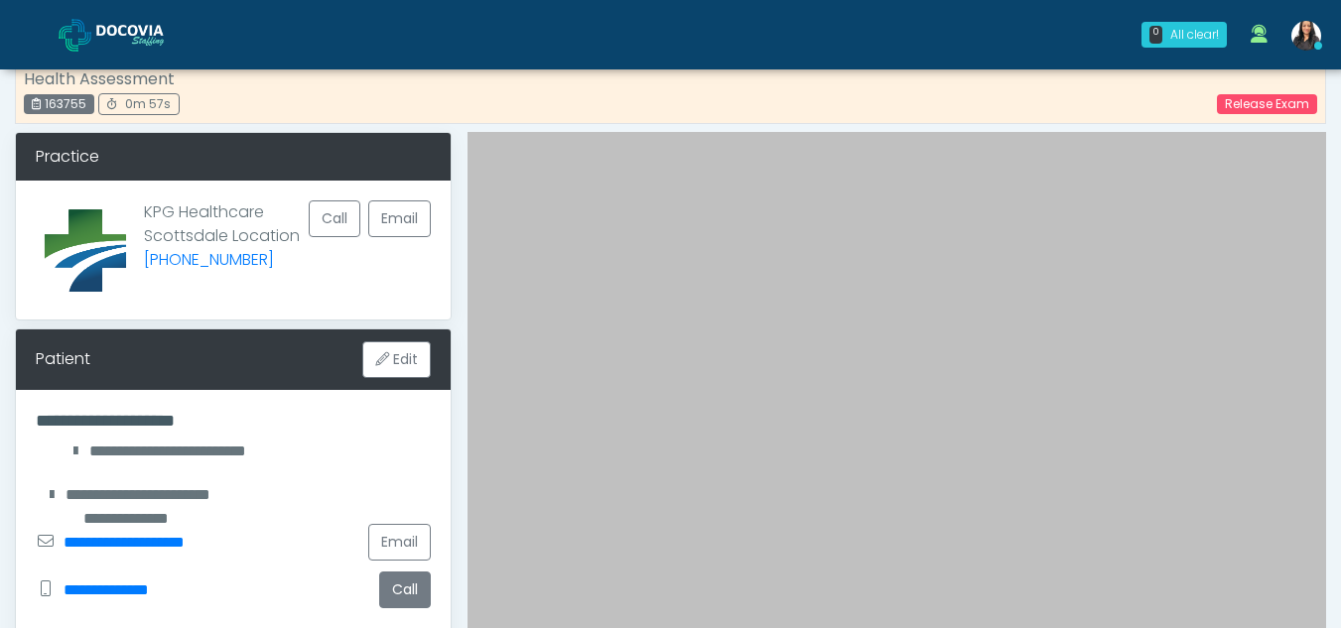
scroll to position [0, 0]
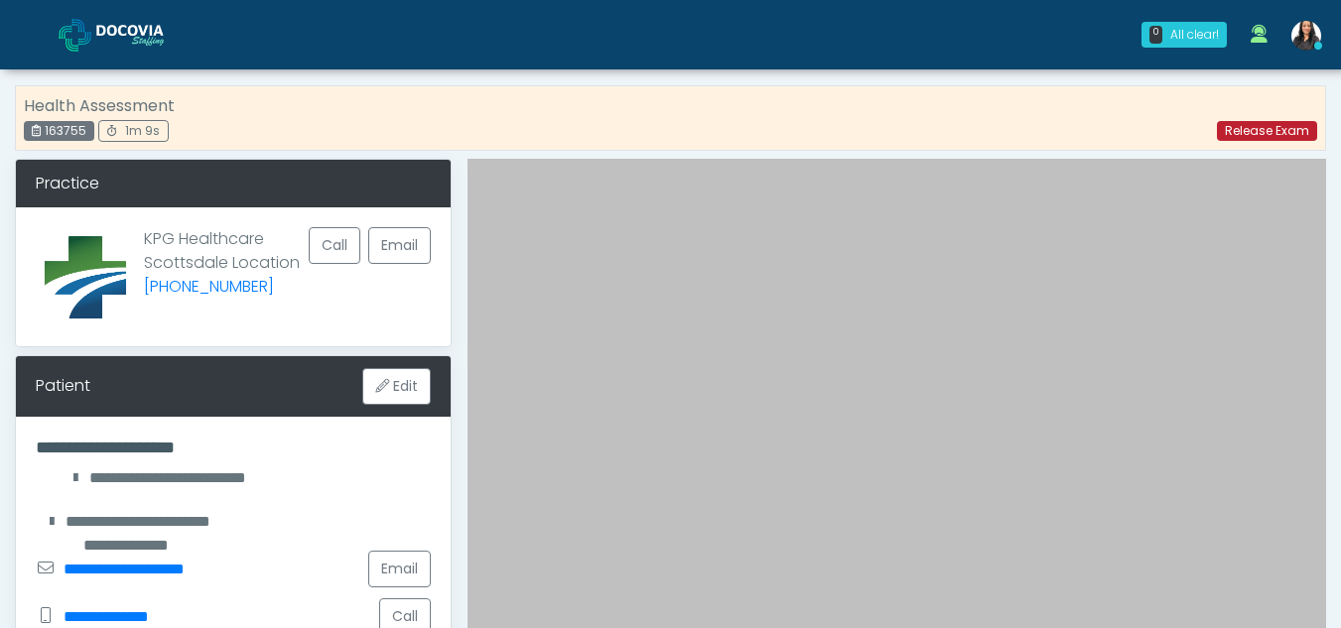
click at [1254, 134] on link "Release Exam" at bounding box center [1267, 131] width 100 height 20
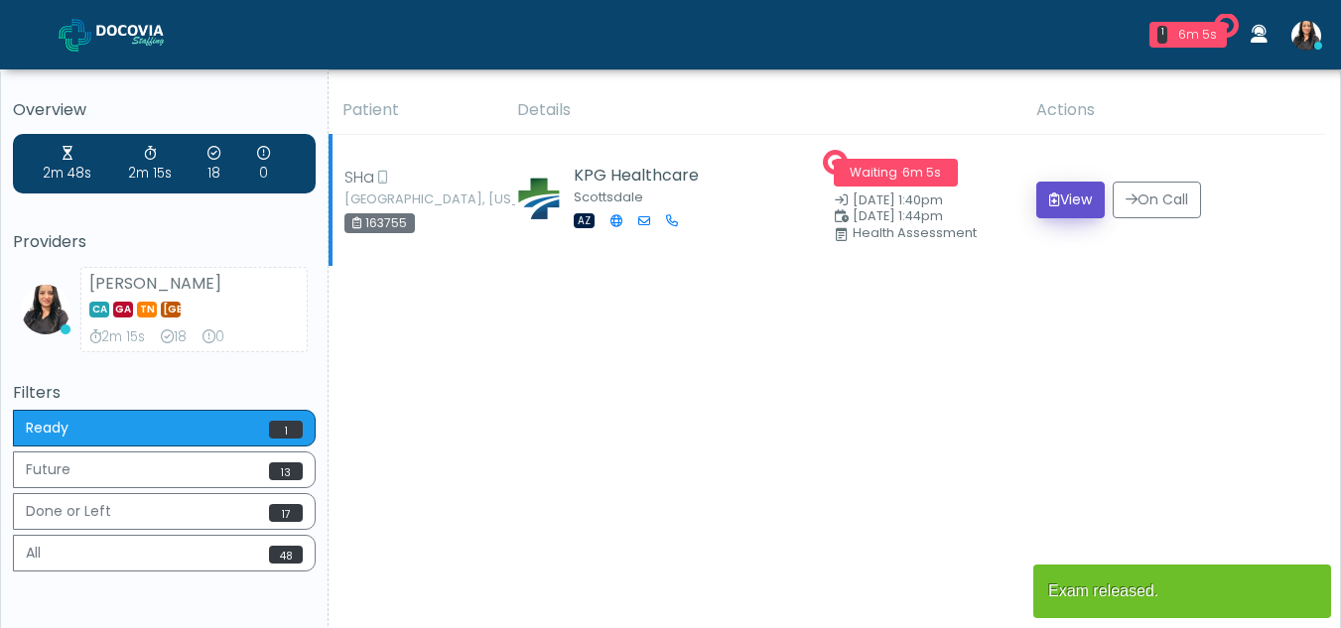
click at [1075, 199] on button "View" at bounding box center [1070, 200] width 68 height 37
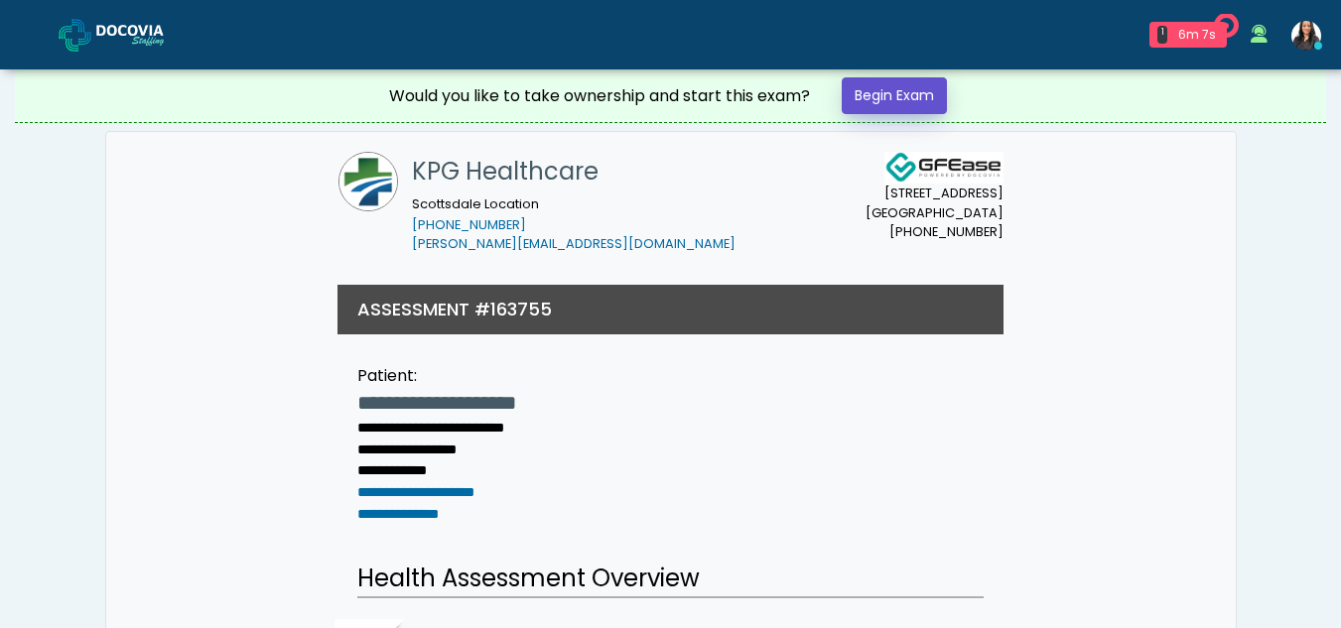
click at [891, 83] on link "Begin Exam" at bounding box center [894, 95] width 105 height 37
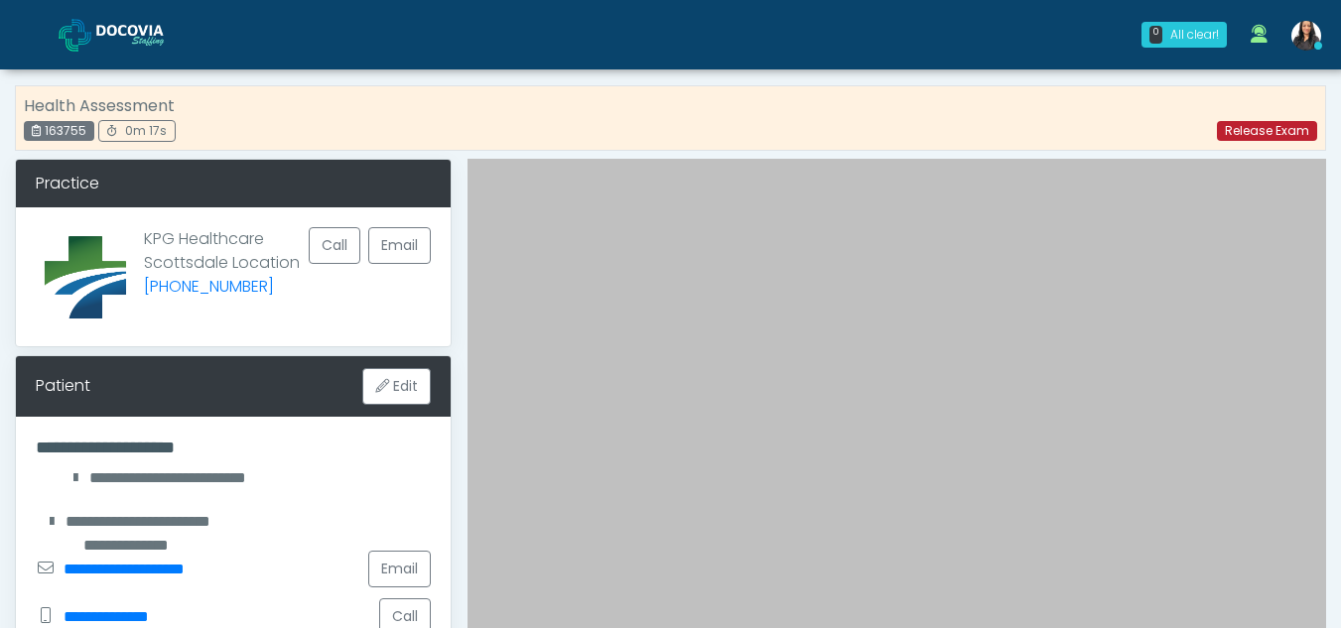
click at [1272, 136] on link "Release Exam" at bounding box center [1267, 131] width 100 height 20
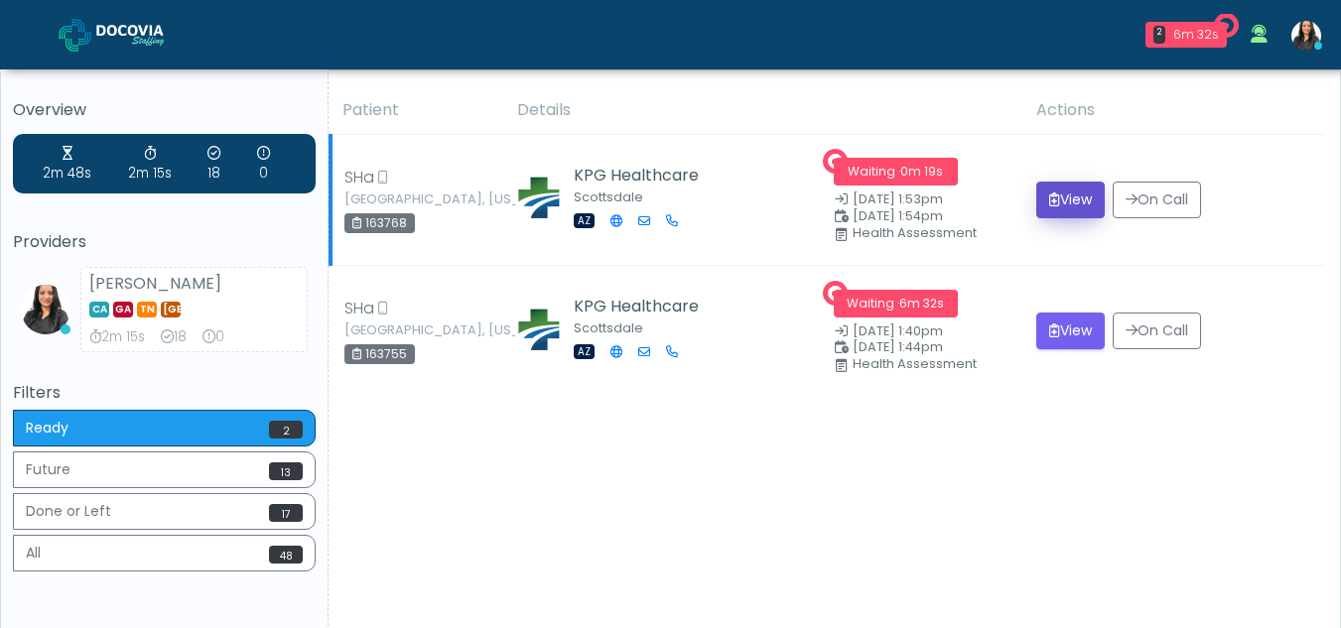
click at [1052, 193] on button "View" at bounding box center [1070, 200] width 68 height 37
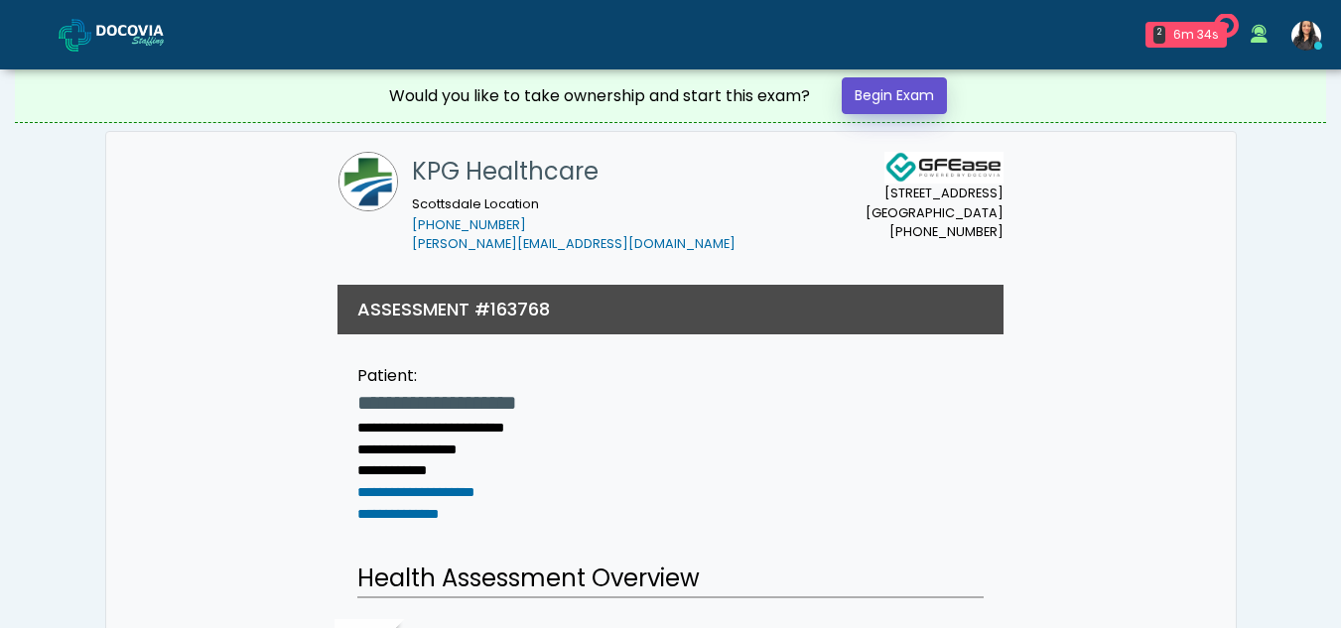
click at [903, 96] on link "Begin Exam" at bounding box center [894, 95] width 105 height 37
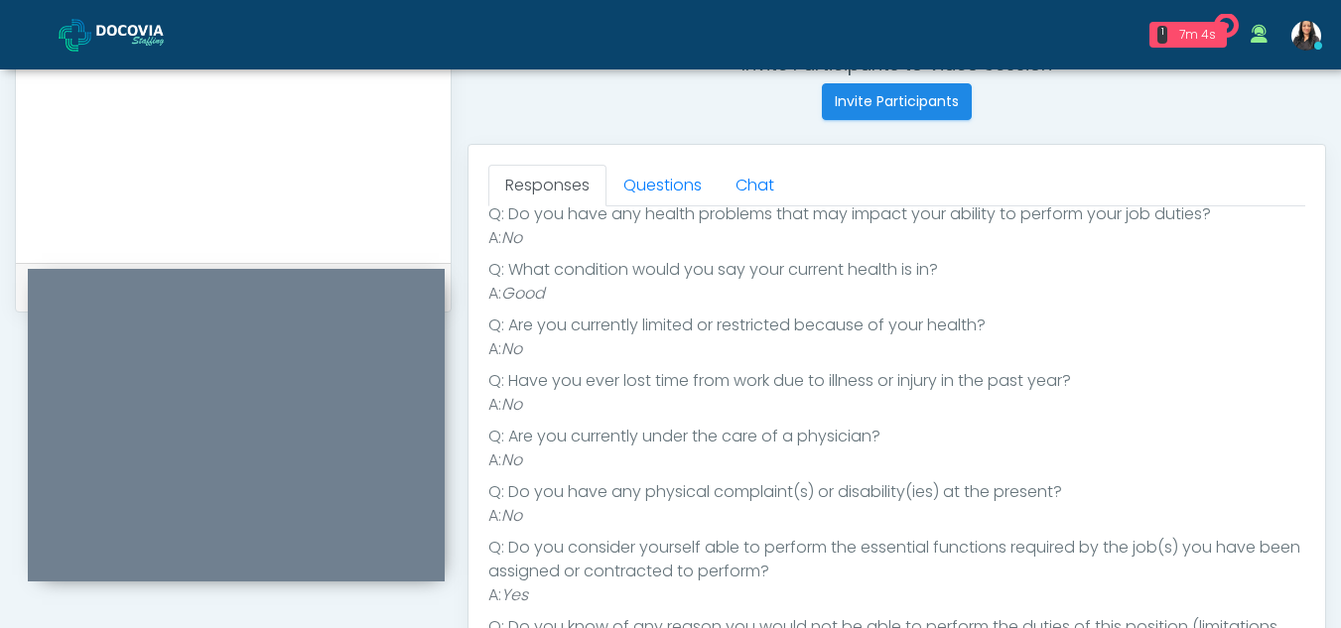
scroll to position [708, 0]
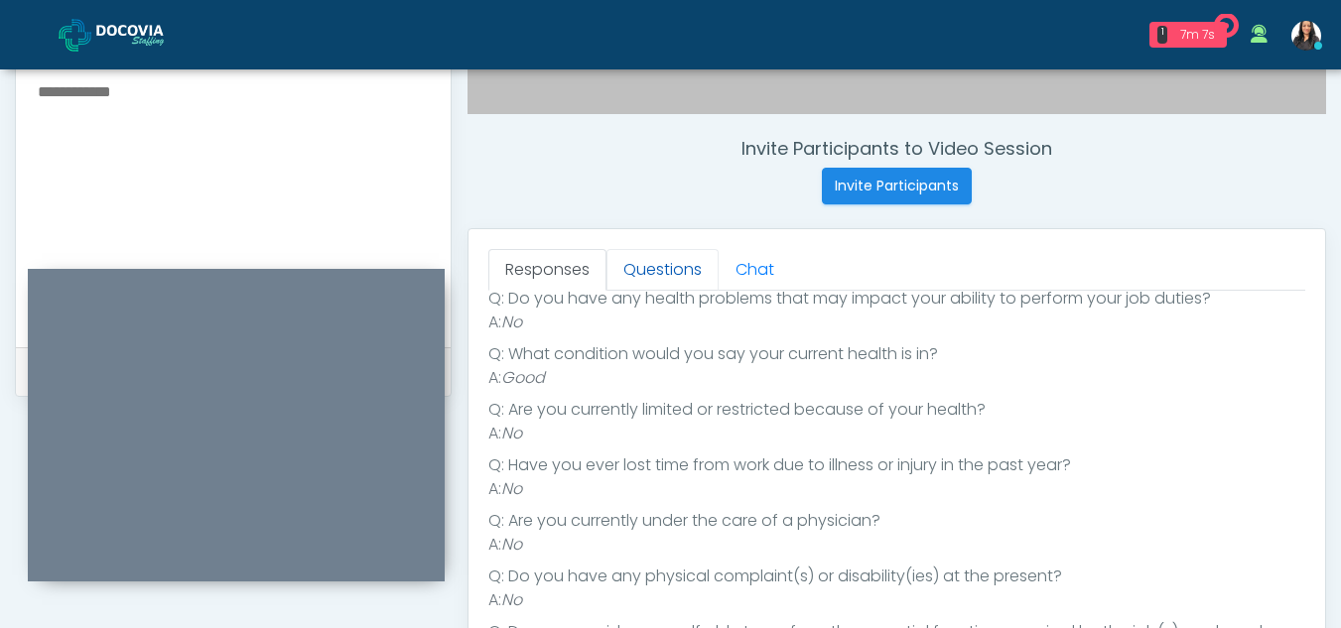
click at [652, 256] on link "Questions" at bounding box center [662, 270] width 112 height 42
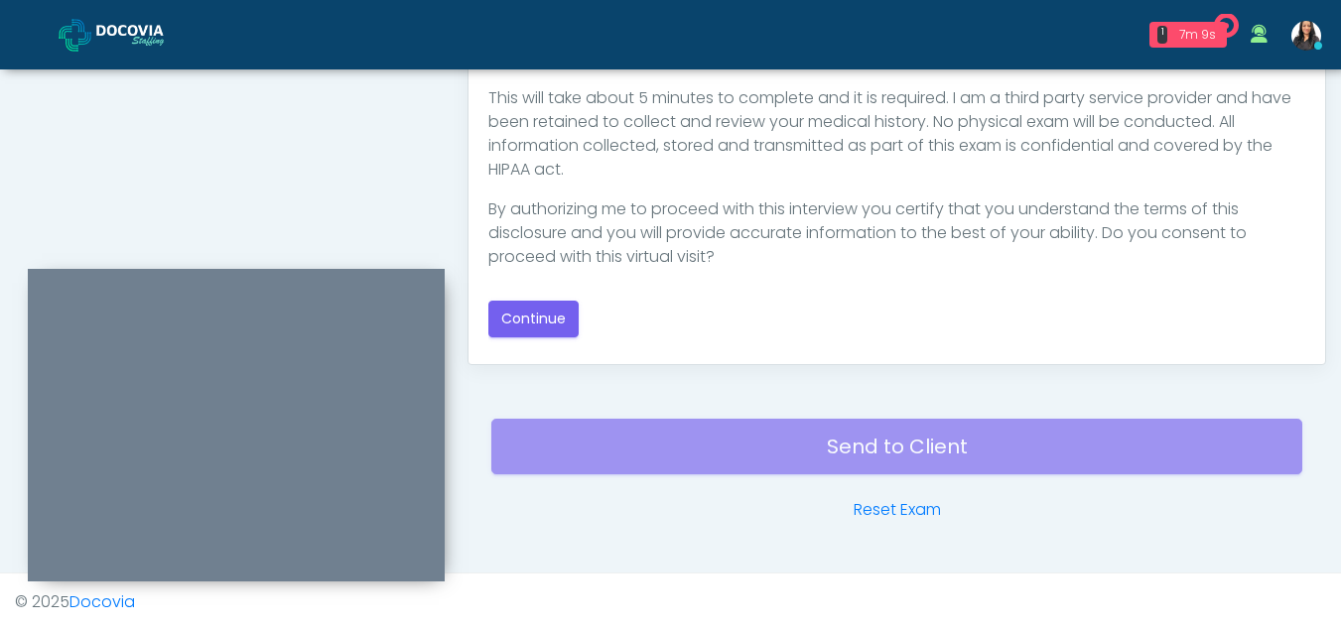
scroll to position [1153, 0]
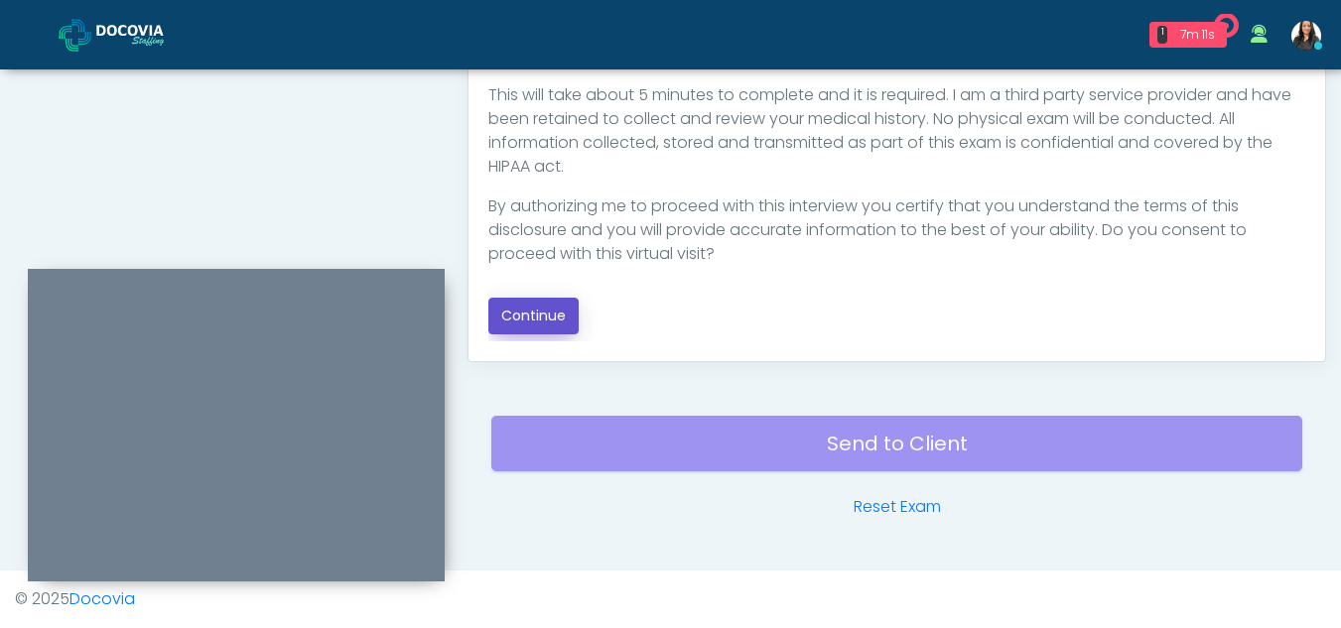
click at [534, 319] on button "Continue" at bounding box center [533, 316] width 90 height 37
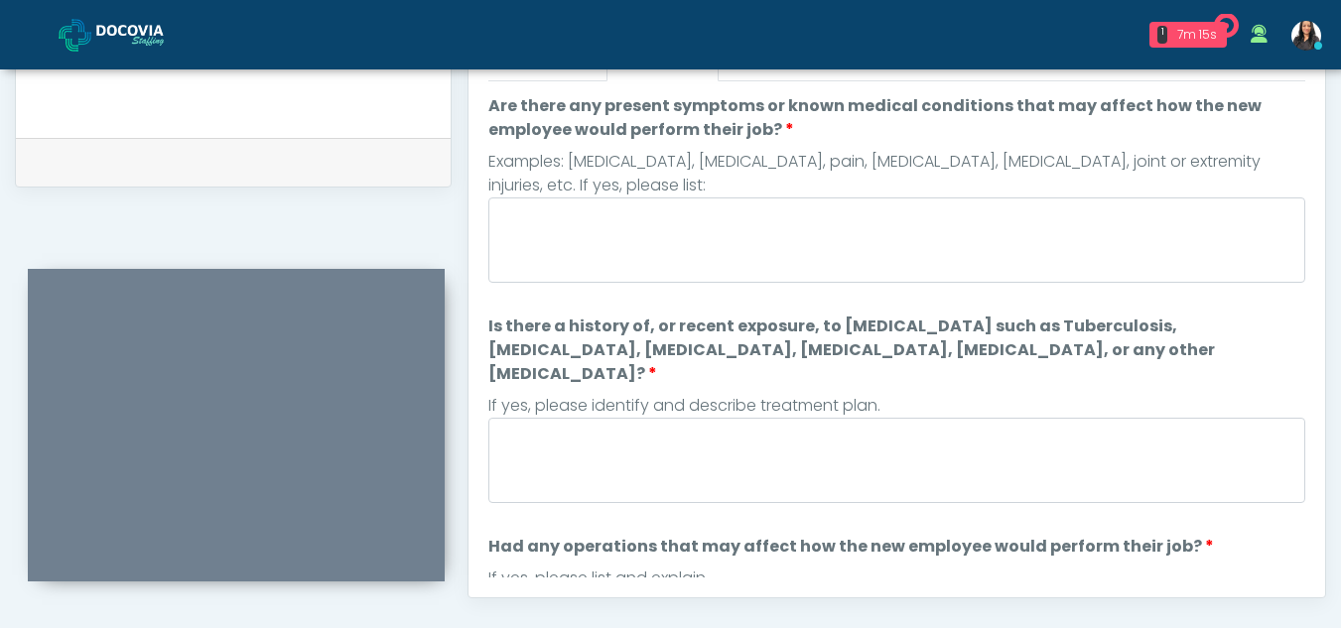
scroll to position [813, 0]
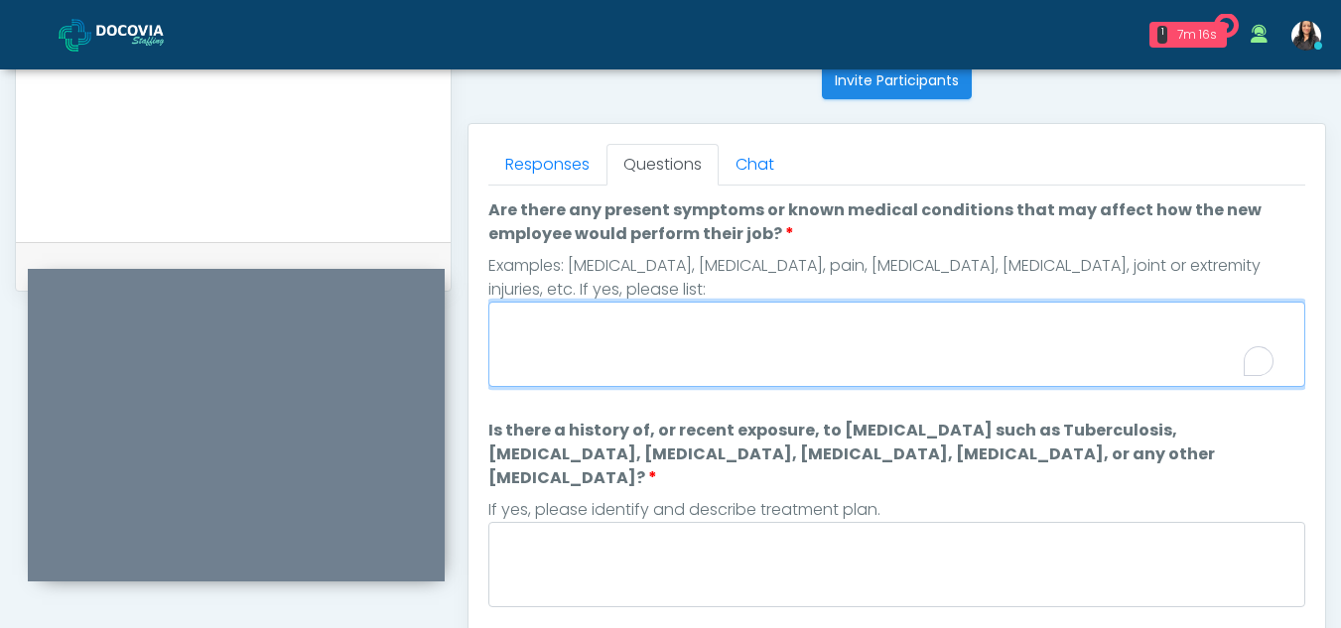
click at [586, 336] on textarea "Are there any present symptoms or known medical conditions that may affect how …" at bounding box center [896, 344] width 817 height 85
type textarea "**"
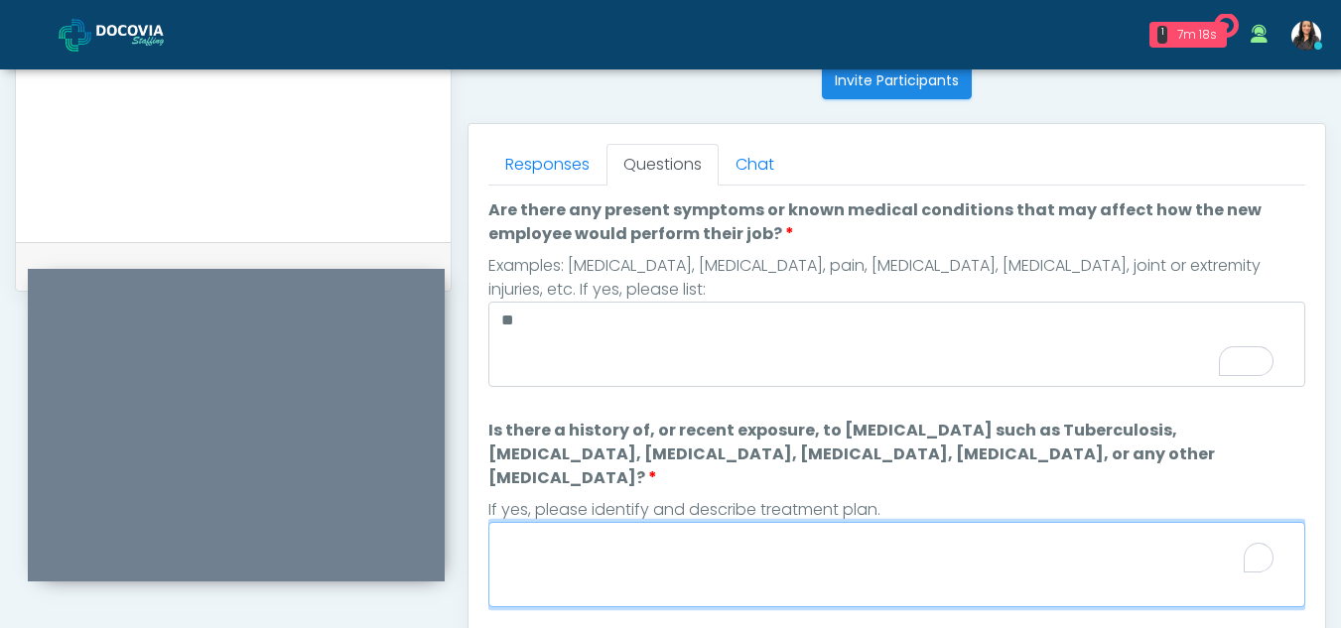
click at [644, 530] on textarea "Is there a history of, or recent exposure, to infectious diseases such as Tuber…" at bounding box center [896, 564] width 817 height 85
type textarea "**"
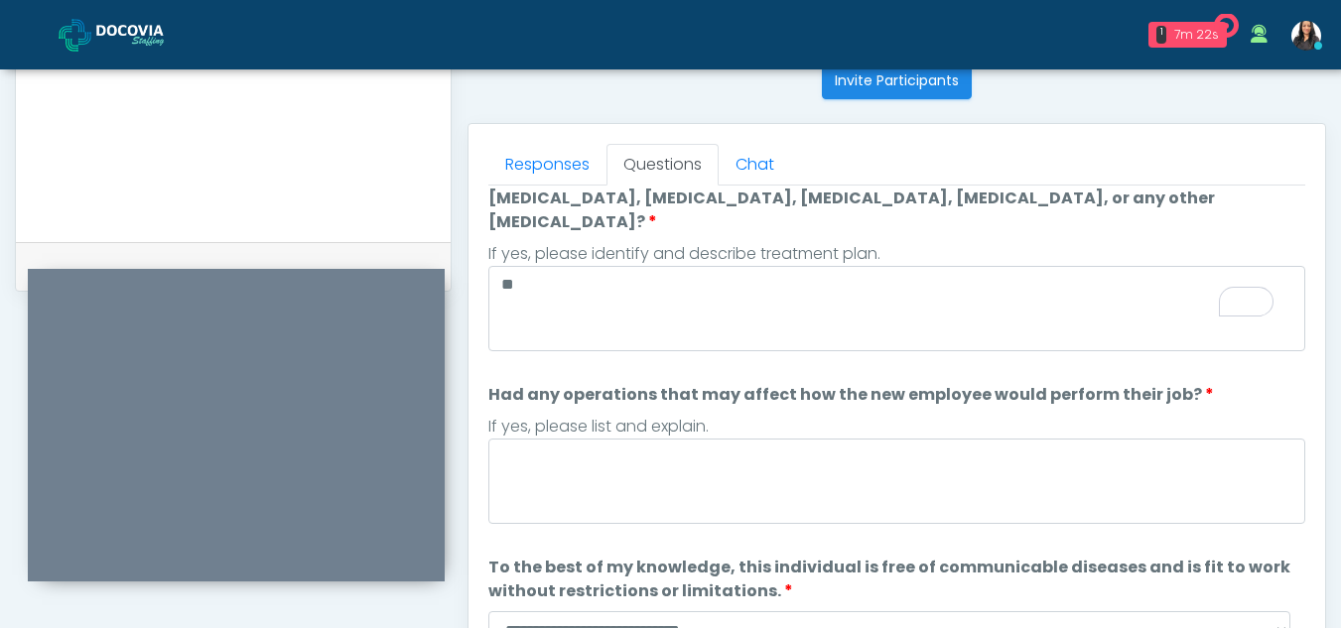
scroll to position [261, 0]
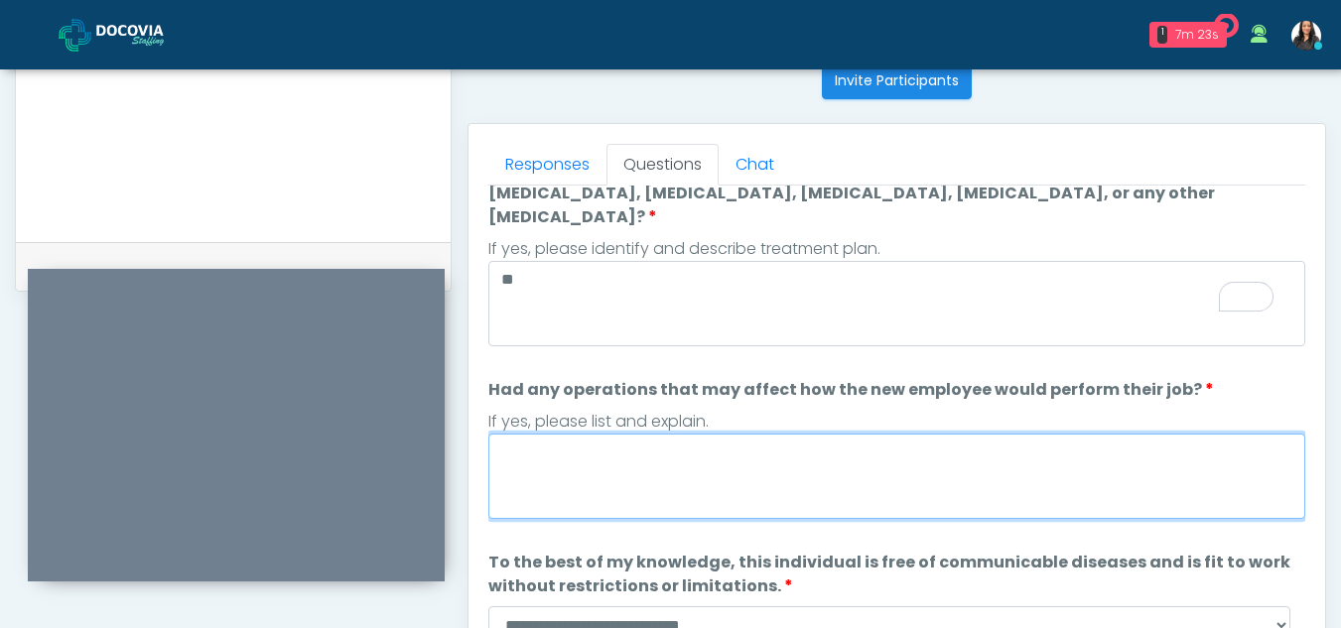
click at [607, 482] on textarea "Had any operations that may affect how the new employee would perform their job?" at bounding box center [896, 476] width 817 height 85
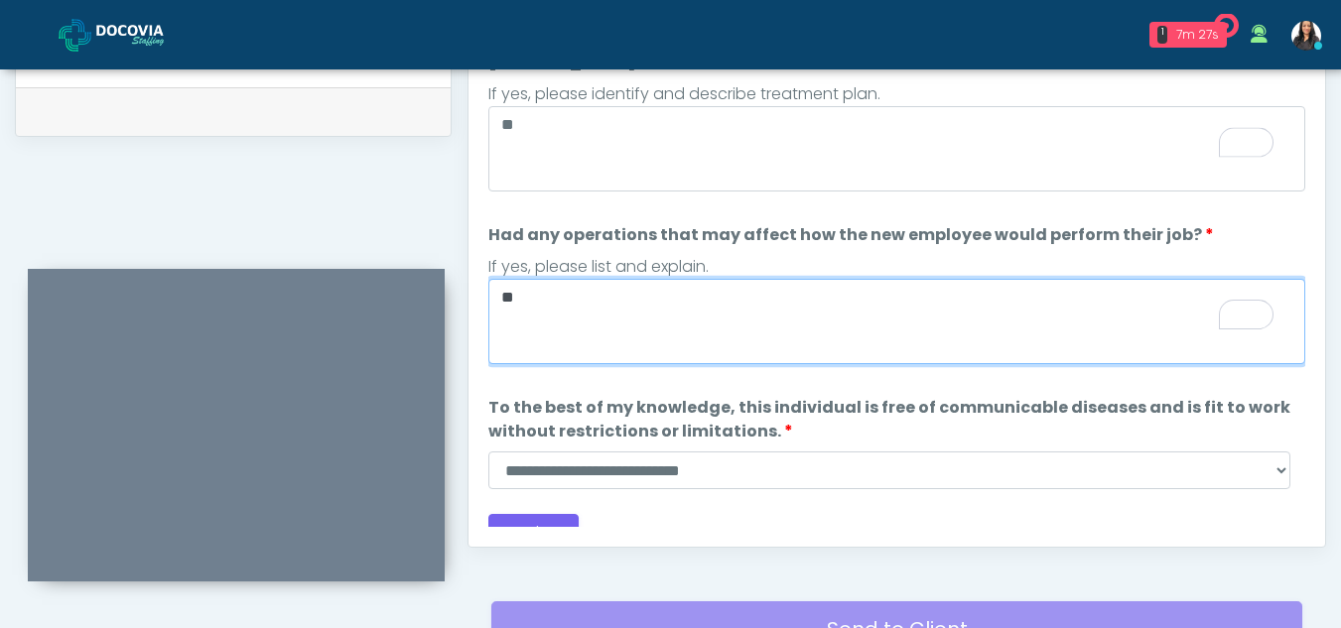
type textarea "**"
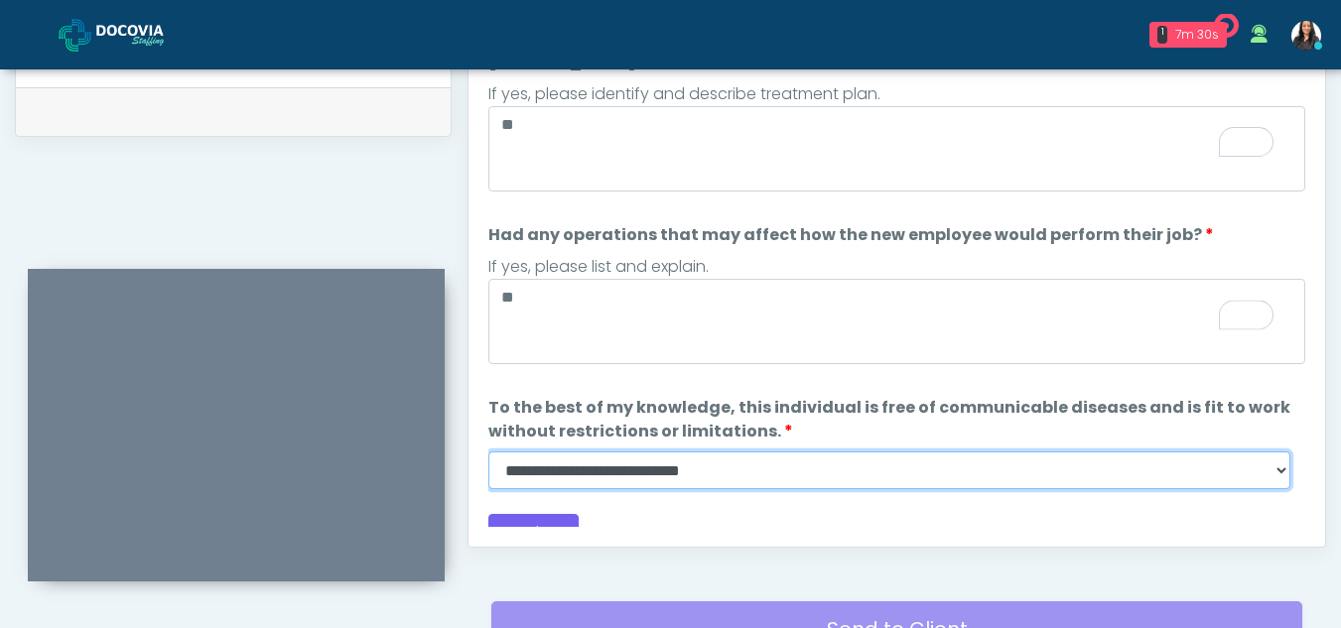
click at [1277, 452] on select "**********" at bounding box center [889, 471] width 802 height 38
select select "******"
click at [488, 452] on select "**********" at bounding box center [889, 471] width 802 height 38
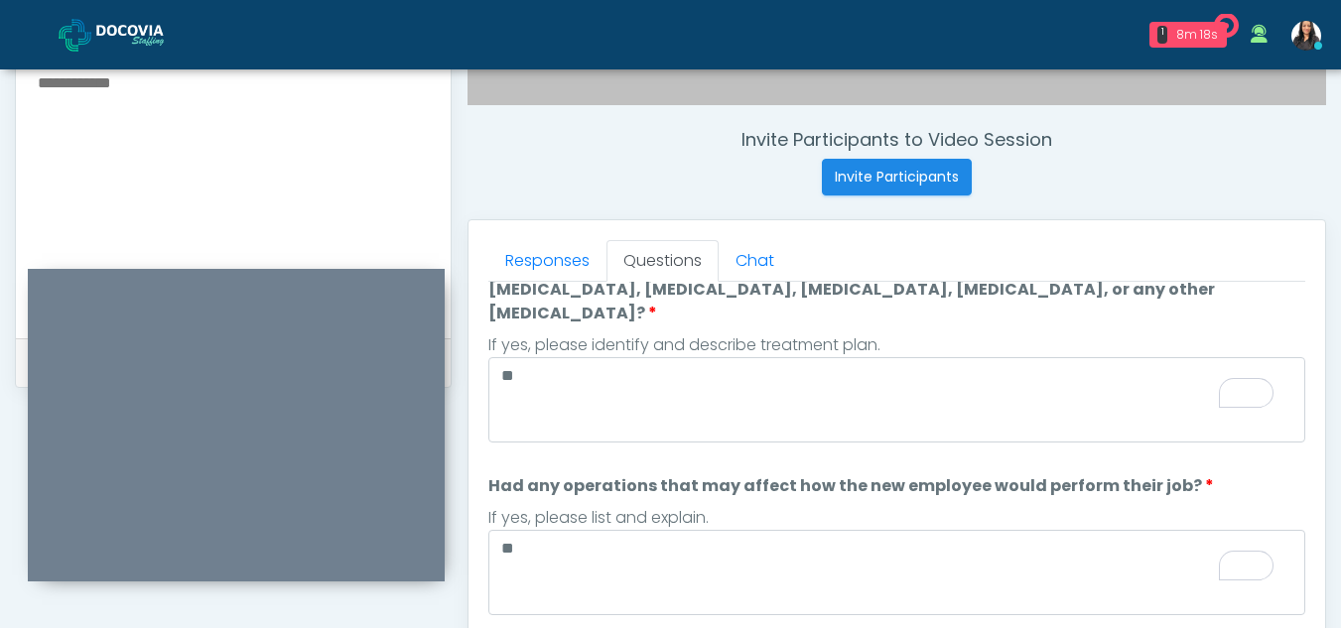
scroll to position [693, 0]
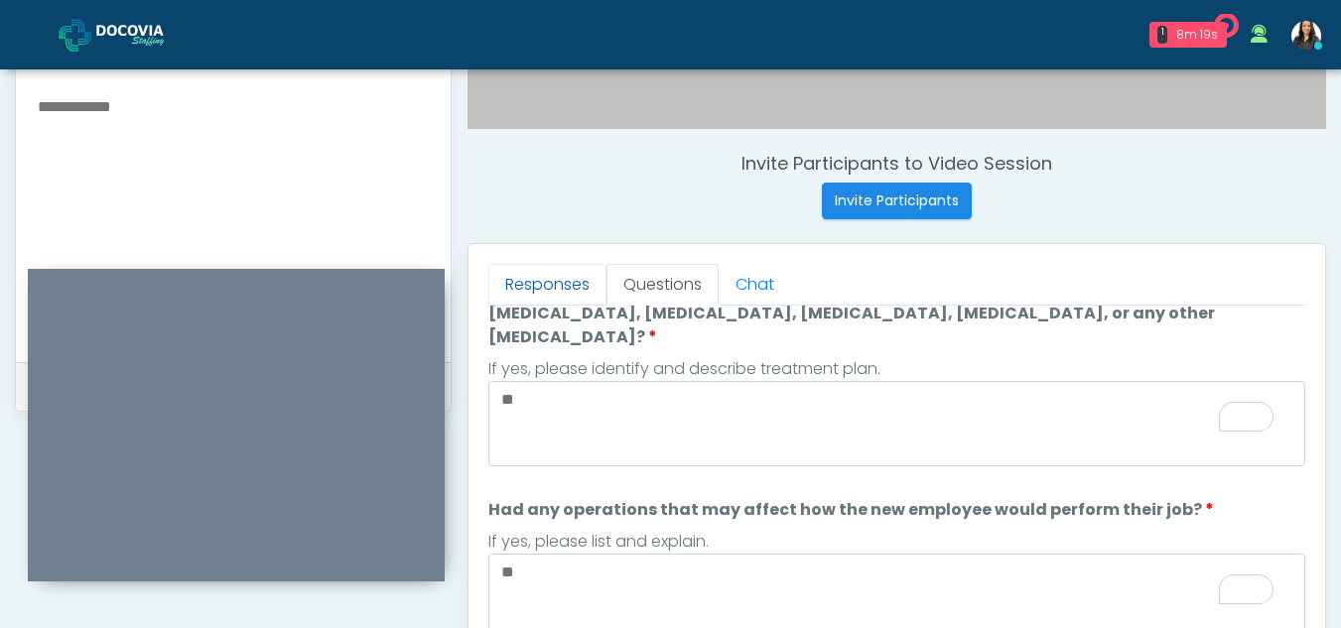
click at [534, 281] on link "Responses" at bounding box center [547, 285] width 118 height 42
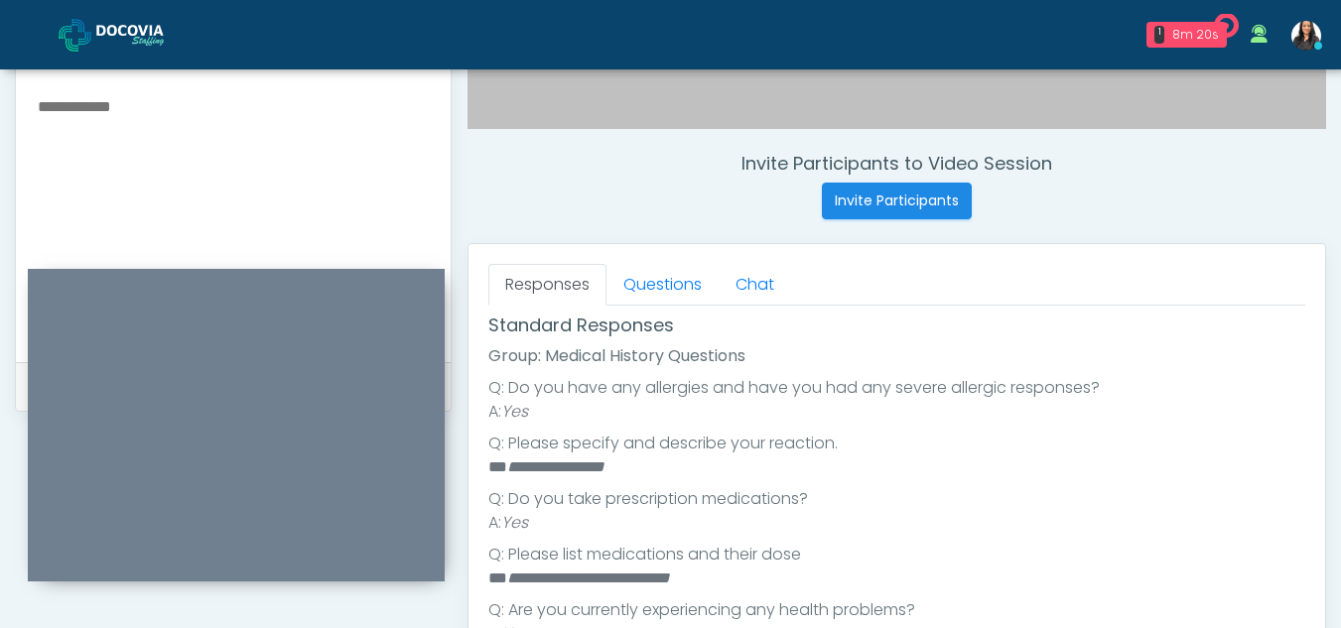
scroll to position [178, 0]
click at [664, 282] on link "Questions" at bounding box center [662, 285] width 112 height 42
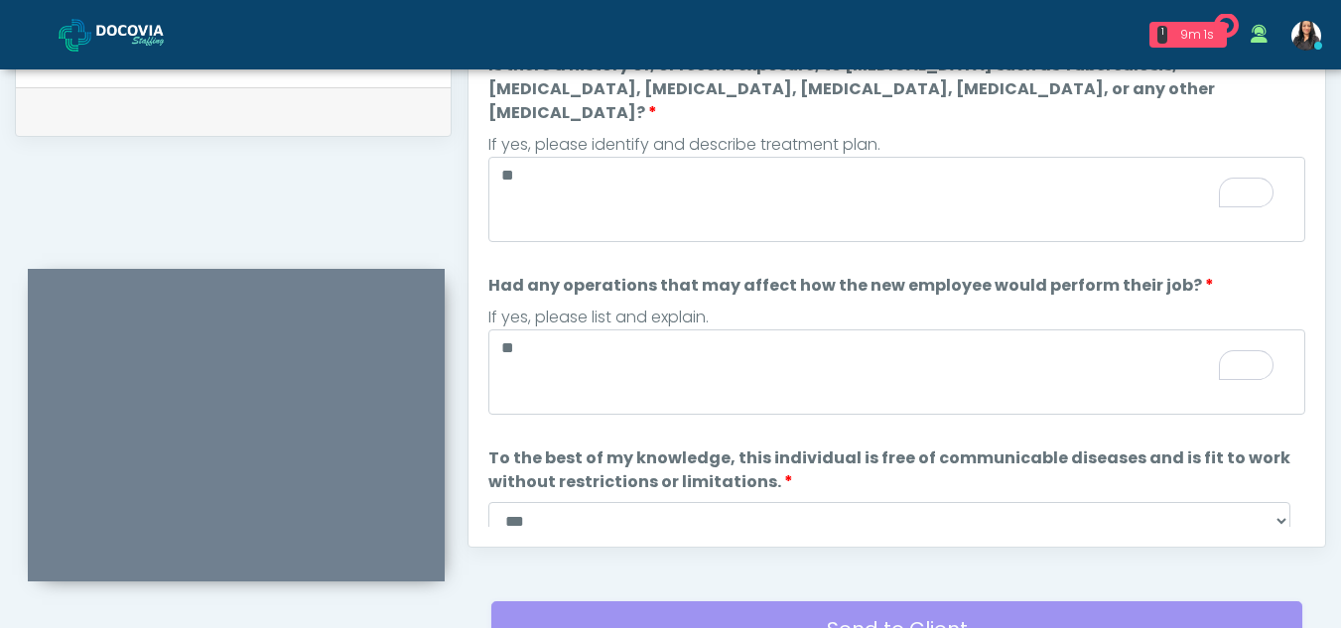
scroll to position [261, 0]
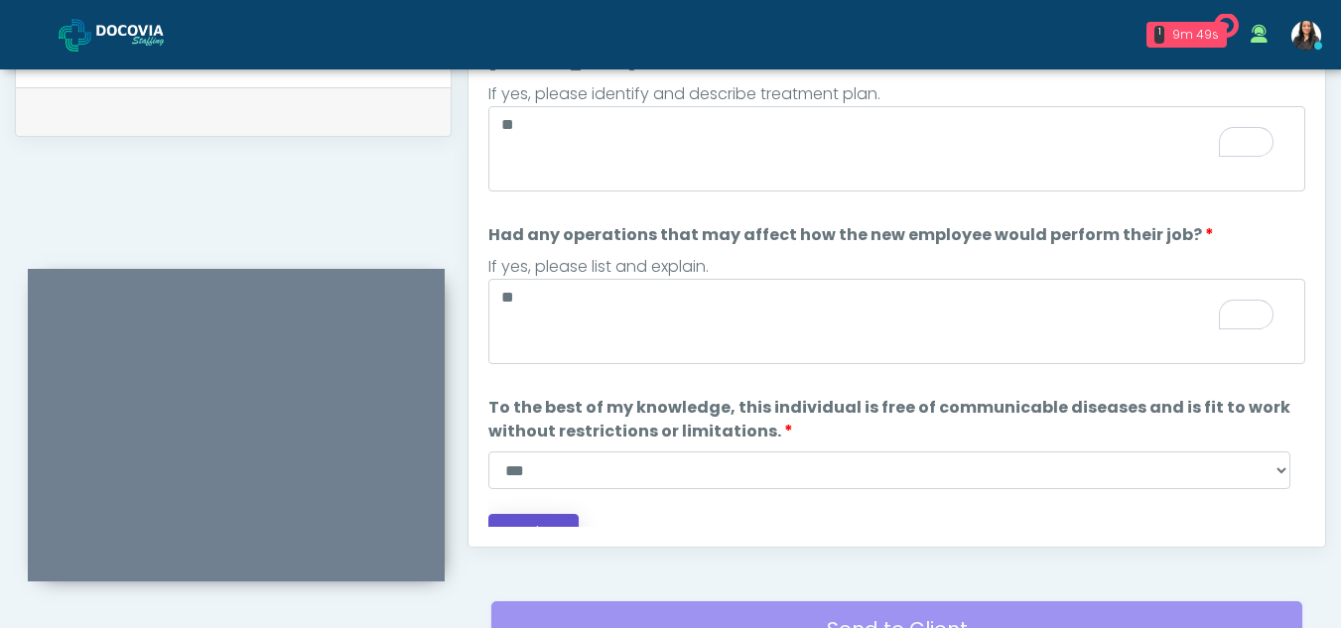
click at [557, 514] on button "Continue" at bounding box center [533, 532] width 90 height 37
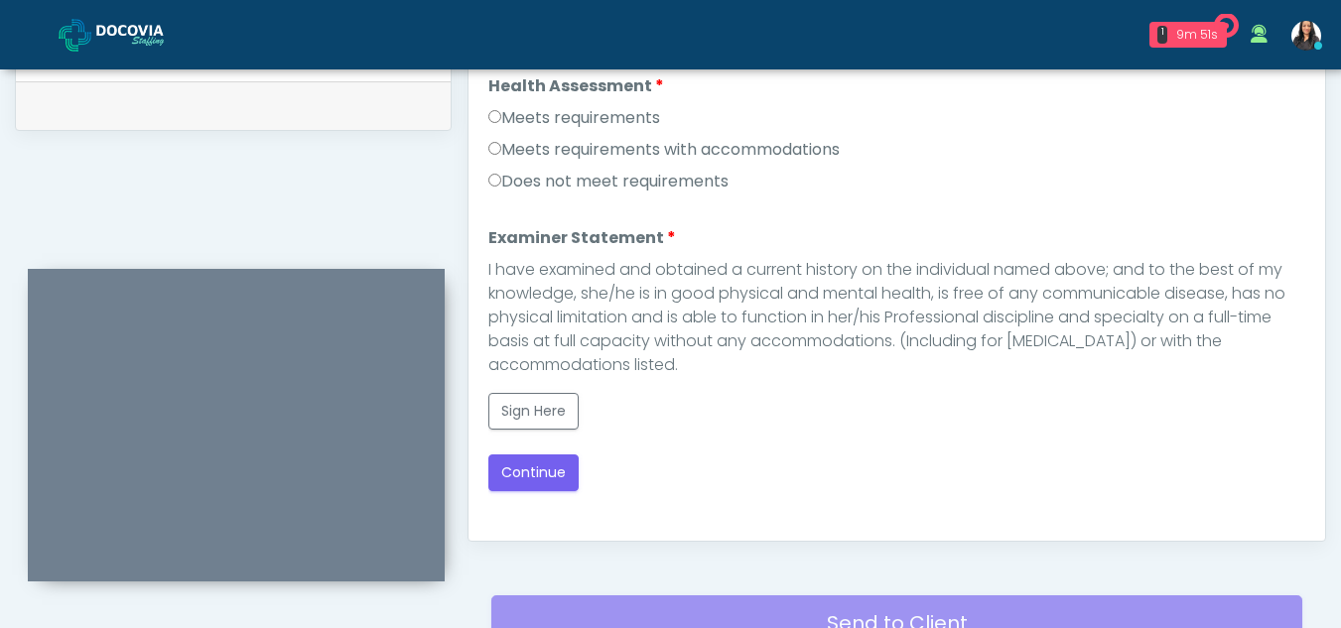
scroll to position [953, 0]
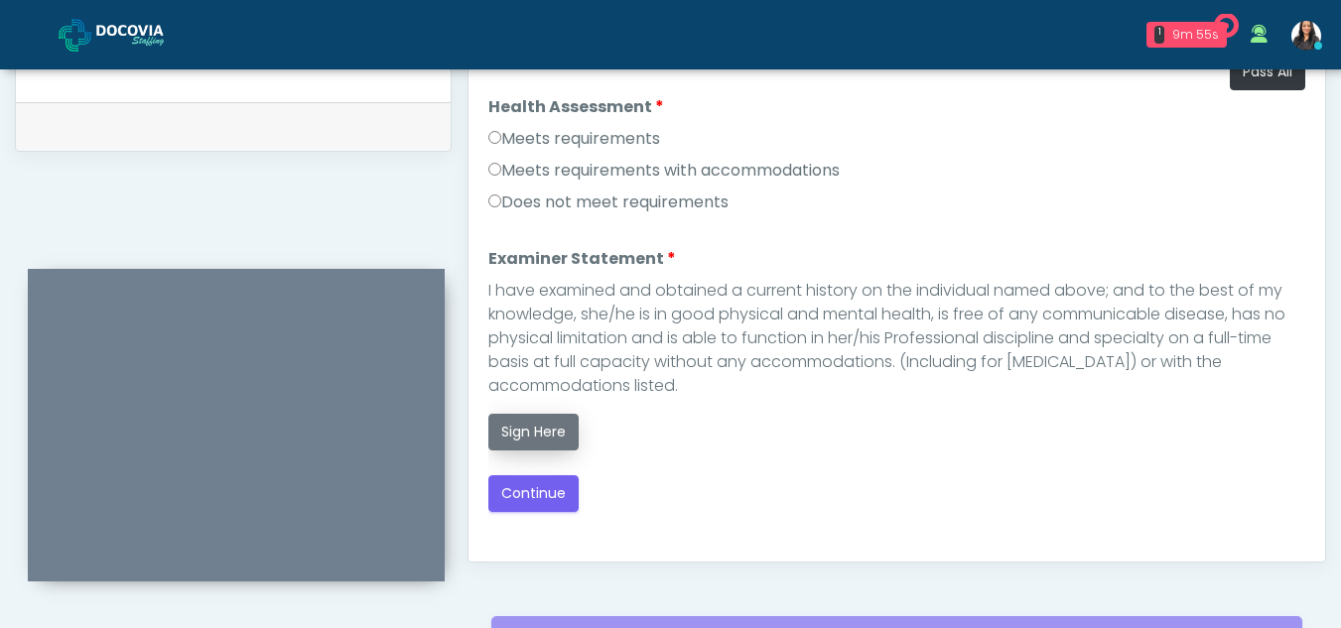
click at [540, 436] on button "Sign Here" at bounding box center [533, 432] width 90 height 37
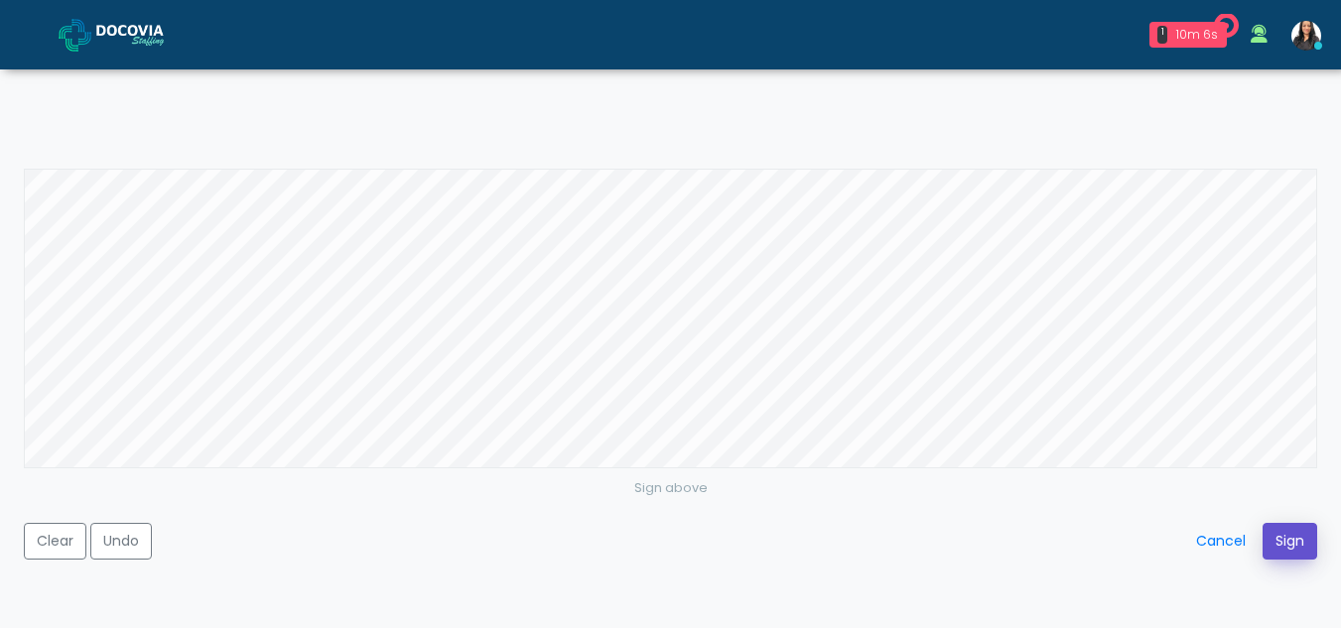
click at [1286, 543] on button "Sign" at bounding box center [1289, 541] width 55 height 37
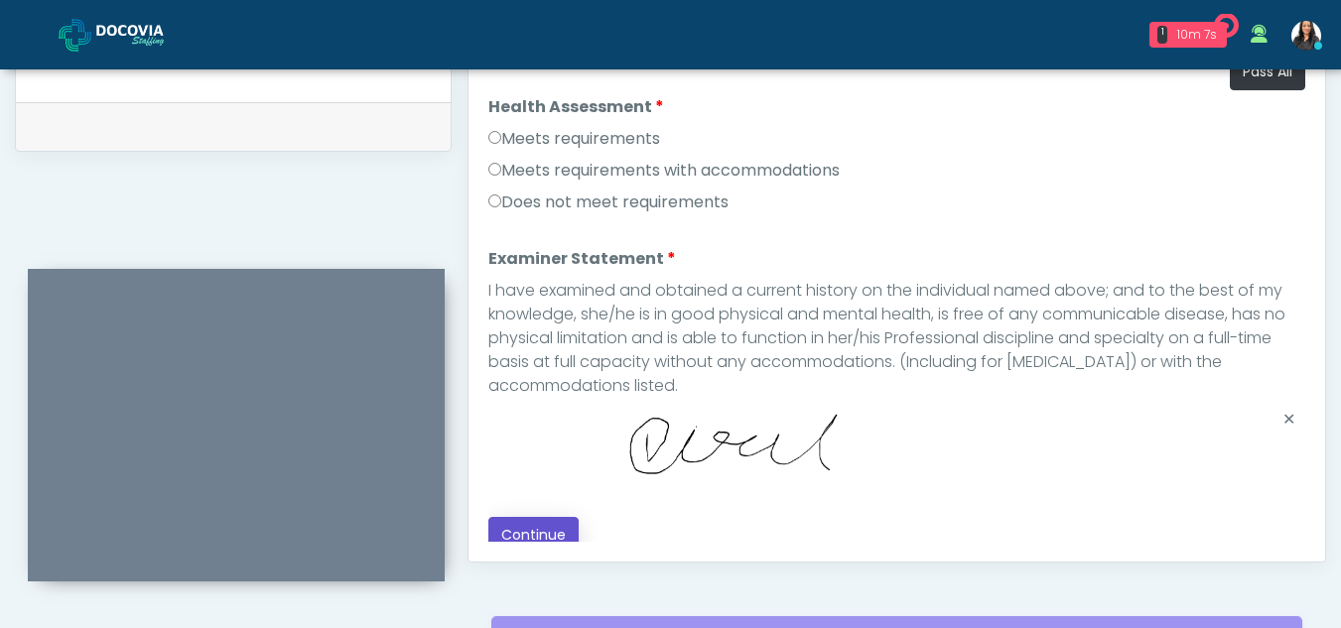
click at [535, 519] on button "Continue" at bounding box center [533, 535] width 90 height 37
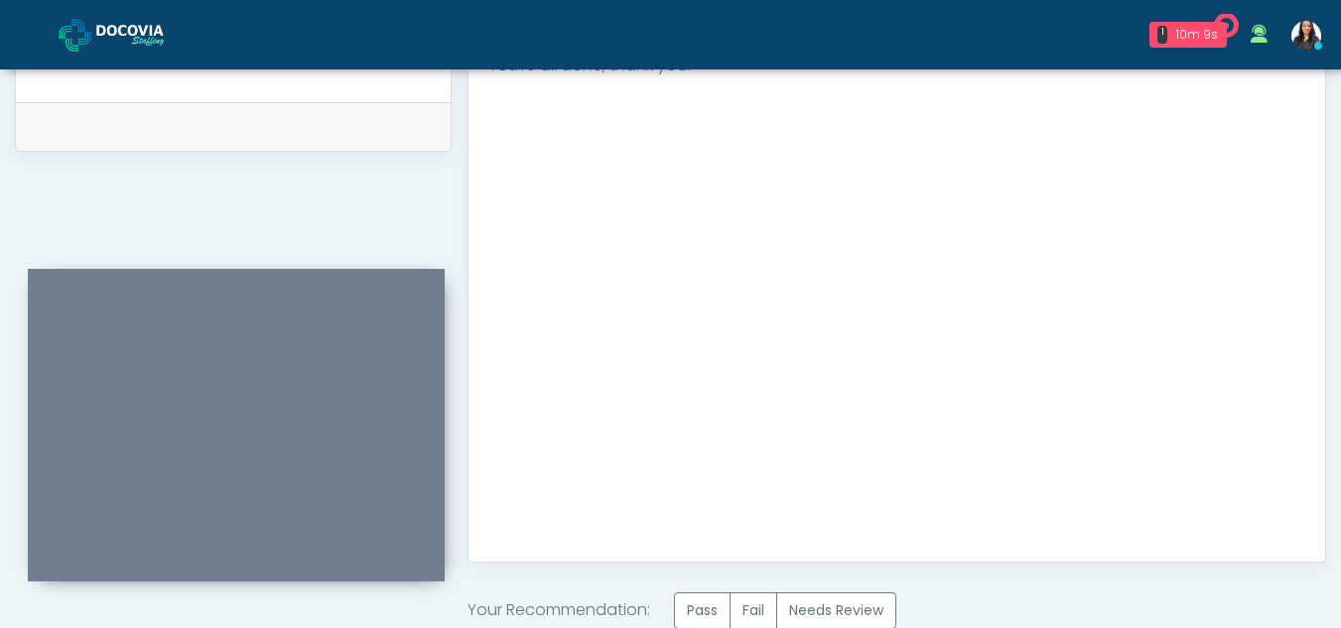
scroll to position [1190, 0]
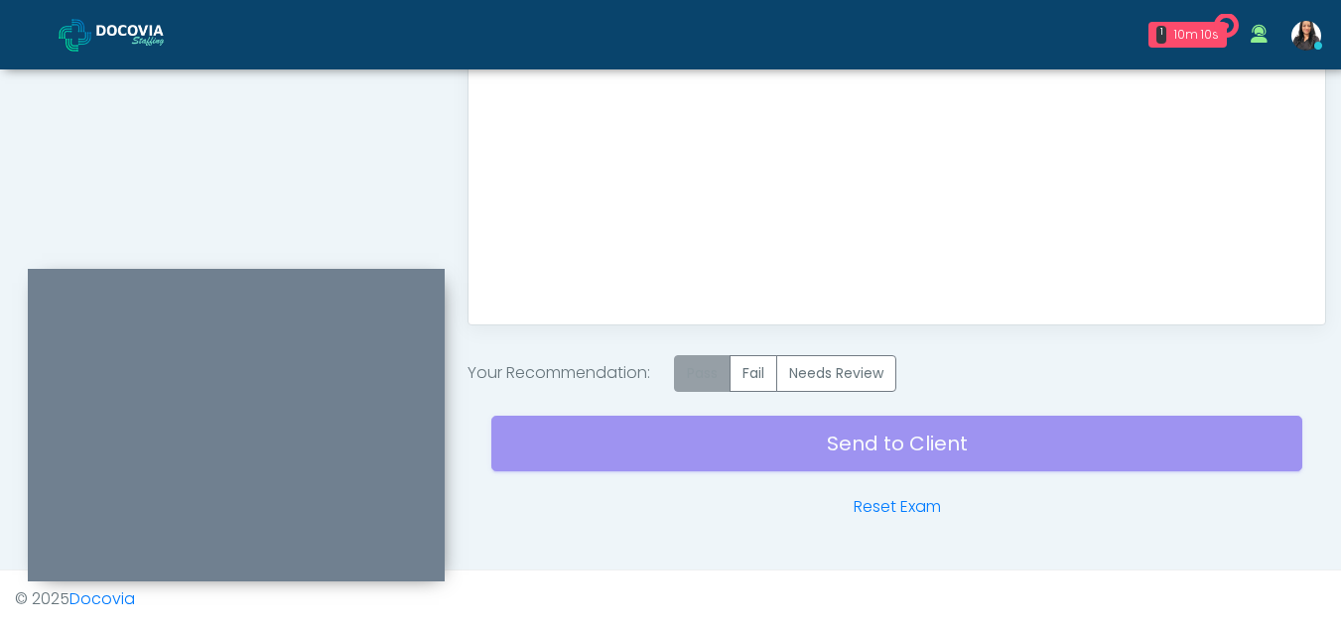
click at [725, 368] on label "Pass" at bounding box center [702, 373] width 57 height 37
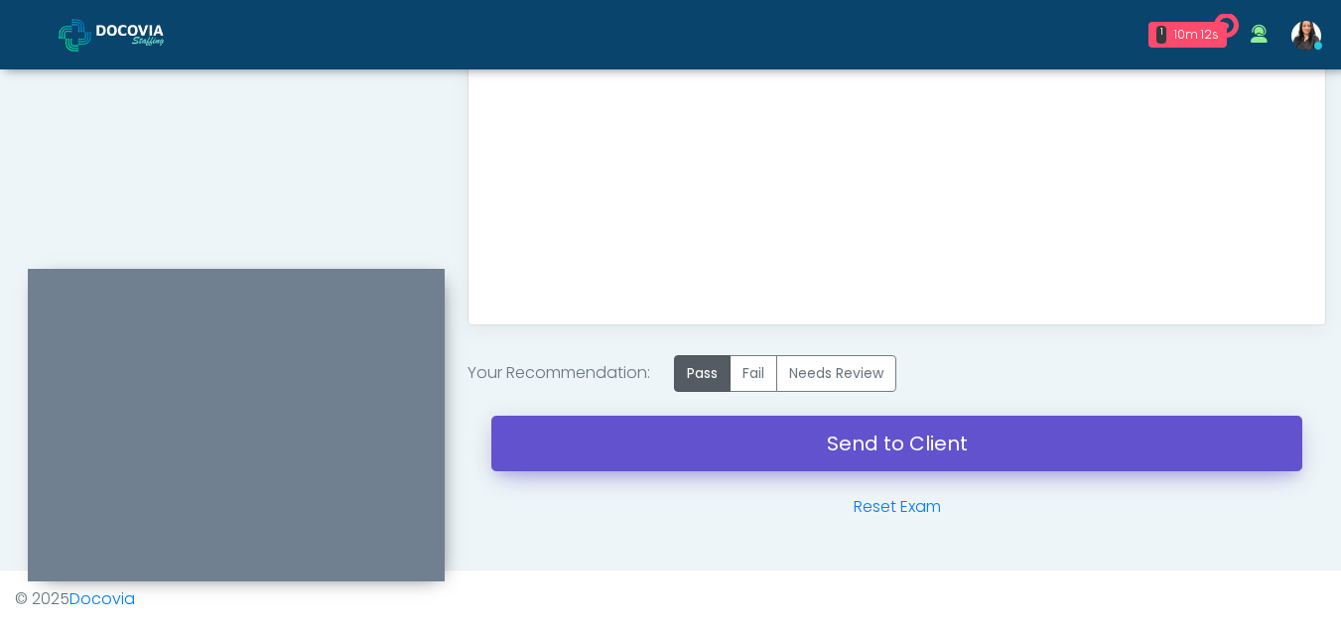
click at [857, 425] on link "Send to Client" at bounding box center [896, 444] width 811 height 56
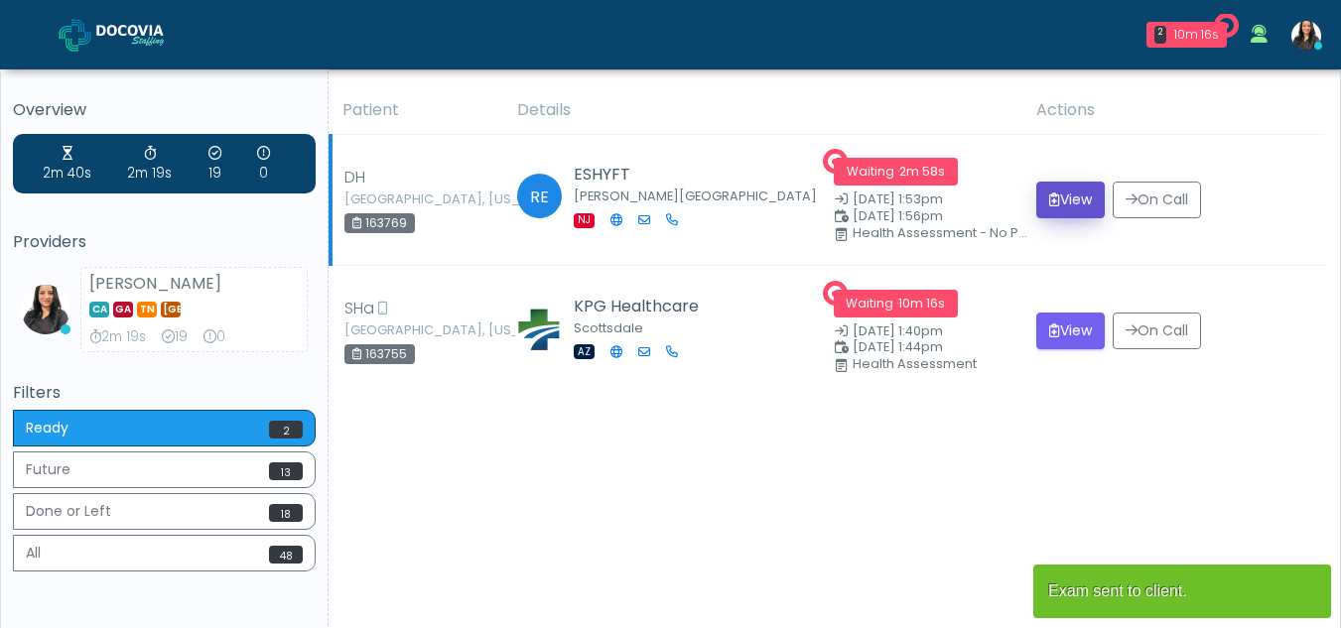
click at [1075, 194] on button "View" at bounding box center [1070, 200] width 68 height 37
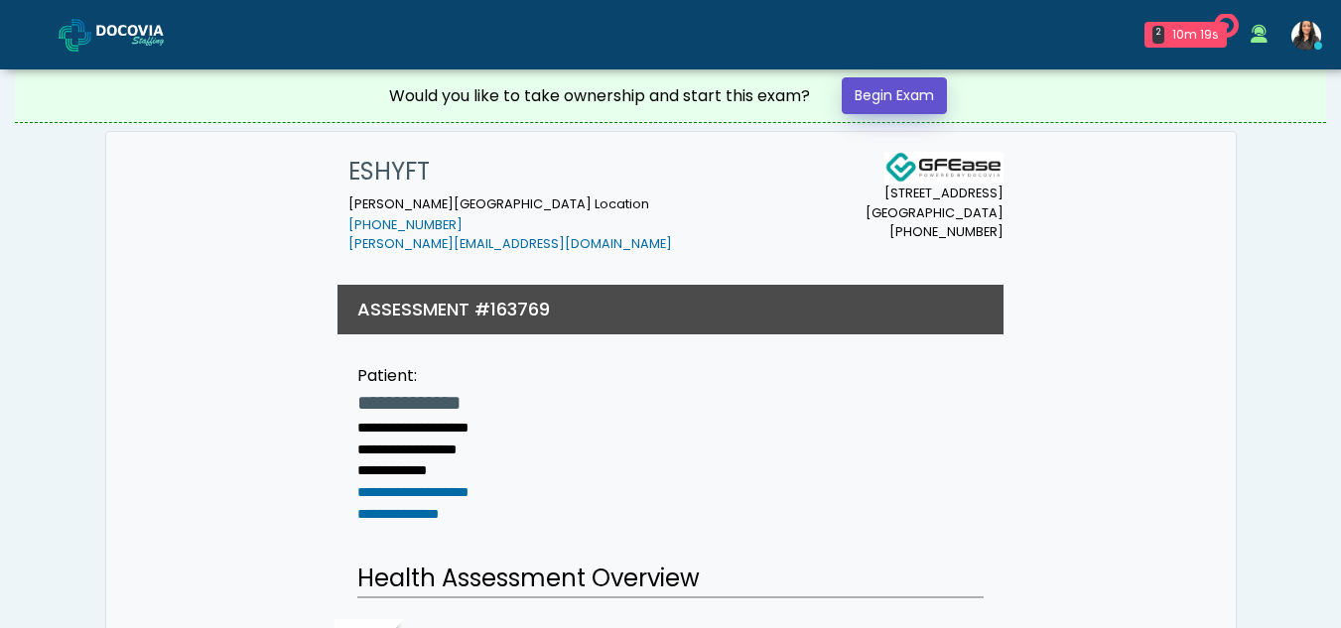
click at [879, 99] on link "Begin Exam" at bounding box center [894, 95] width 105 height 37
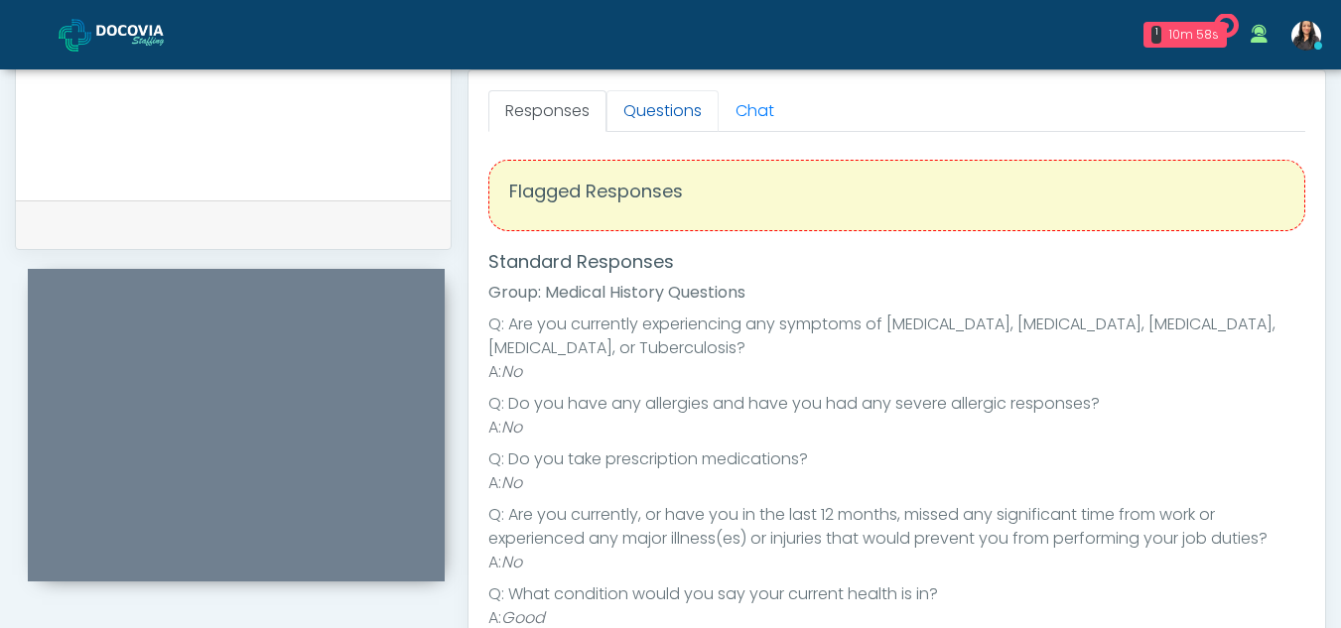
click at [664, 107] on link "Questions" at bounding box center [662, 111] width 112 height 42
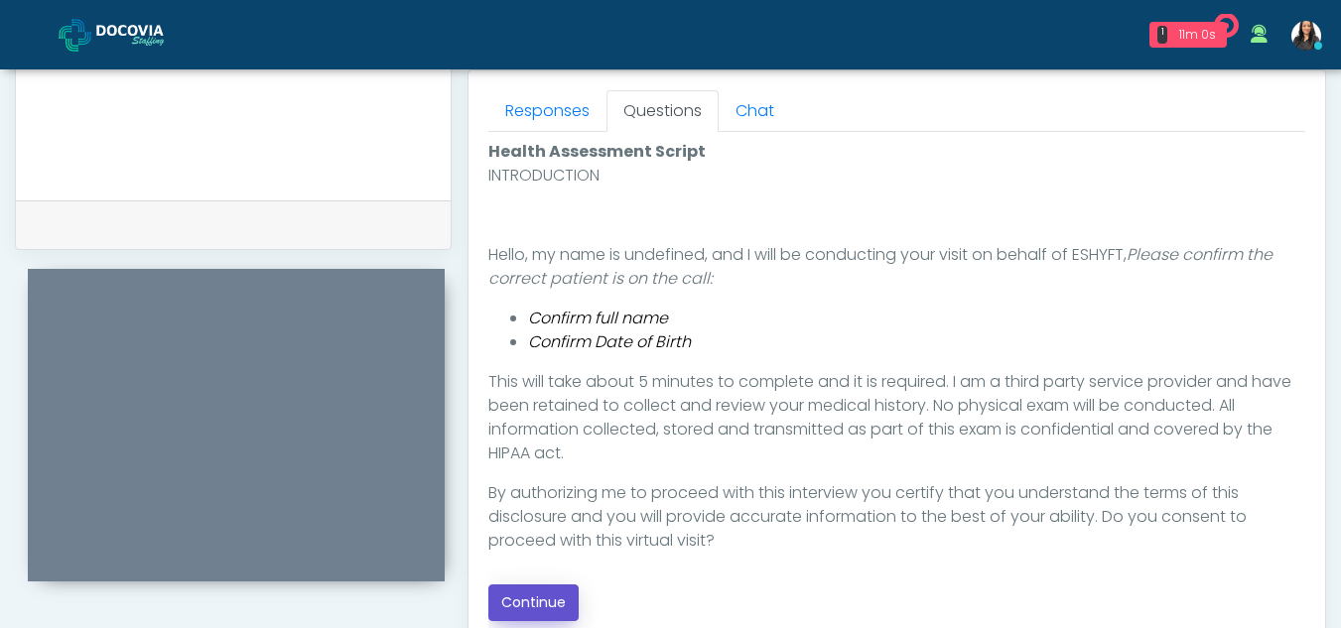
click at [540, 591] on button "Continue" at bounding box center [533, 603] width 90 height 37
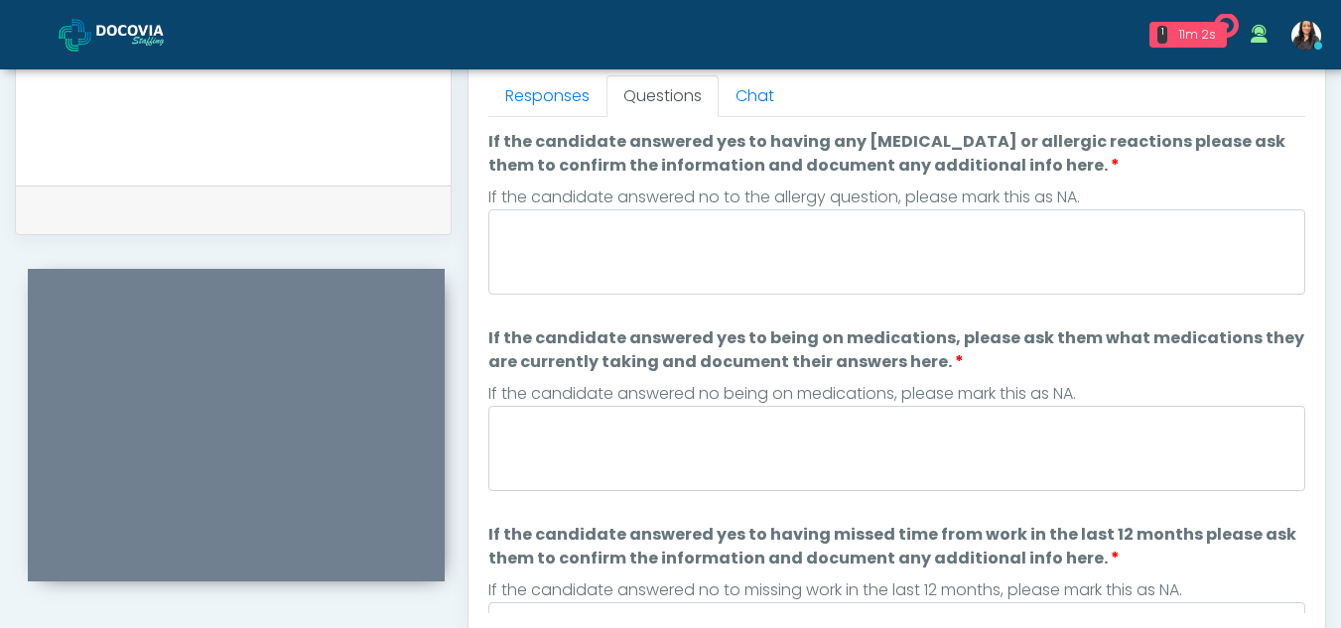
scroll to position [849, 0]
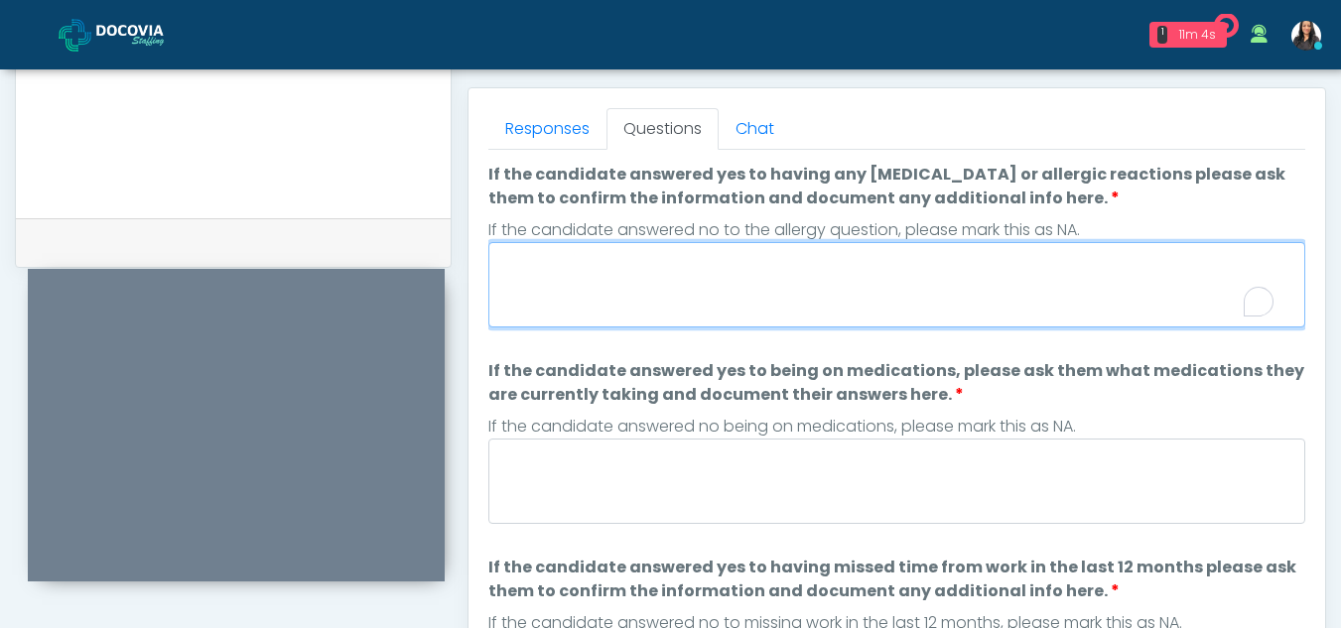
click at [679, 271] on textarea "If the candidate answered yes to having any allergies or allergic reactions ple…" at bounding box center [896, 284] width 817 height 85
type textarea "**"
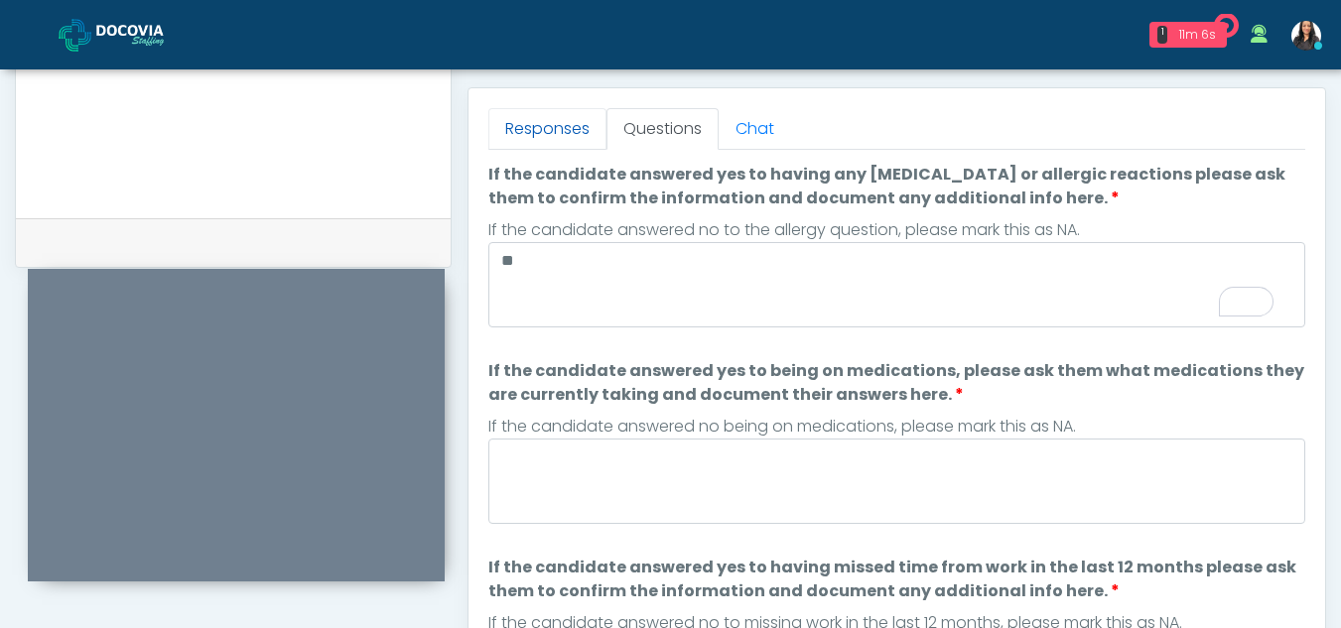
click at [557, 115] on link "Responses" at bounding box center [547, 129] width 118 height 42
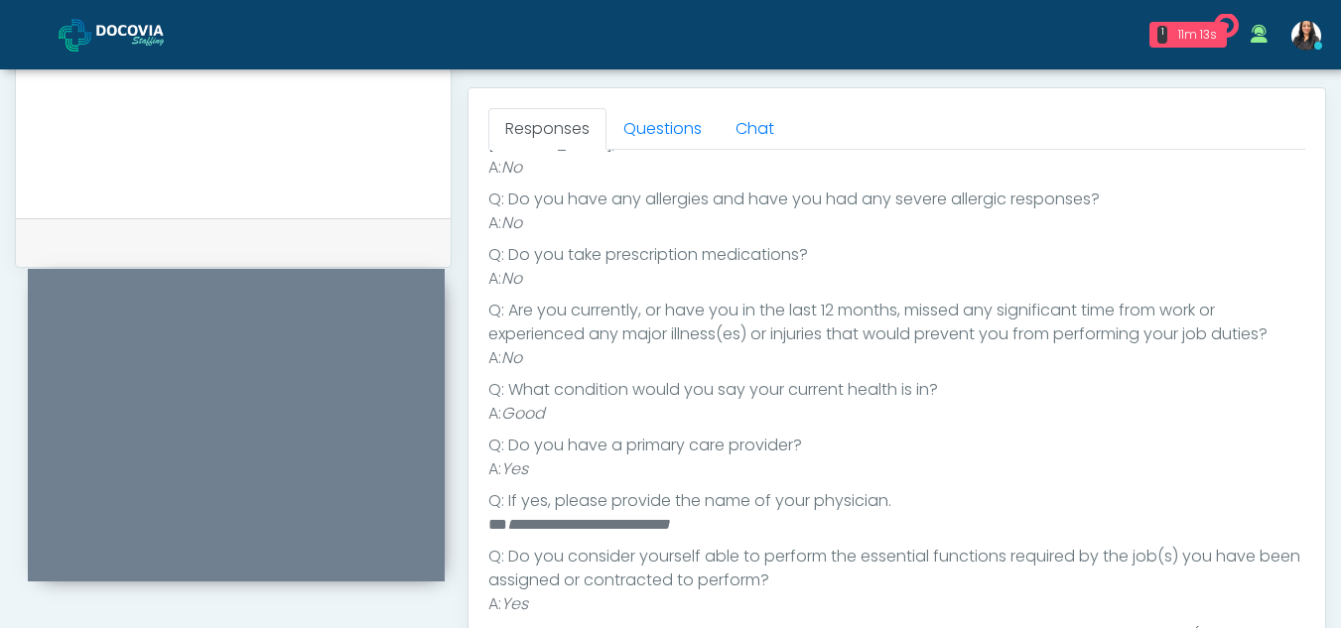
scroll to position [24, 0]
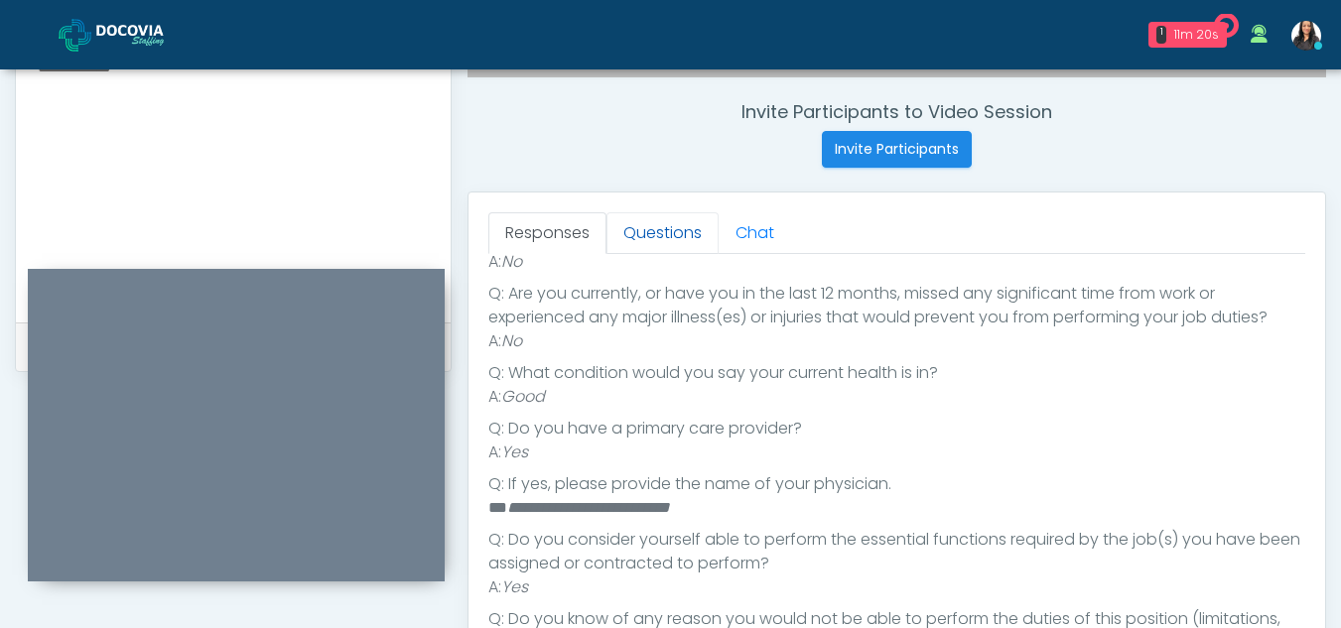
click at [672, 223] on link "Questions" at bounding box center [662, 233] width 112 height 42
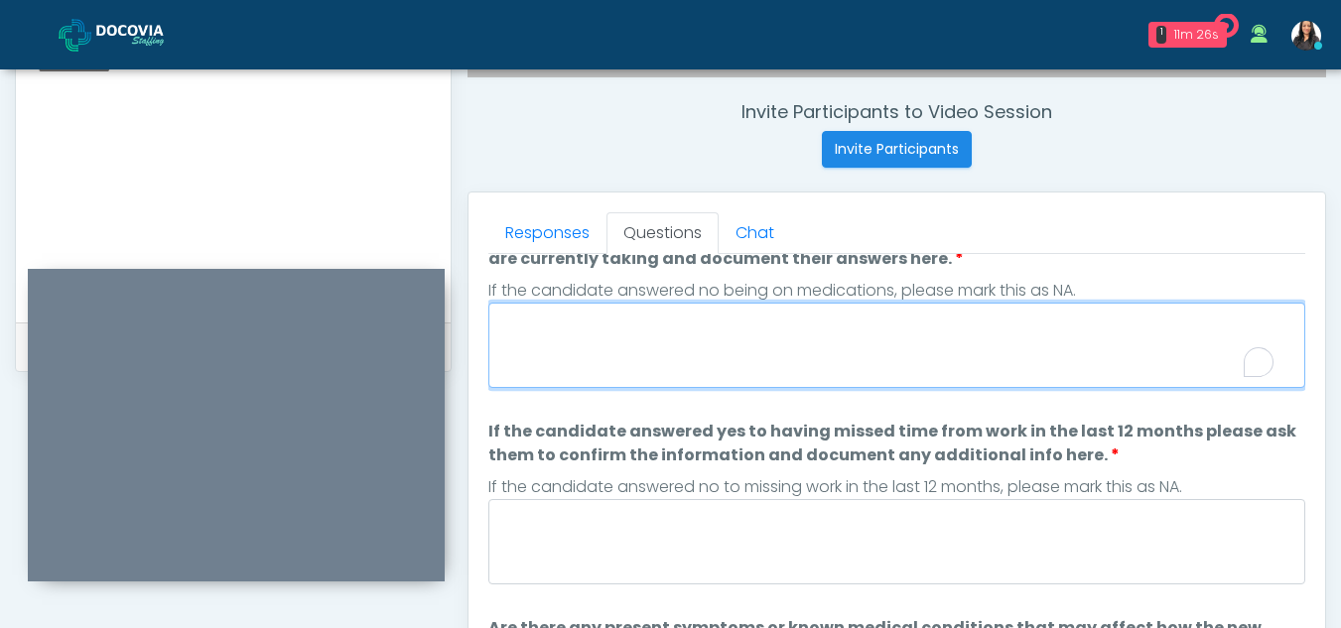
click at [584, 341] on textarea "If the candidate answered yes to being on medications, please ask them what med…" at bounding box center [896, 345] width 817 height 85
type textarea "**"
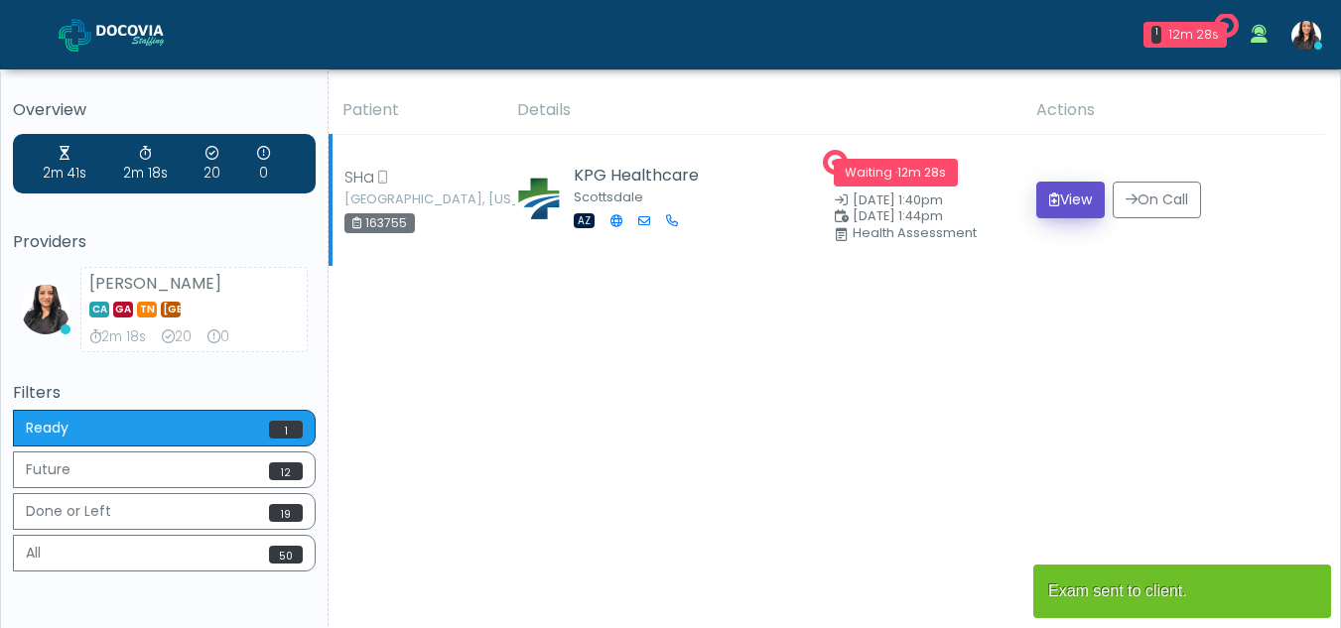
click at [1072, 206] on button "View" at bounding box center [1070, 200] width 68 height 37
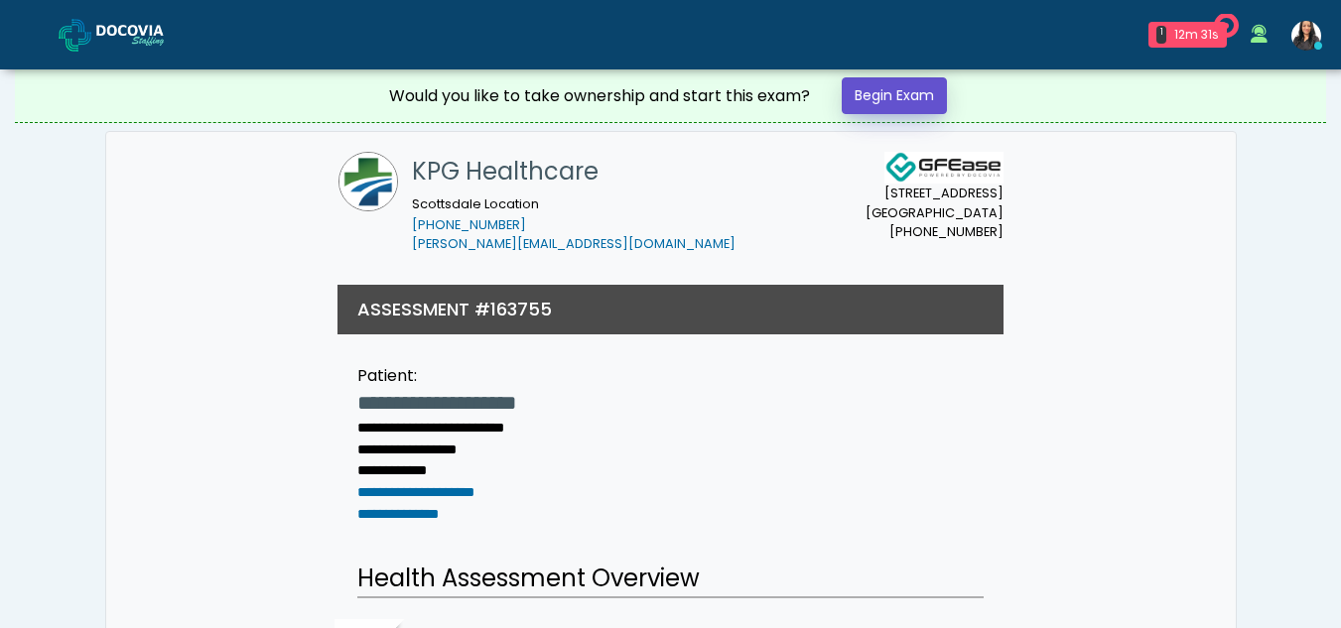
click at [910, 88] on link "Begin Exam" at bounding box center [894, 95] width 105 height 37
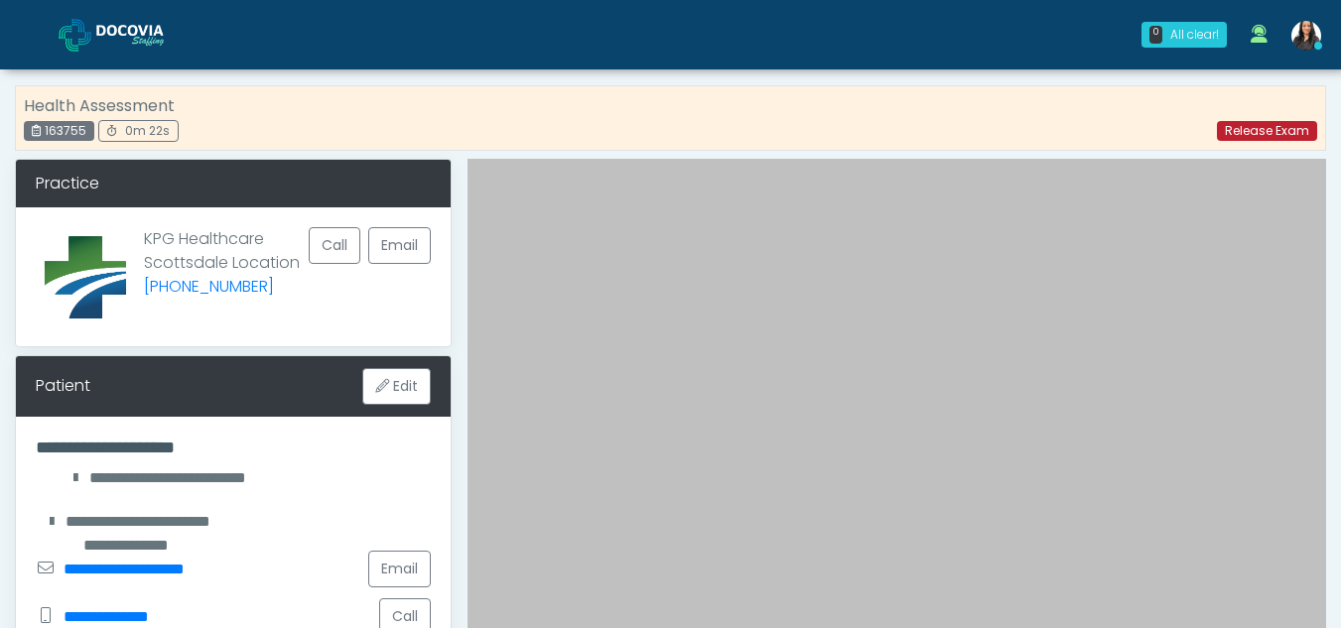
click at [1251, 131] on link "Release Exam" at bounding box center [1267, 131] width 100 height 20
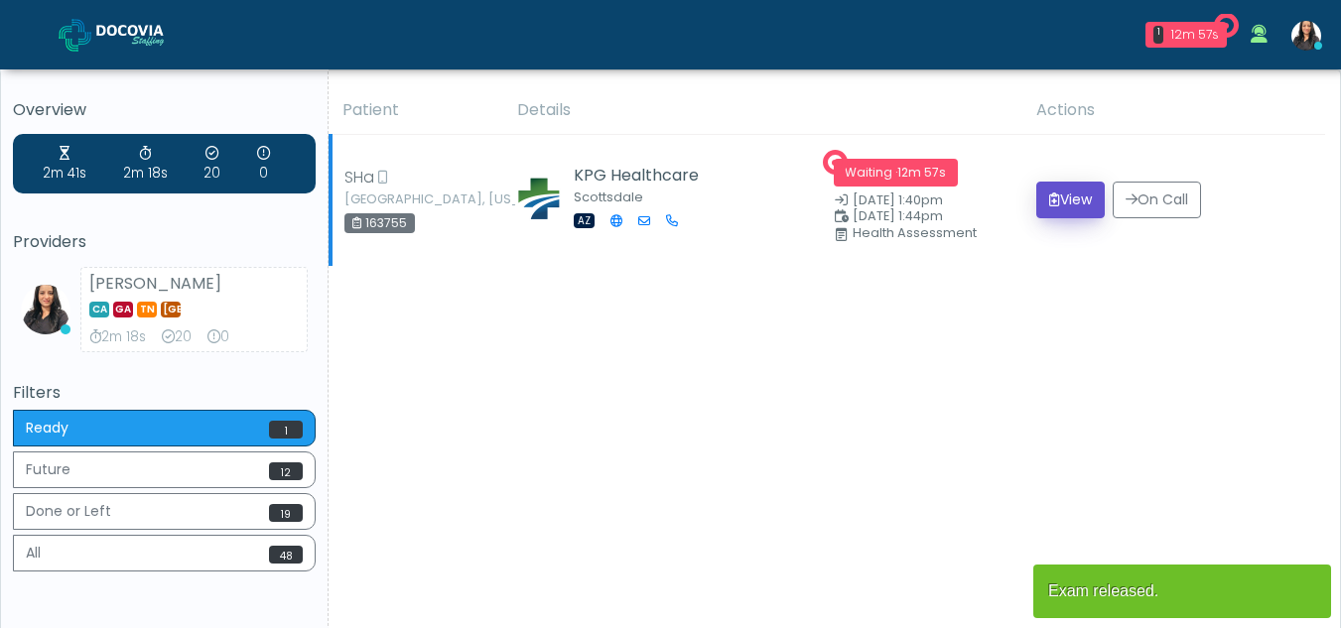
click at [1064, 198] on button "View" at bounding box center [1070, 200] width 68 height 37
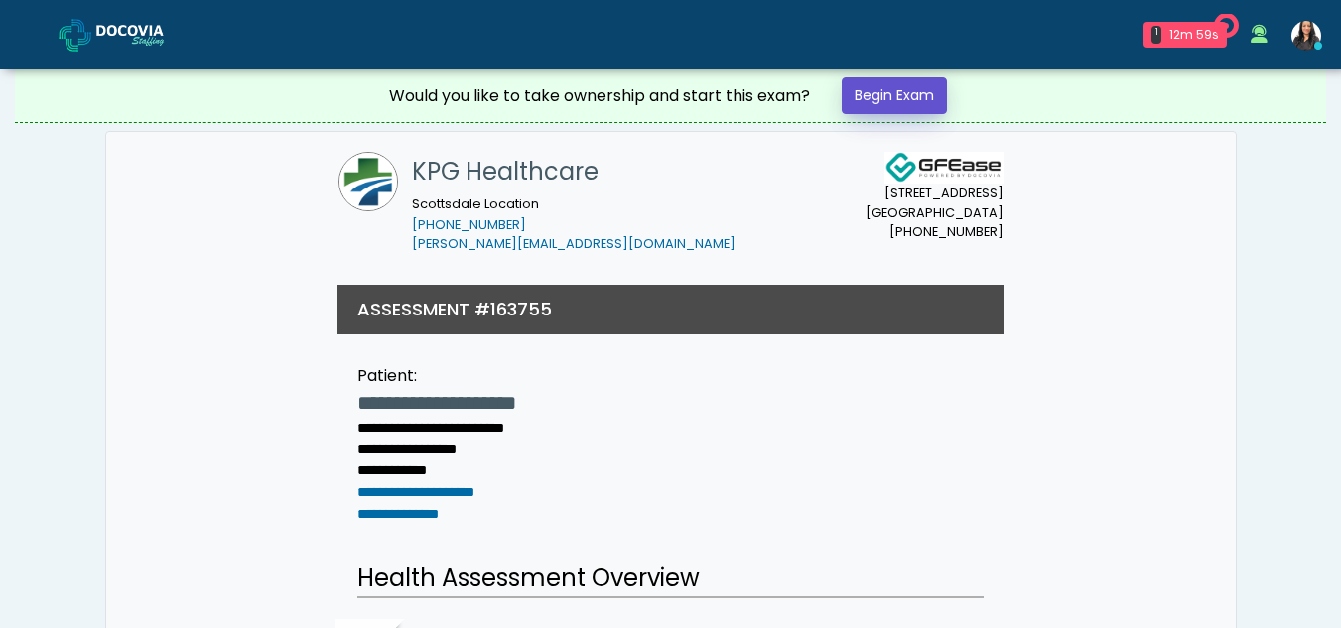
click at [916, 91] on link "Begin Exam" at bounding box center [894, 95] width 105 height 37
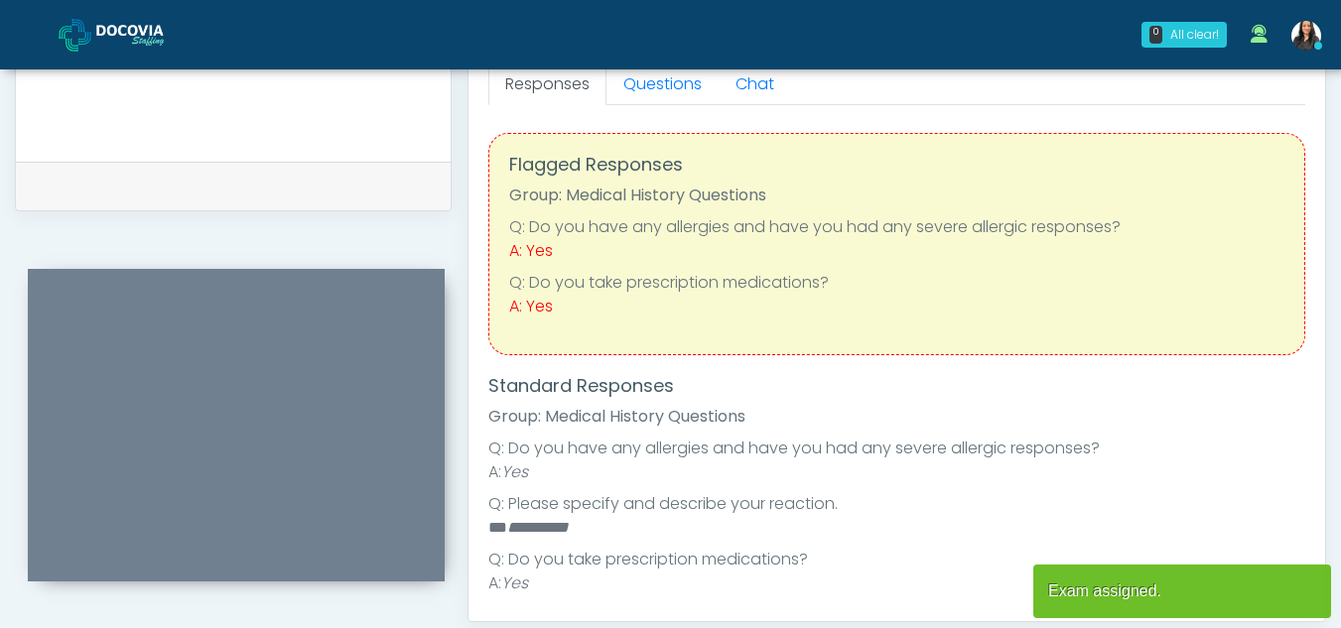
scroll to position [890, 0]
click at [662, 94] on link "Questions" at bounding box center [662, 87] width 112 height 42
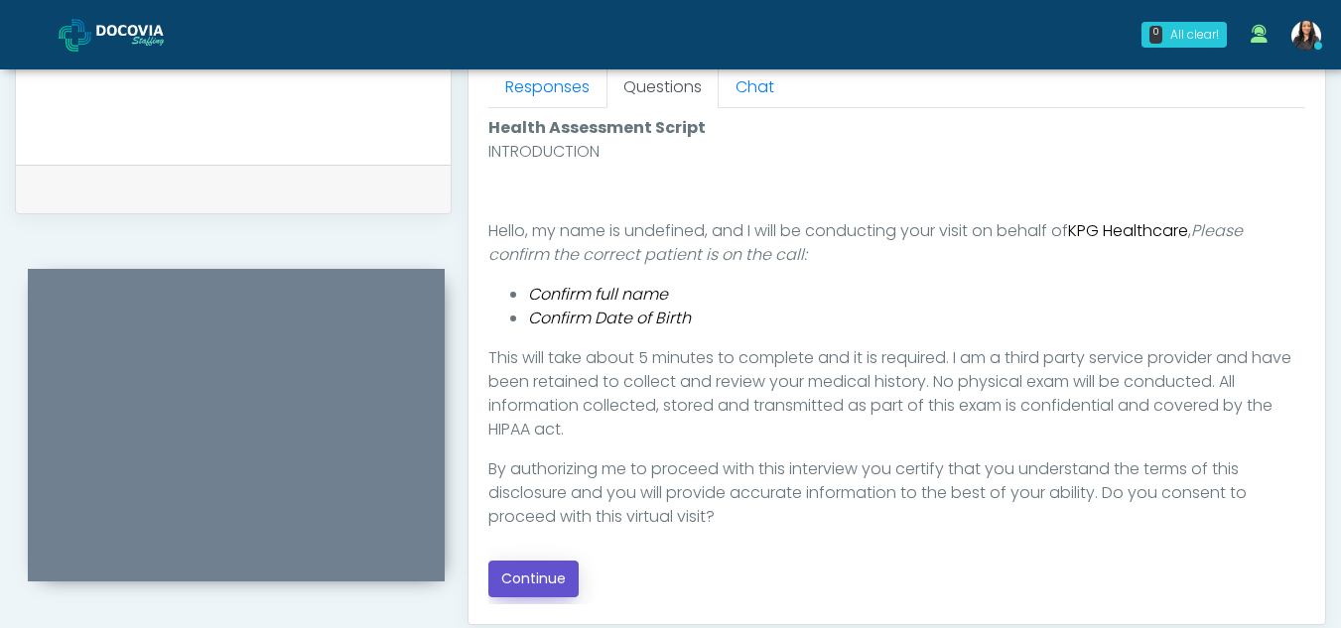
click at [535, 582] on button "Continue" at bounding box center [533, 579] width 90 height 37
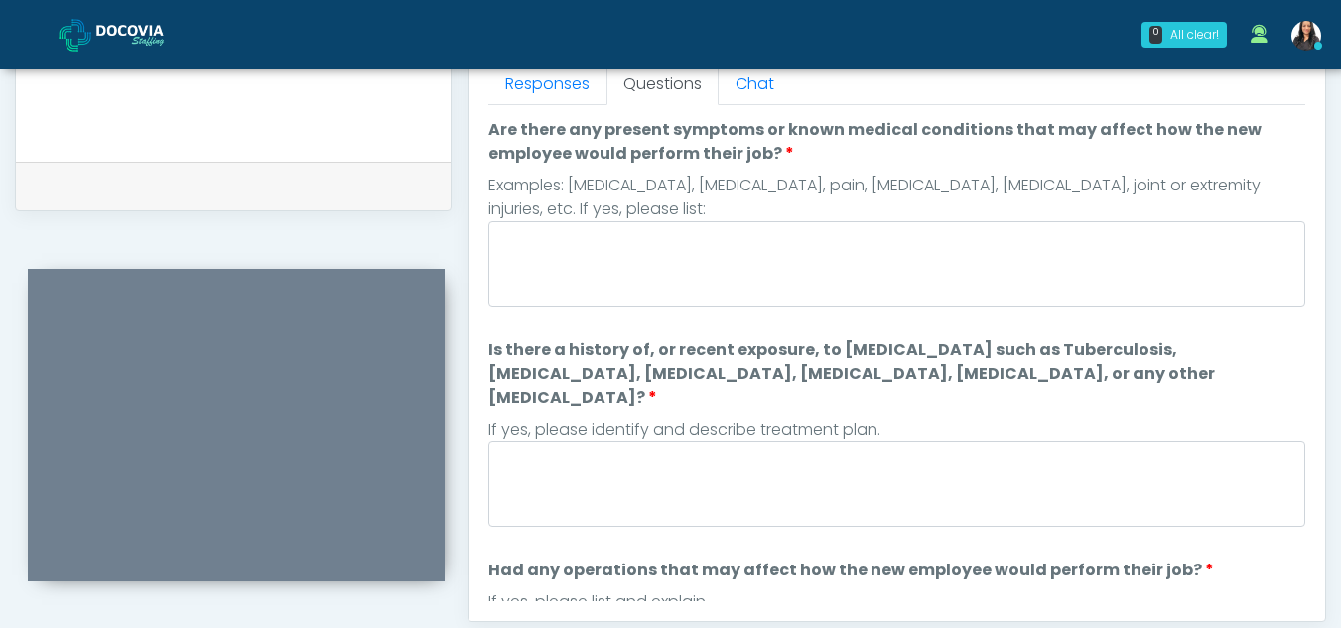
scroll to position [828, 0]
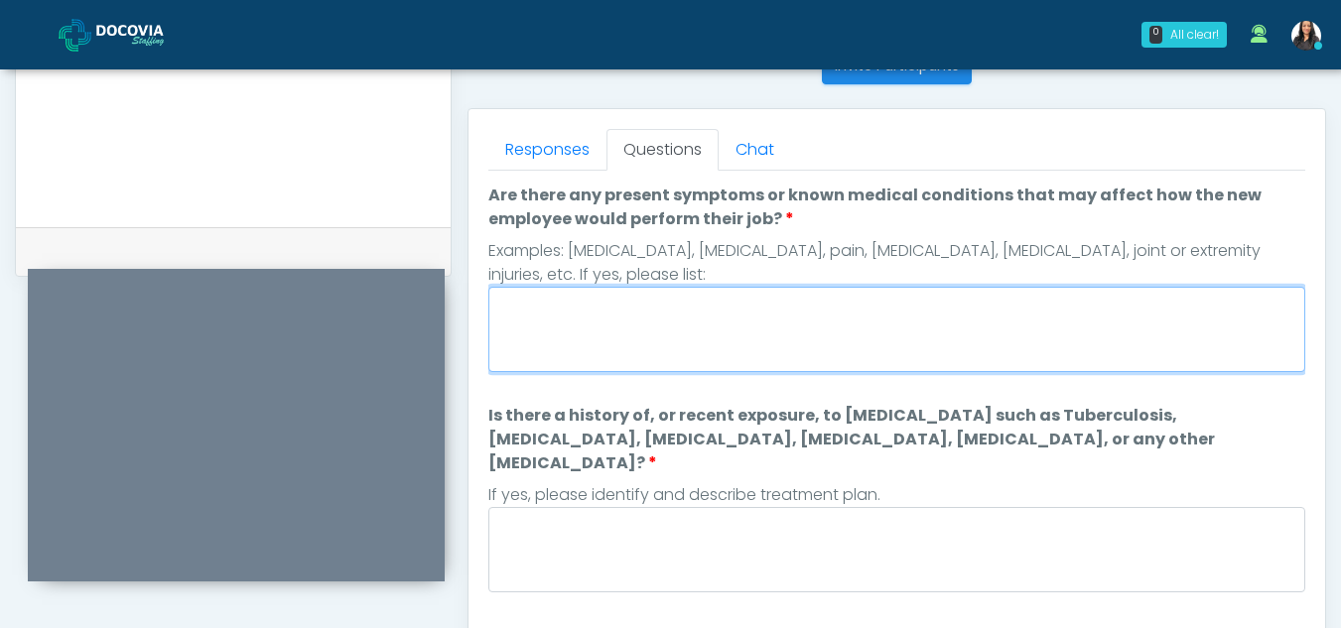
click at [655, 335] on textarea "Are there any present symptoms or known medical conditions that may affect how …" at bounding box center [896, 329] width 817 height 85
type textarea "**"
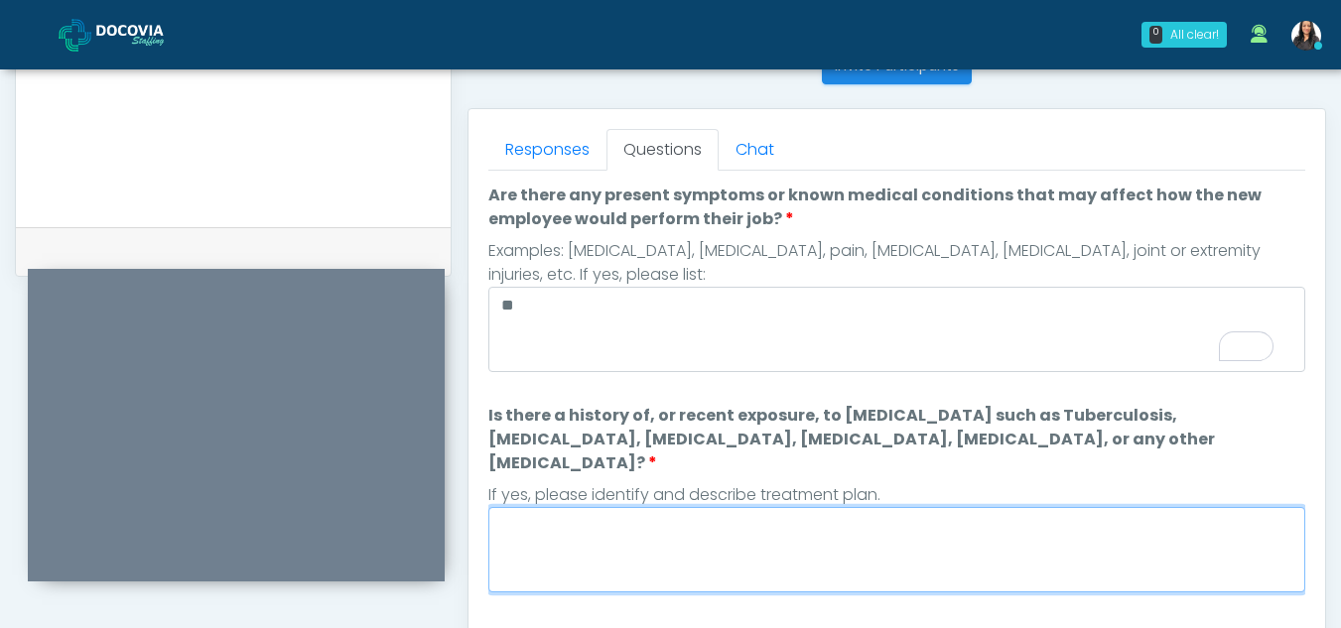
click at [632, 528] on textarea "Is there a history of, or recent exposure, to infectious diseases such as Tuber…" at bounding box center [896, 549] width 817 height 85
type textarea "**"
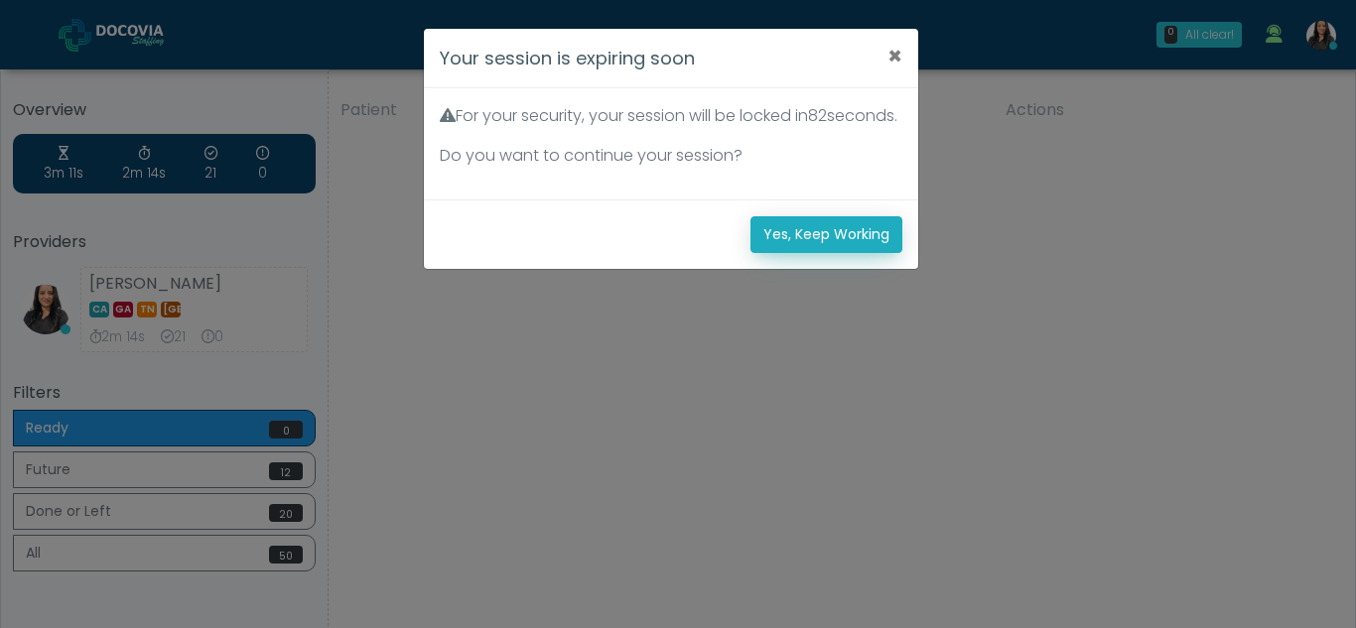
click at [841, 251] on button "Yes, Keep Working" at bounding box center [826, 234] width 152 height 37
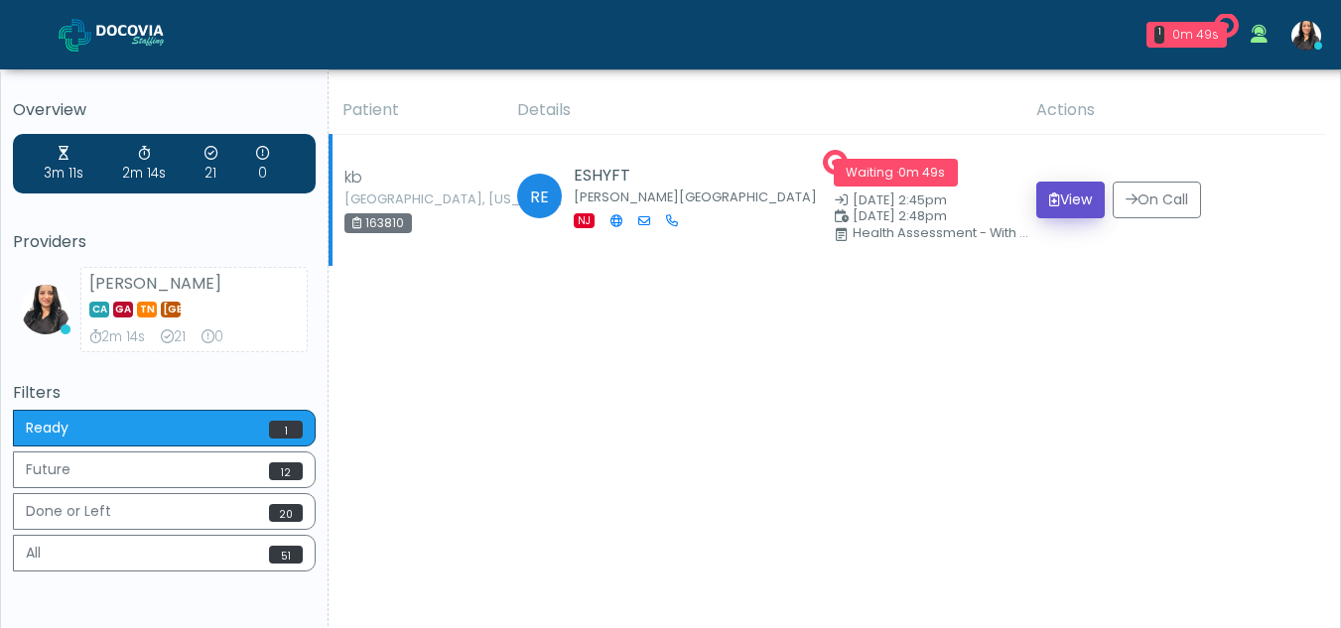
click at [1081, 203] on button "View" at bounding box center [1070, 200] width 68 height 37
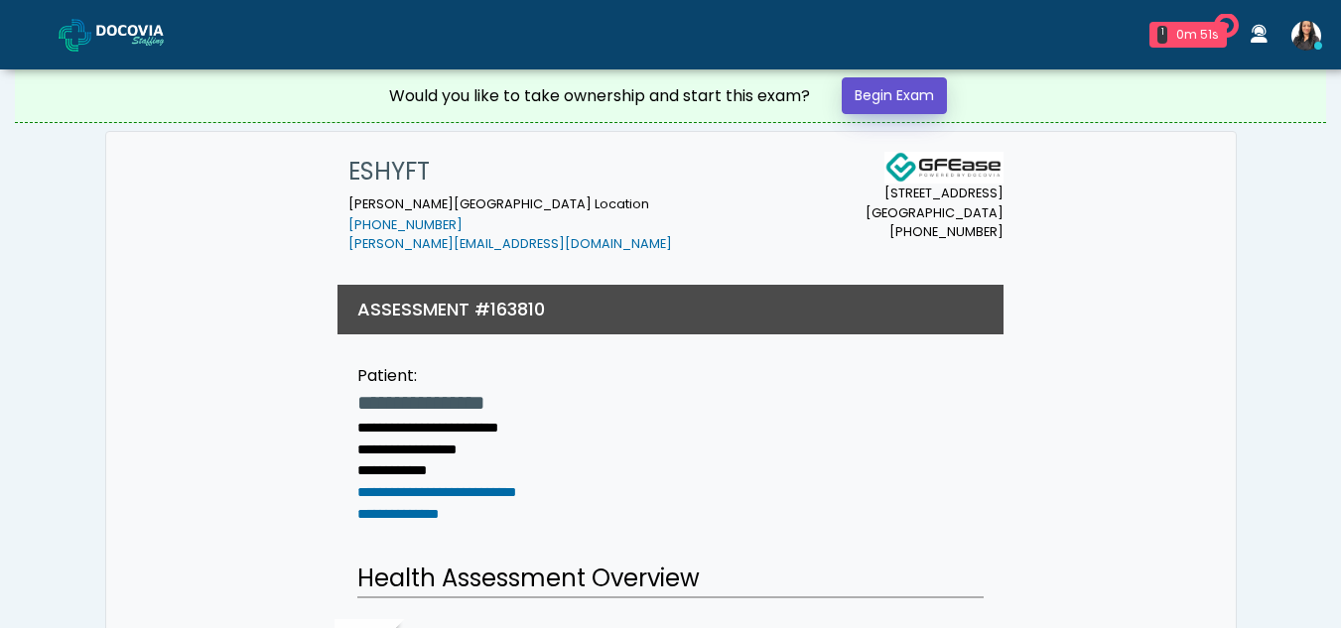
click at [904, 88] on link "Begin Exam" at bounding box center [894, 95] width 105 height 37
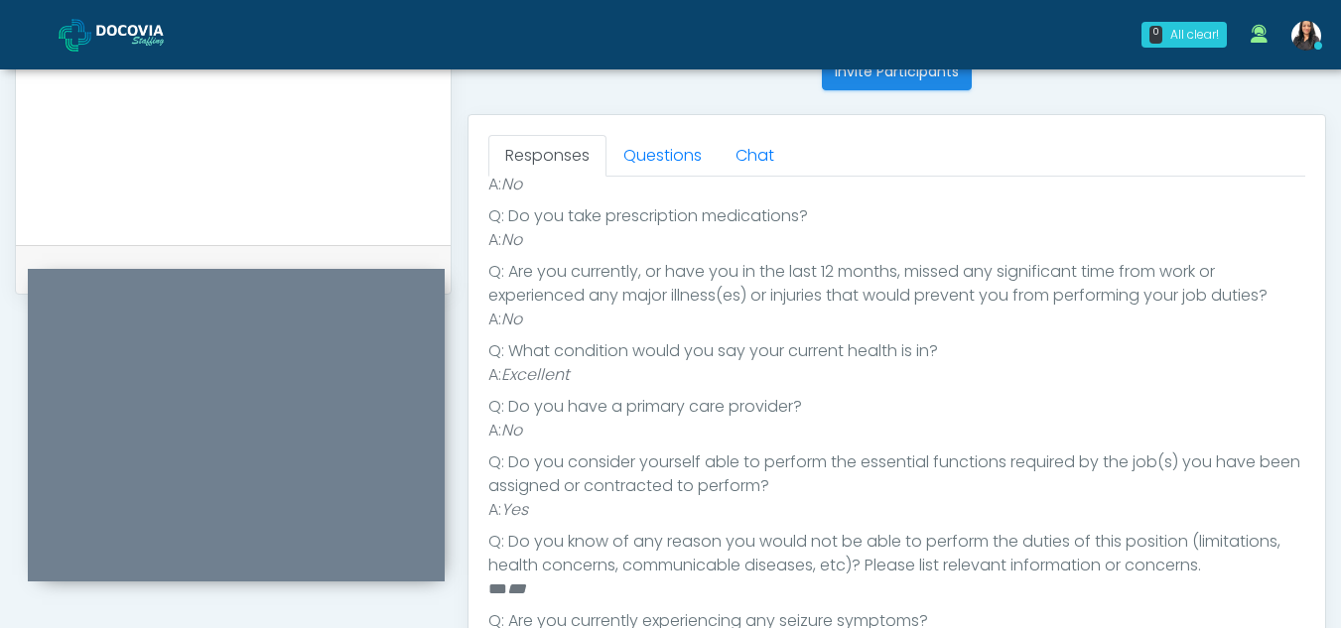
scroll to position [753, 0]
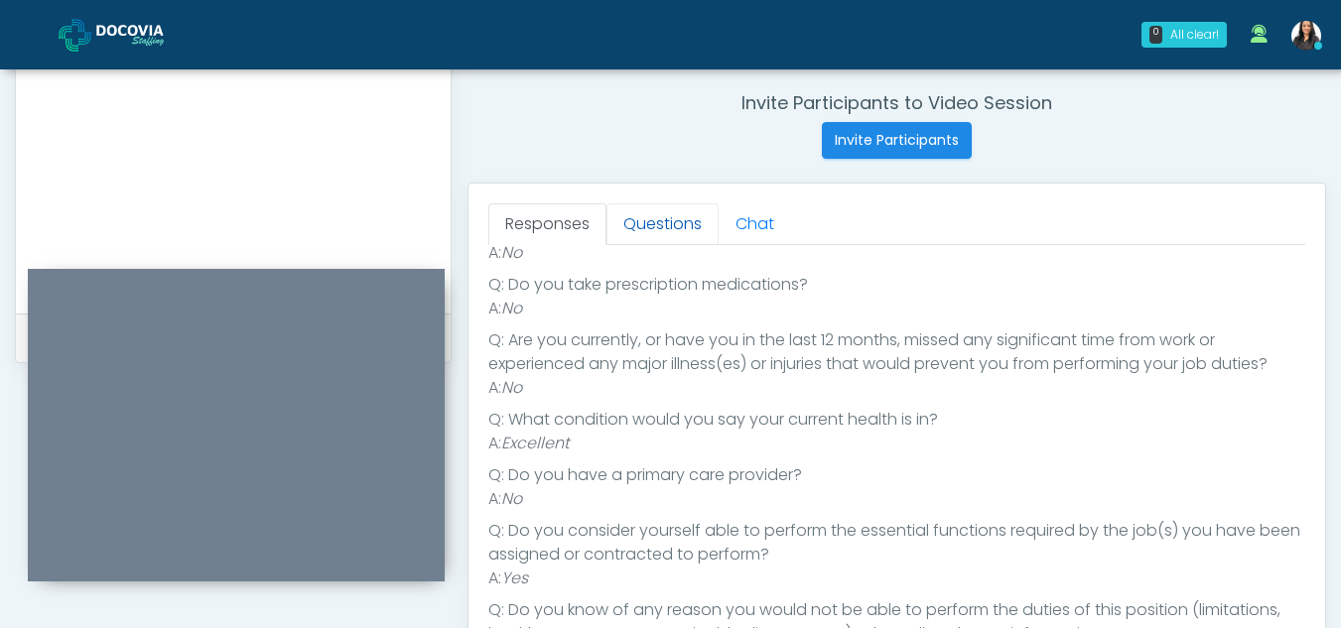
click at [672, 228] on link "Questions" at bounding box center [662, 224] width 112 height 42
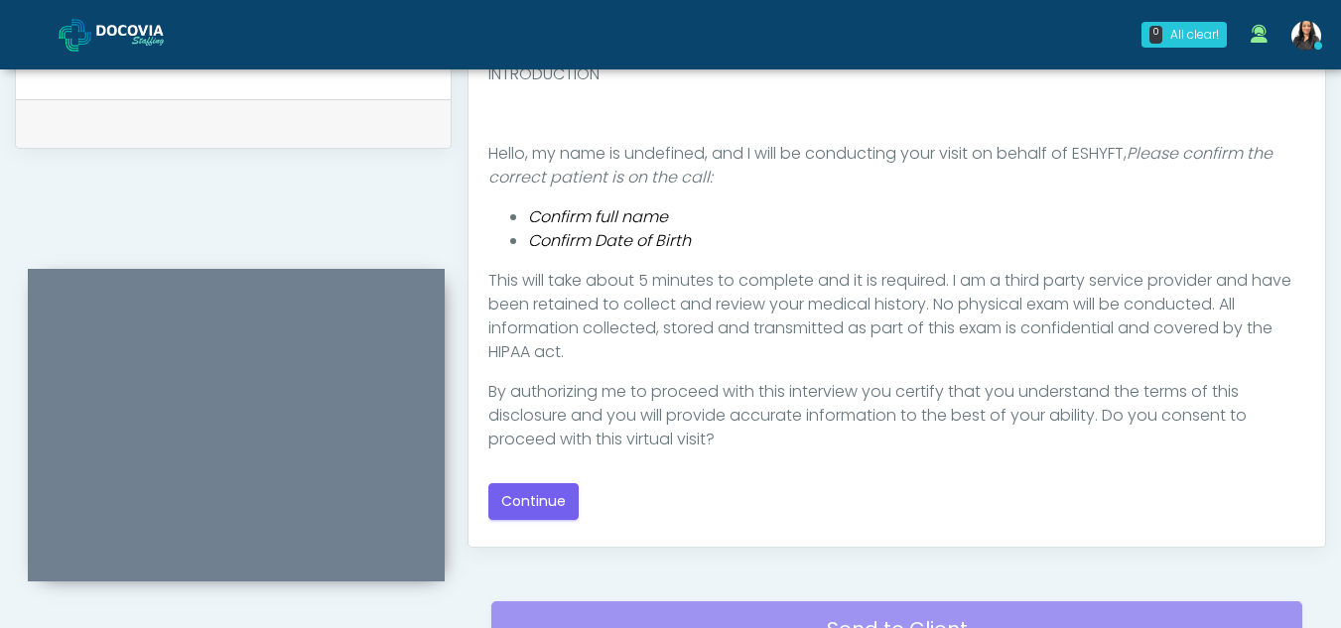
scroll to position [974, 0]
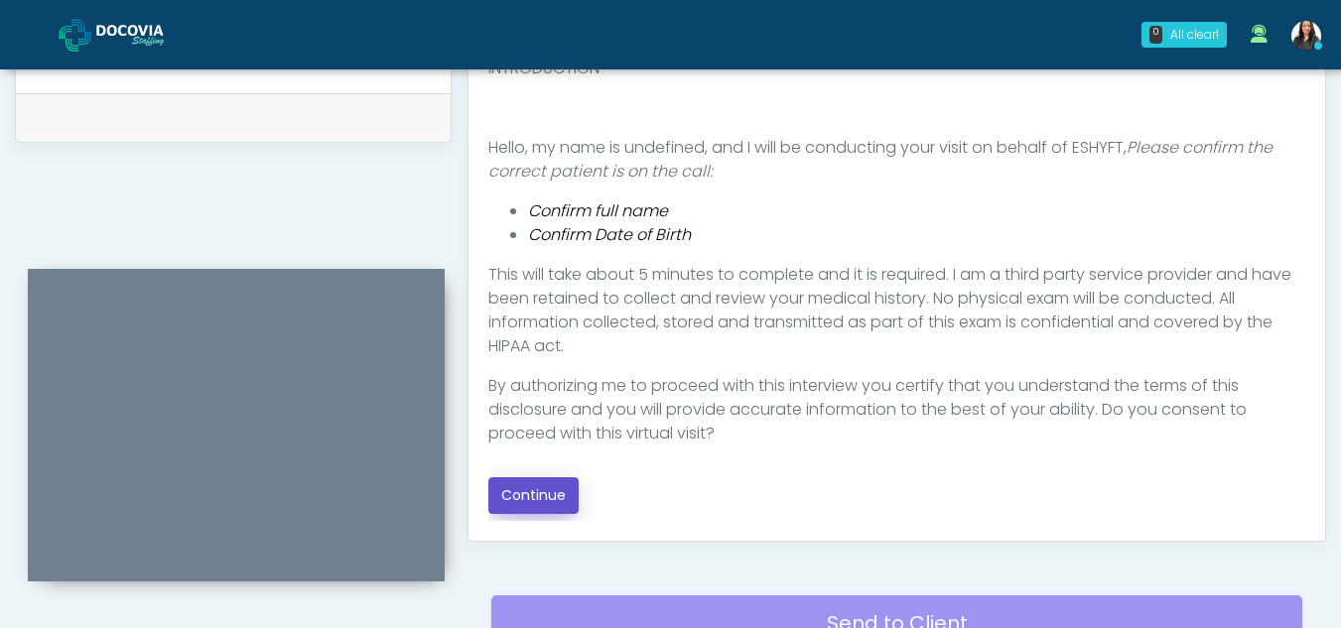
click at [560, 496] on button "Continue" at bounding box center [533, 495] width 90 height 37
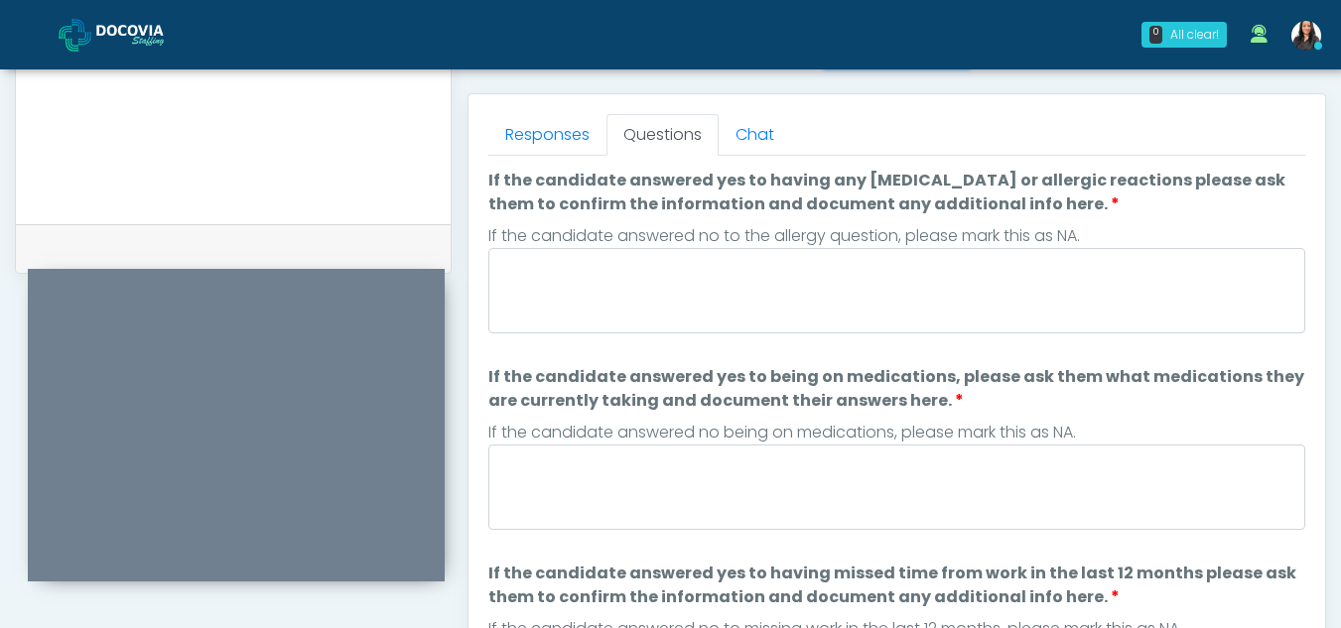
scroll to position [828, 0]
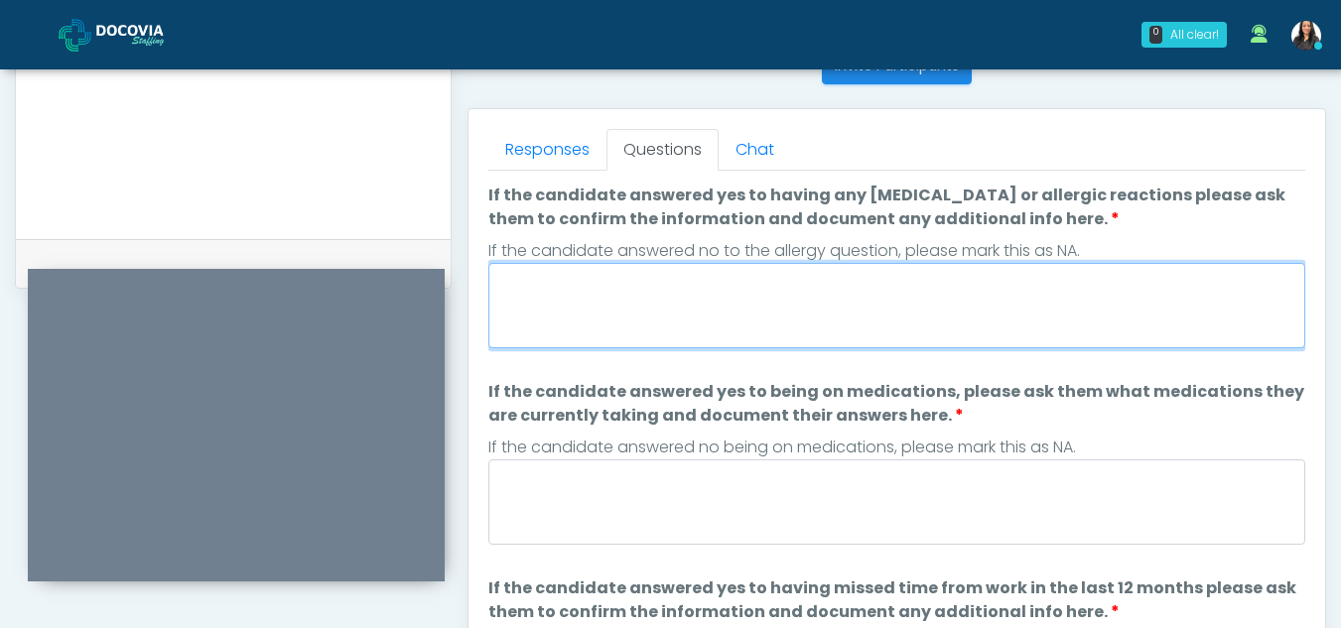
click at [787, 321] on textarea "If the candidate answered yes to having any allergies or allergic reactions ple…" at bounding box center [896, 305] width 817 height 85
type textarea "**"
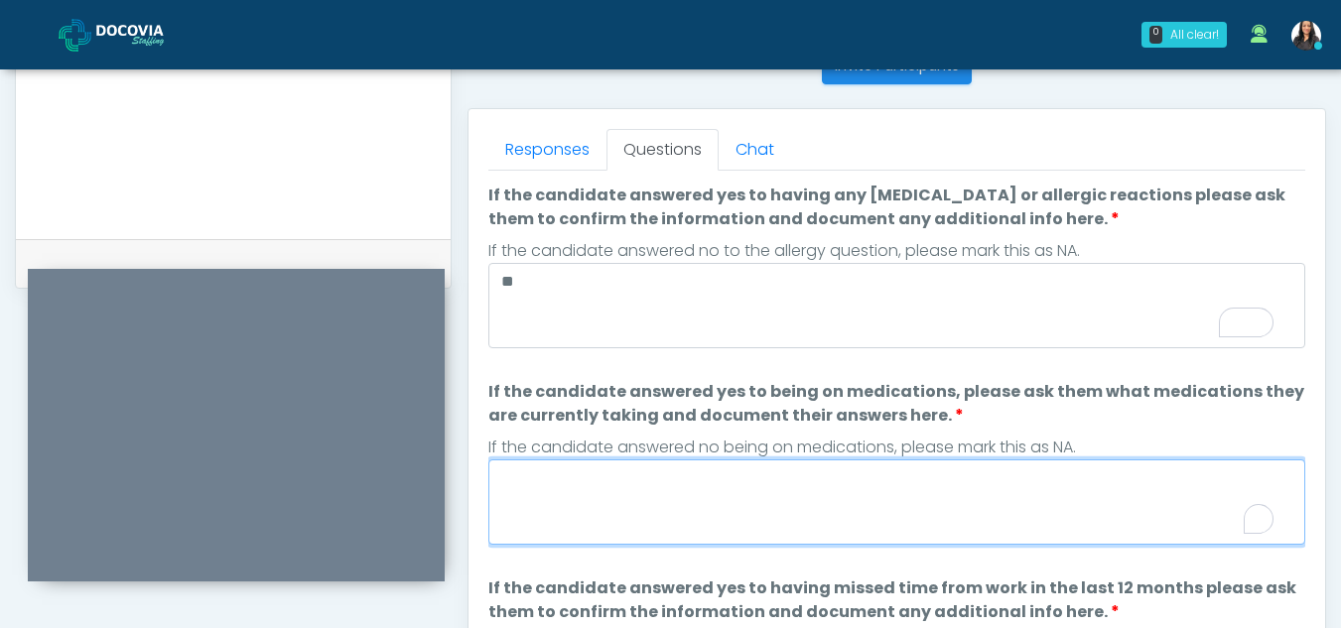
click at [654, 523] on textarea "If the candidate answered yes to being on medications, please ask them what med…" at bounding box center [896, 502] width 817 height 85
type textarea "**"
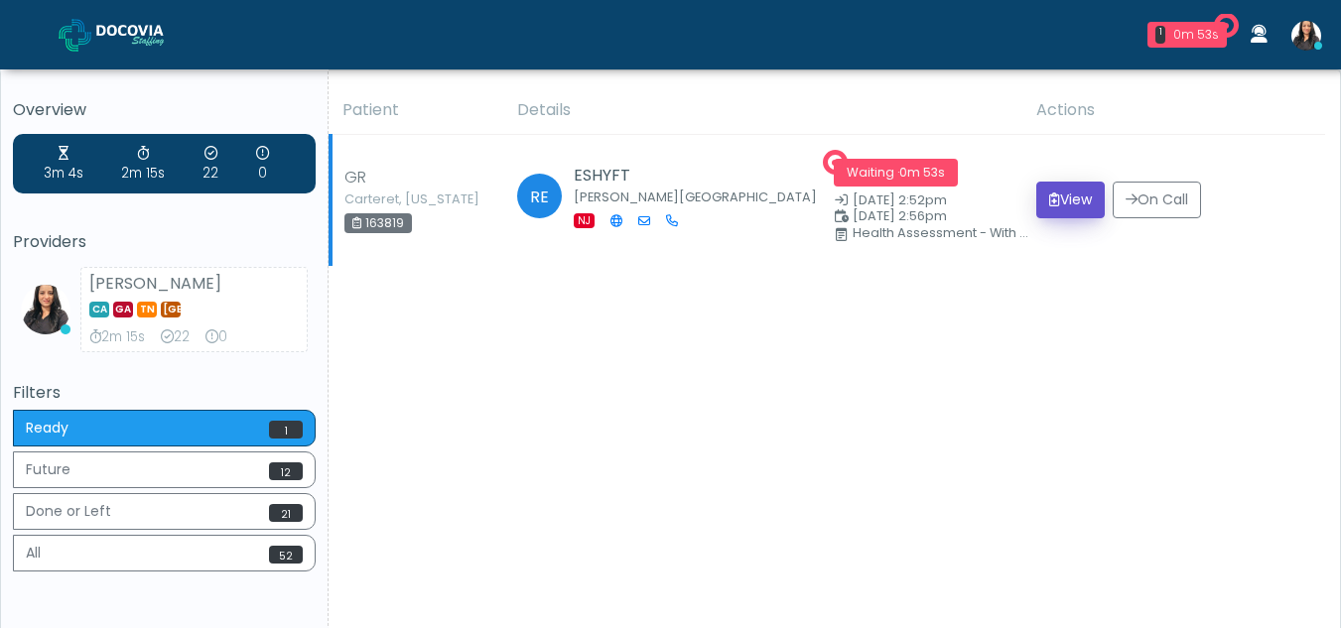
click at [1057, 190] on button "View" at bounding box center [1070, 200] width 68 height 37
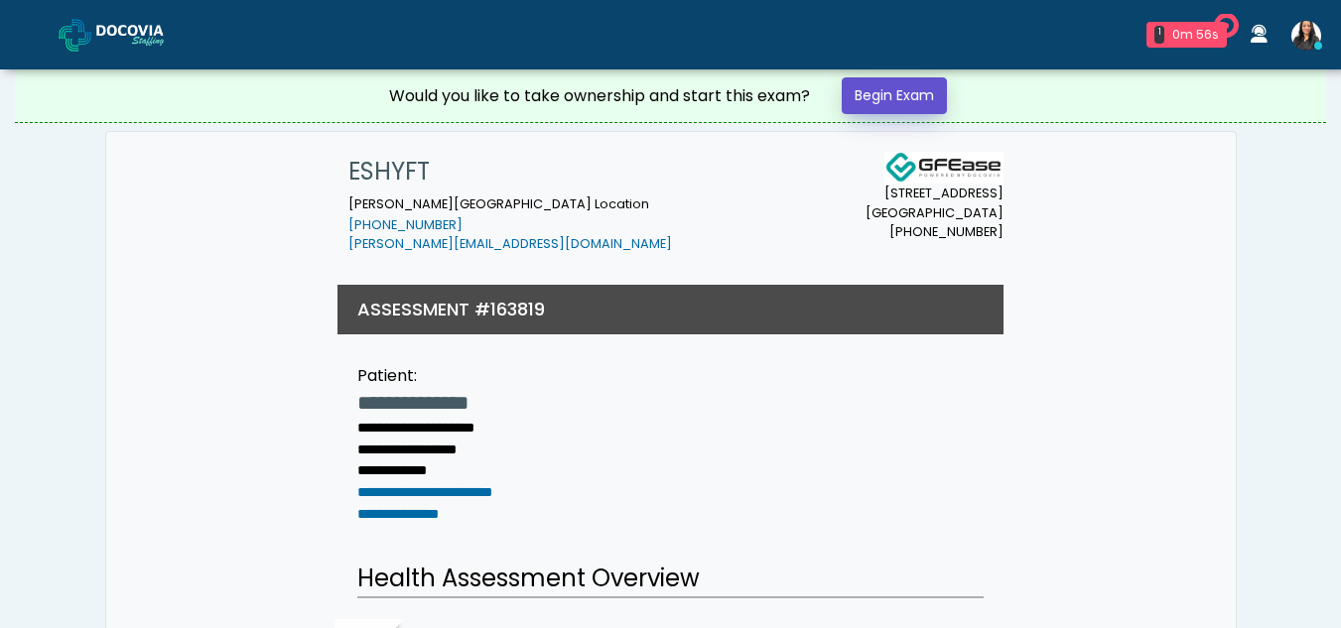
click at [891, 100] on link "Begin Exam" at bounding box center [894, 95] width 105 height 37
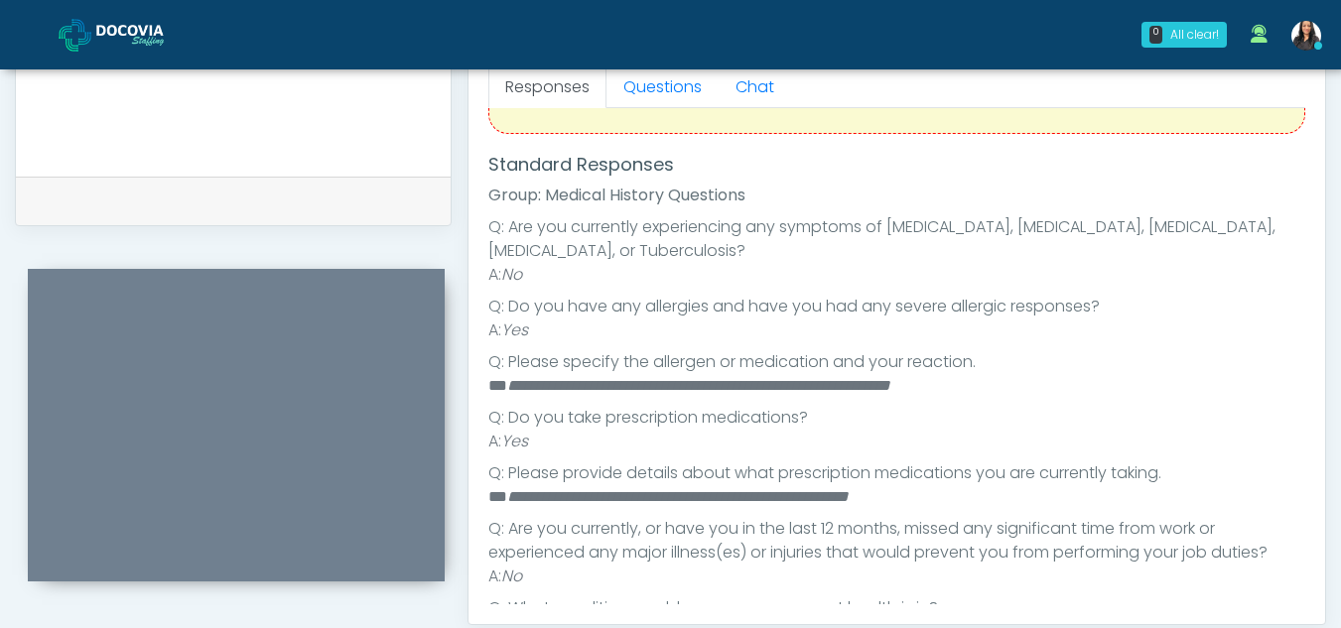
scroll to position [172, 0]
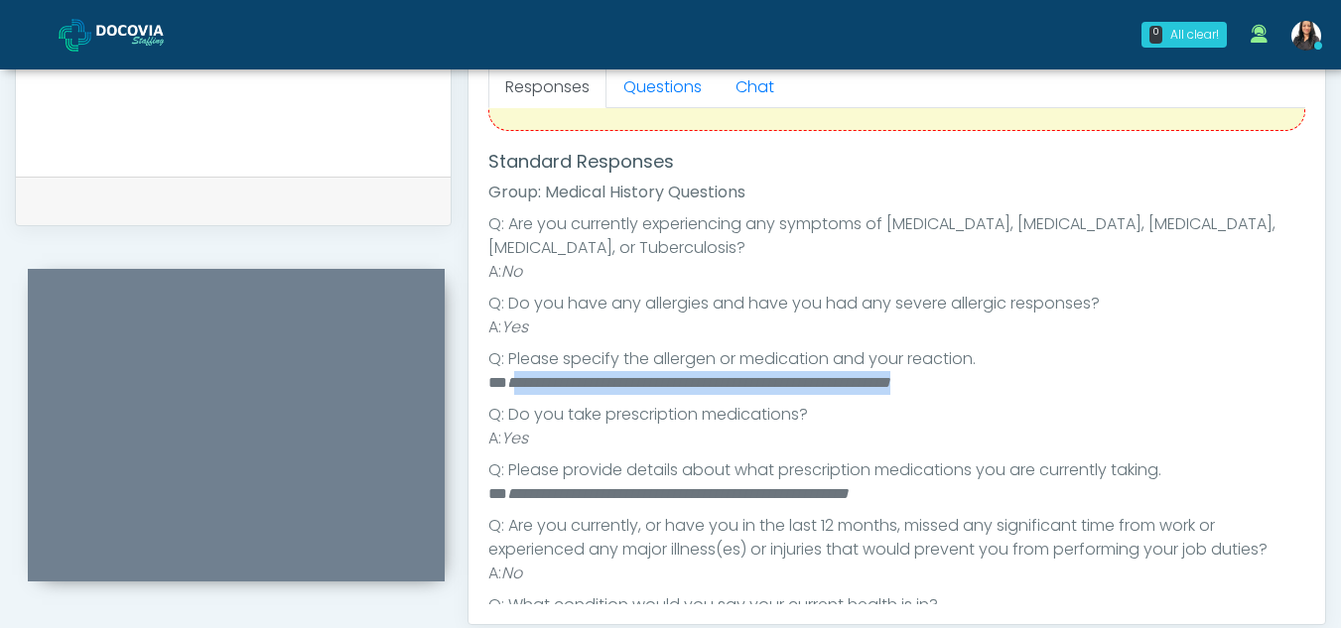
drag, startPoint x: 511, startPoint y: 378, endPoint x: 1000, endPoint y: 391, distance: 489.5
click at [1000, 391] on li "**********" at bounding box center [889, 383] width 802 height 24
copy em "**********"
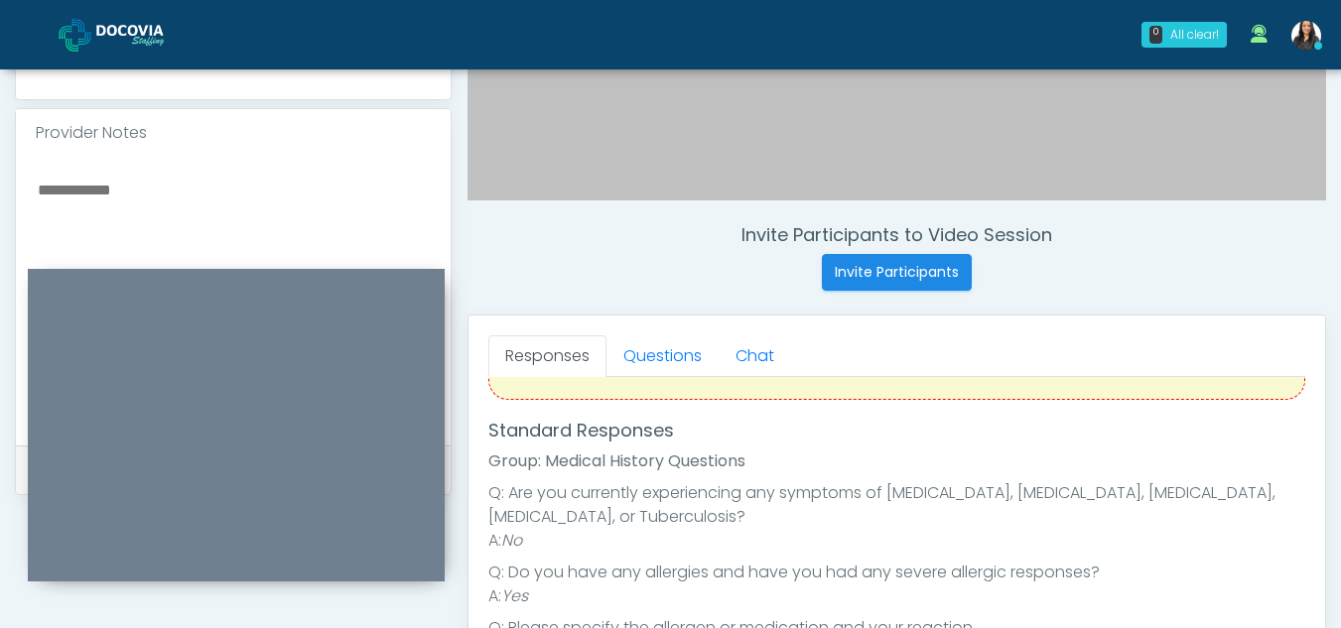
scroll to position [580, 0]
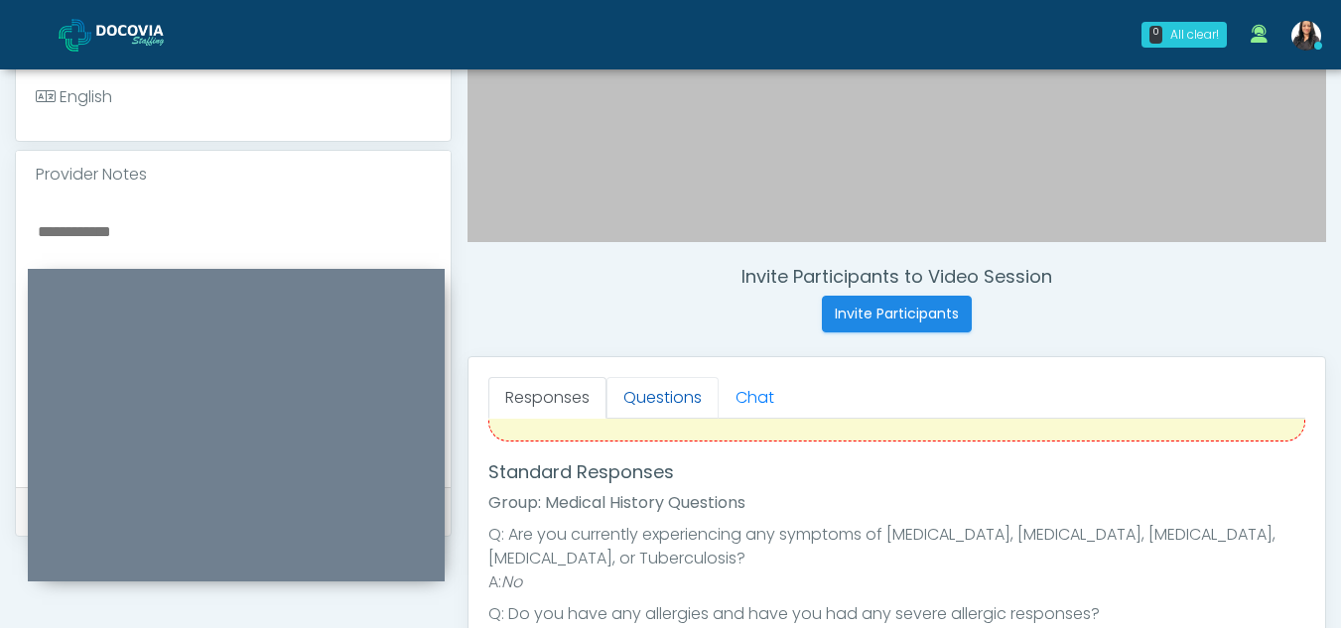
click at [682, 382] on link "Questions" at bounding box center [662, 398] width 112 height 42
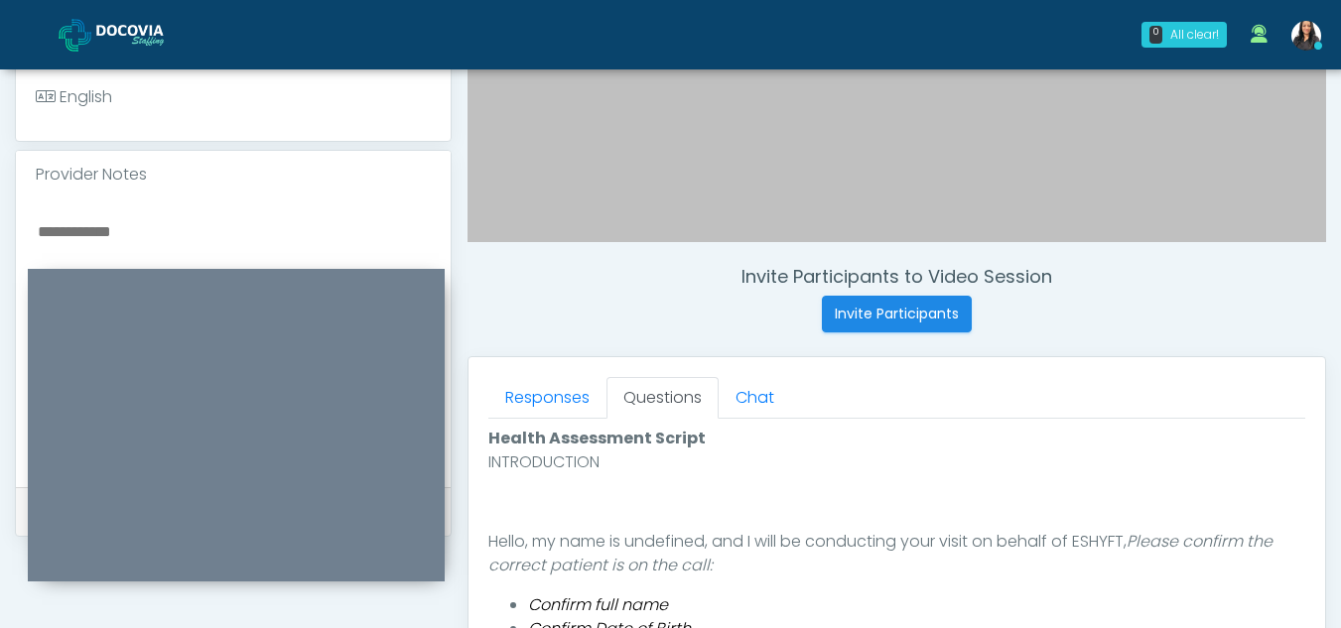
scroll to position [1115, 0]
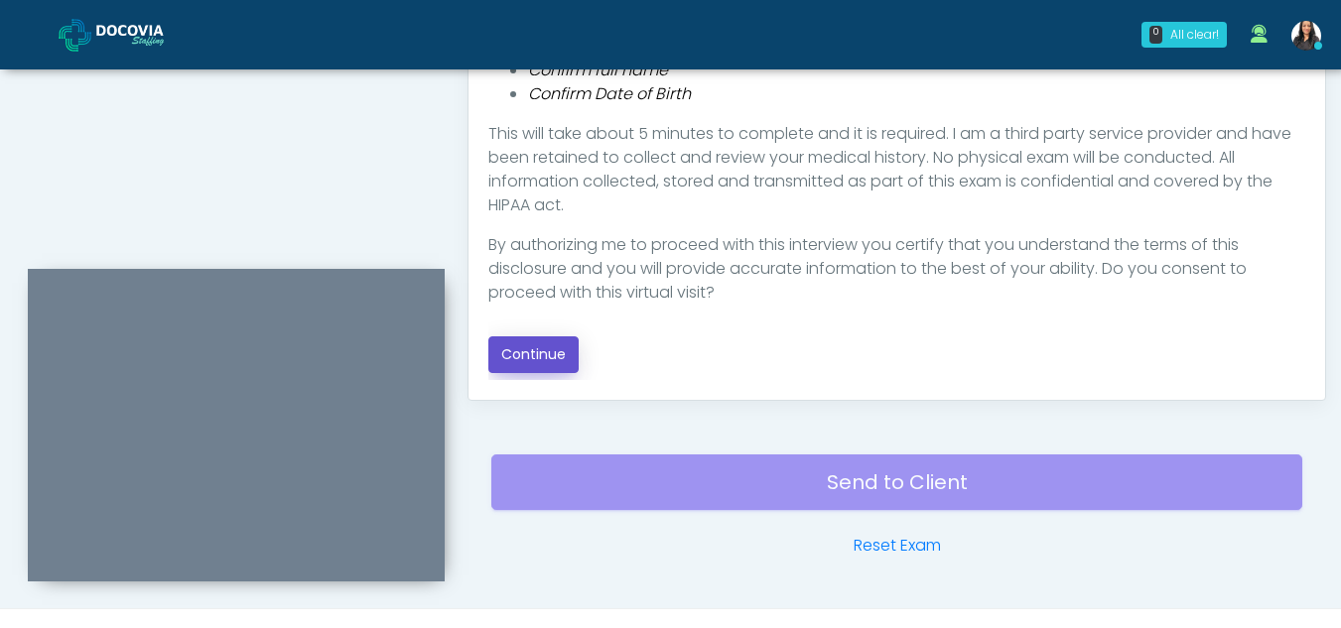
click at [515, 353] on button "Continue" at bounding box center [533, 354] width 90 height 37
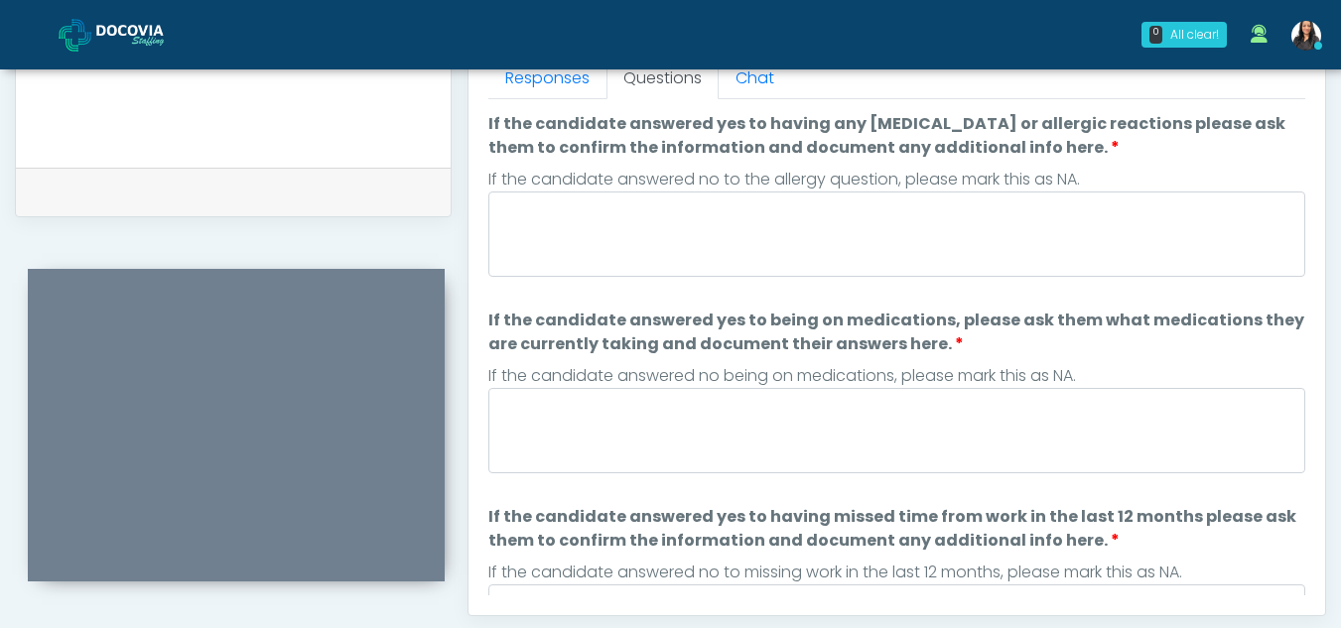
scroll to position [840, 0]
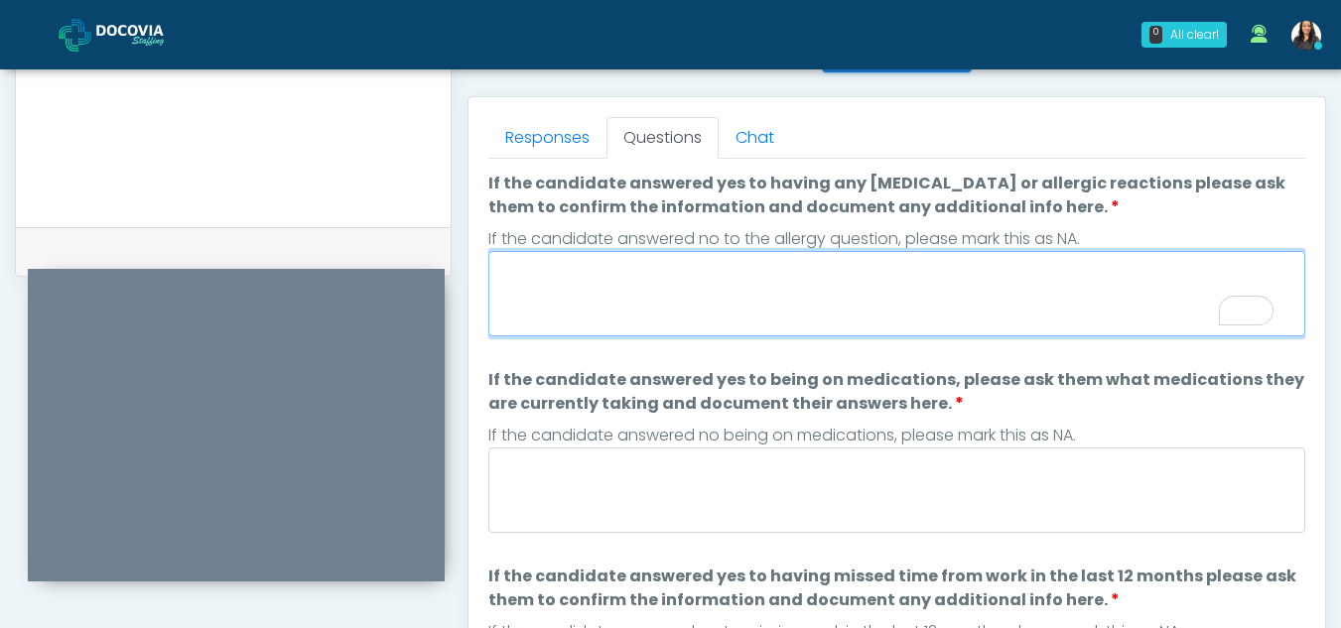
paste textarea "**********"
type textarea "**********"
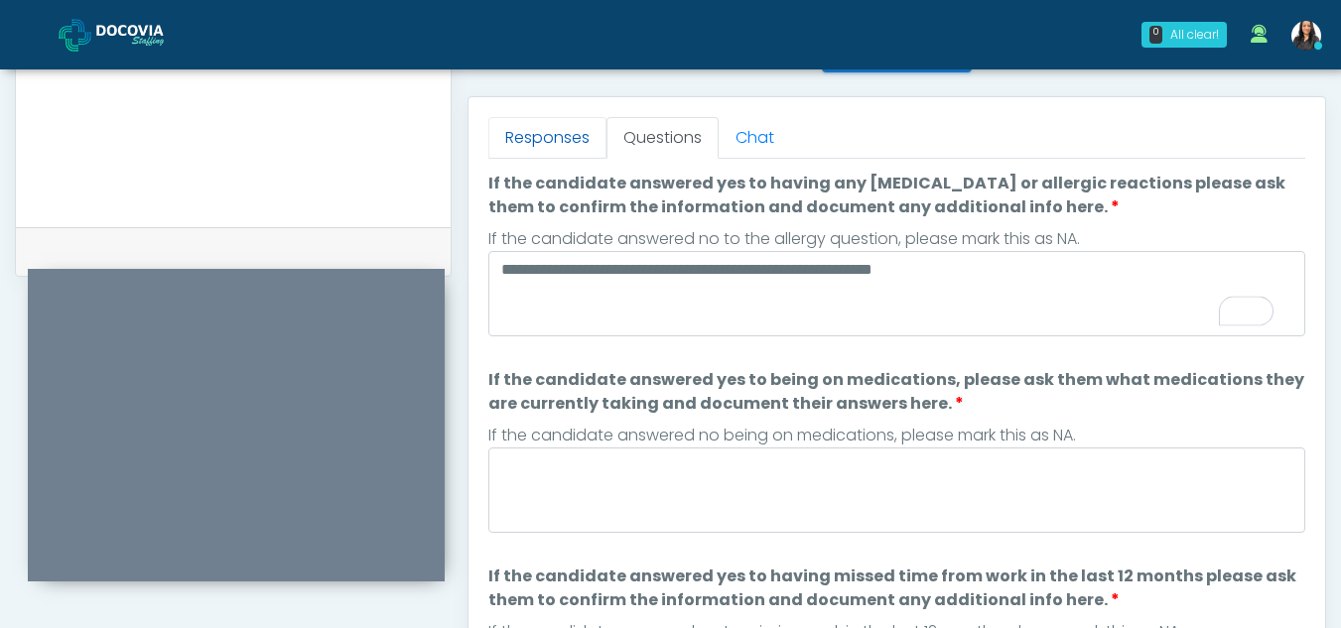
click at [546, 153] on link "Responses" at bounding box center [547, 138] width 118 height 42
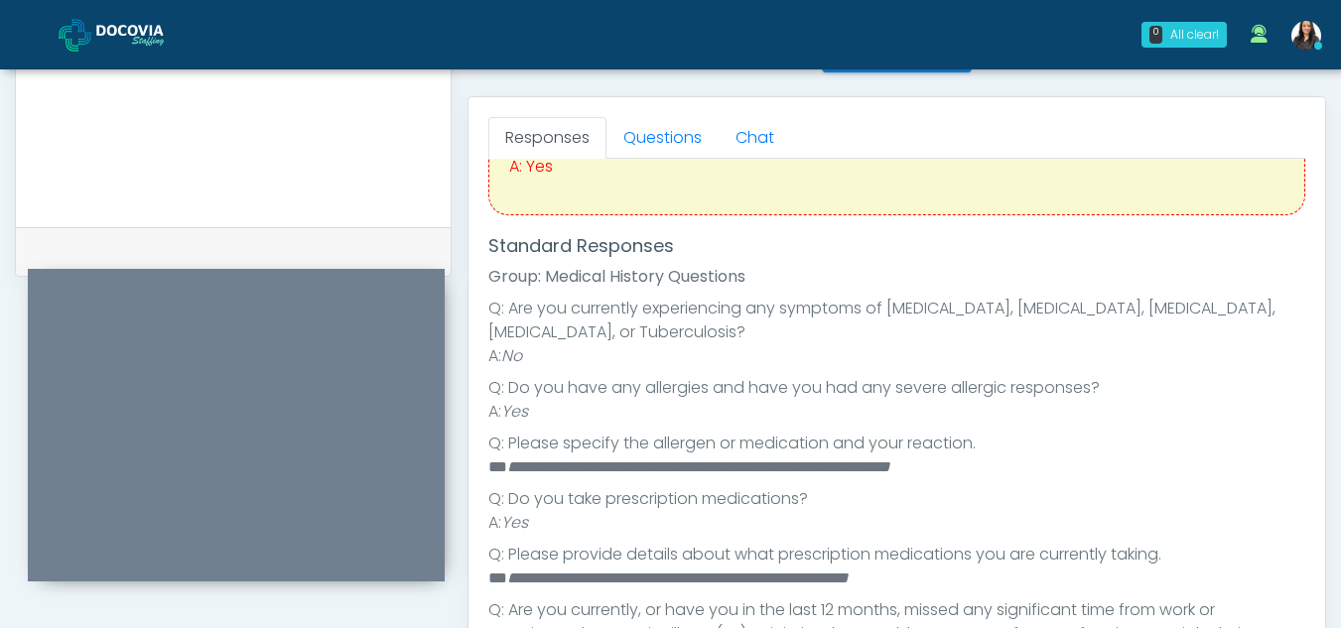
scroll to position [0, 0]
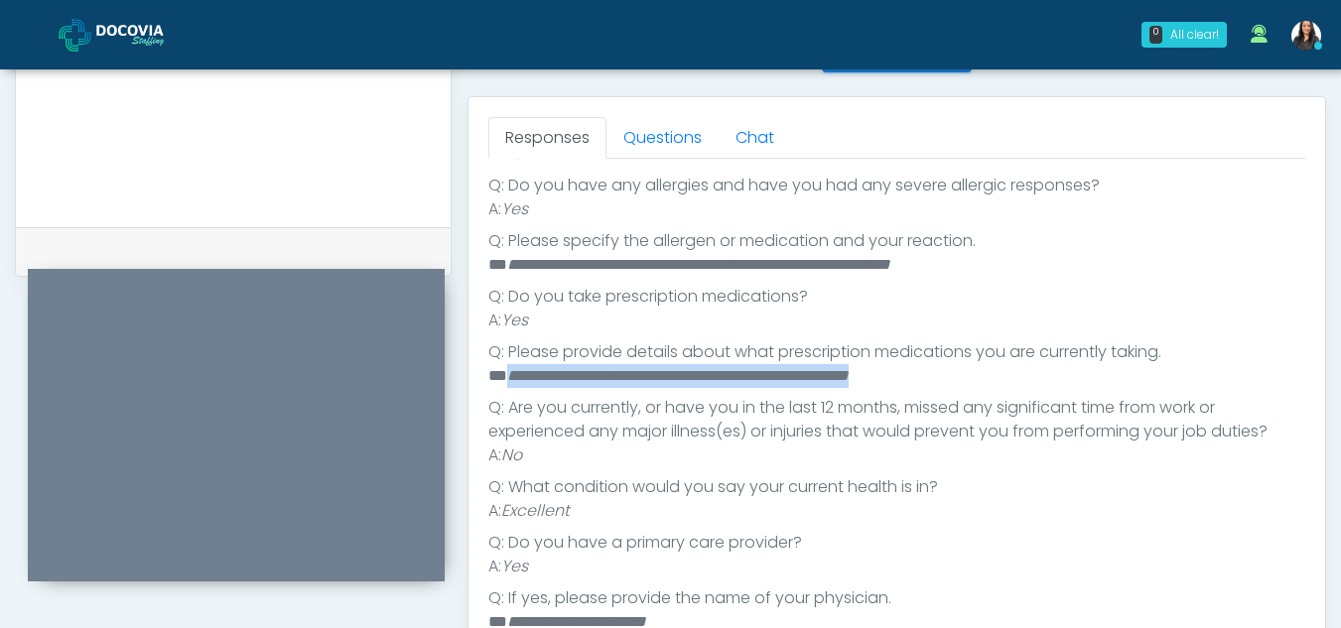
drag, startPoint x: 506, startPoint y: 372, endPoint x: 978, endPoint y: 375, distance: 471.4
click at [978, 375] on li "**********" at bounding box center [889, 376] width 802 height 24
copy em "**********"
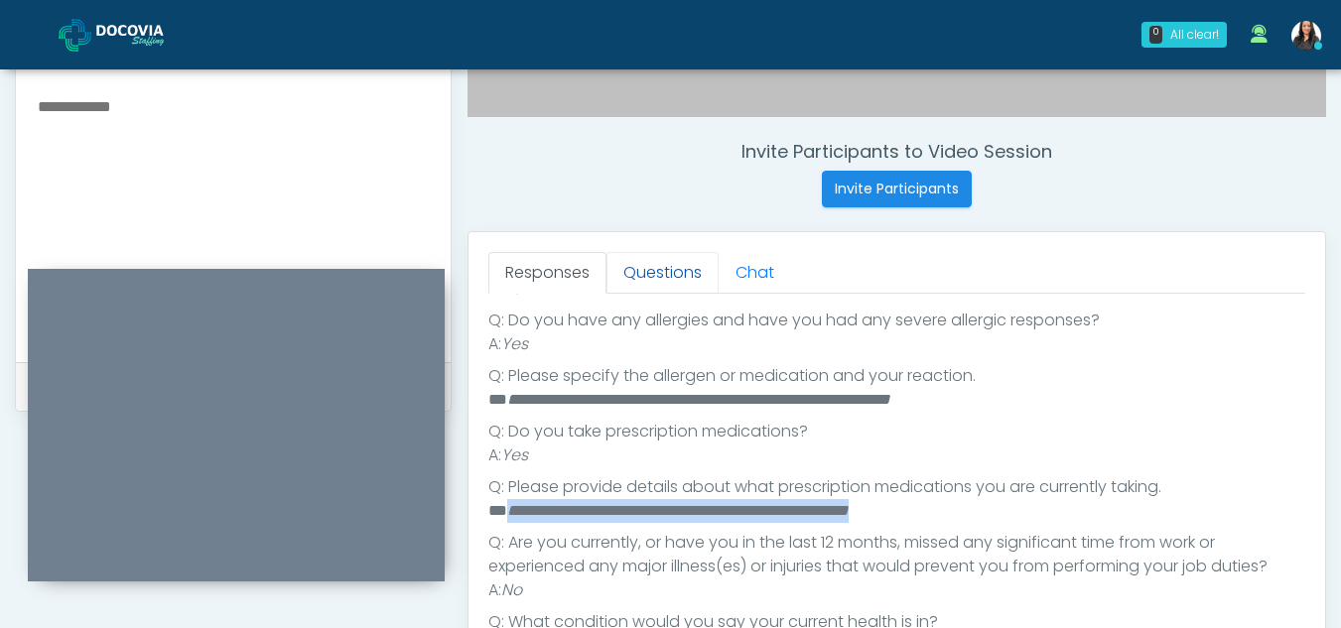
click at [710, 274] on link "Questions" at bounding box center [662, 273] width 112 height 42
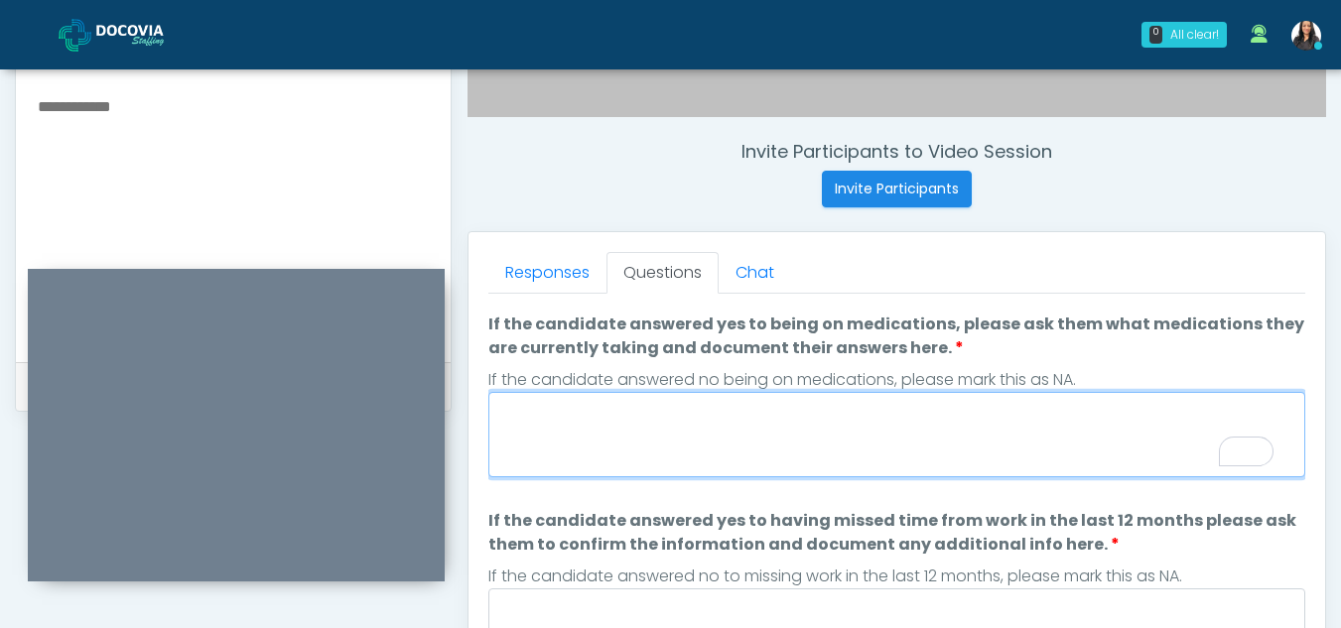
paste textarea "**********"
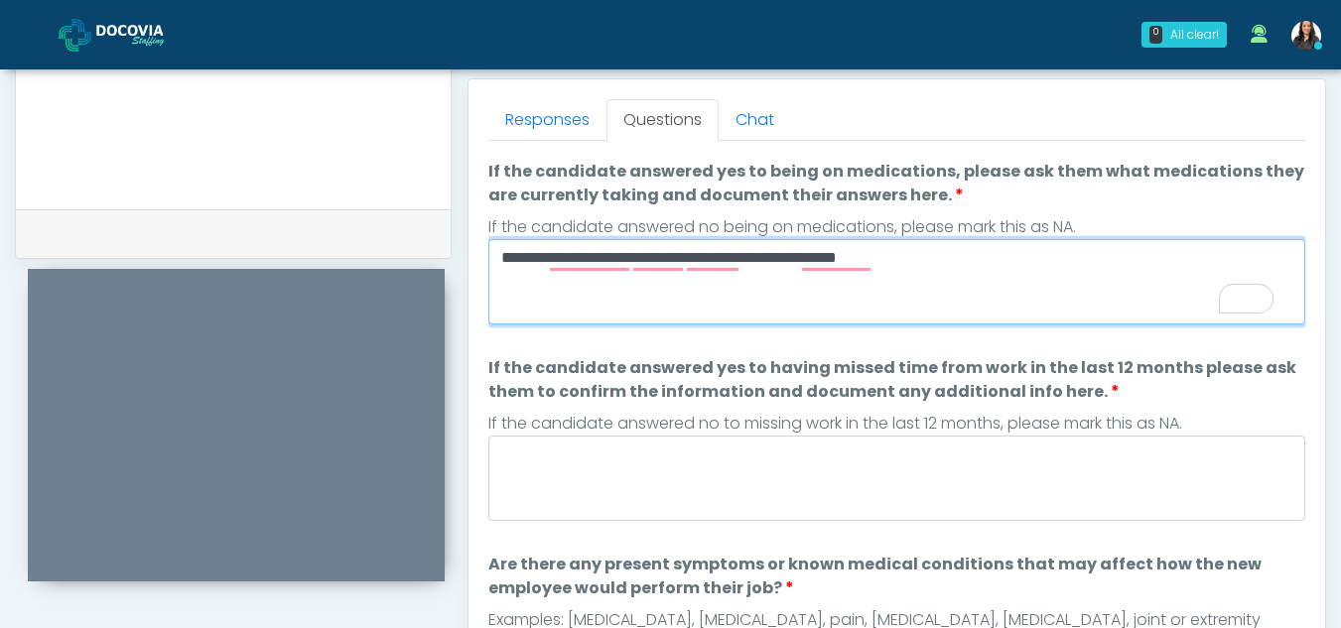
type textarea "**********"
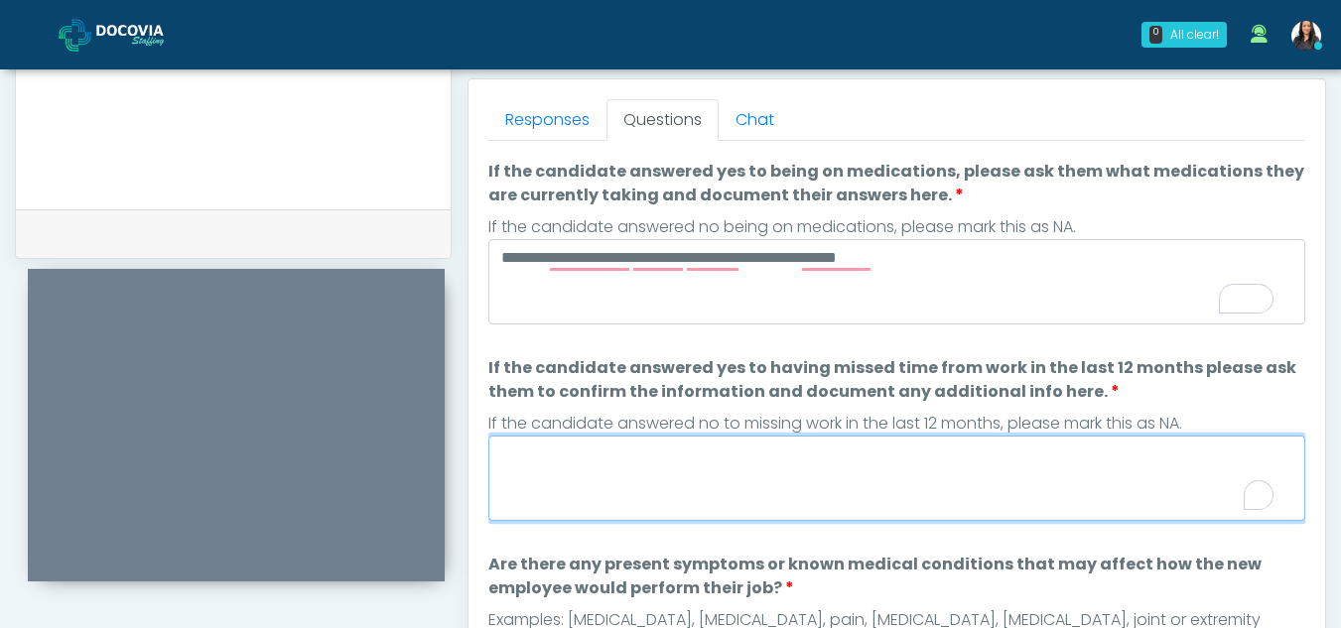
click at [623, 479] on textarea "If the candidate answered yes to having missed time from work in the last 12 mo…" at bounding box center [896, 478] width 817 height 85
type textarea "*"
